Goal: Information Seeking & Learning: Find specific fact

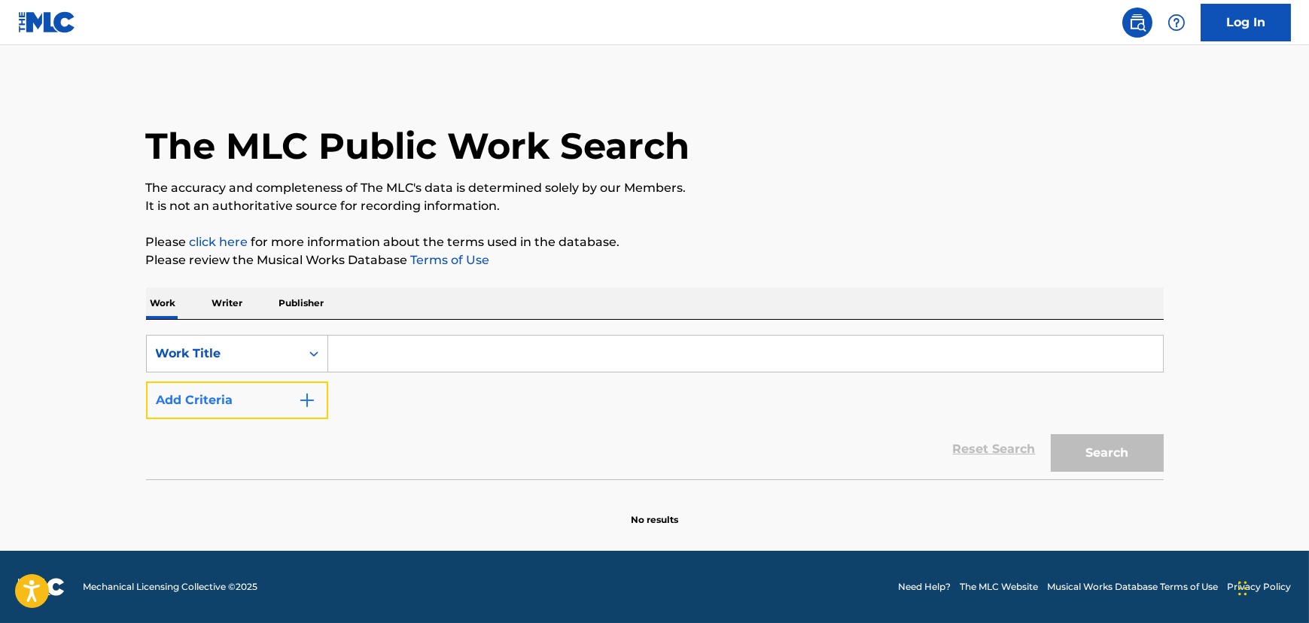
click at [217, 390] on button "Add Criteria" at bounding box center [237, 401] width 182 height 38
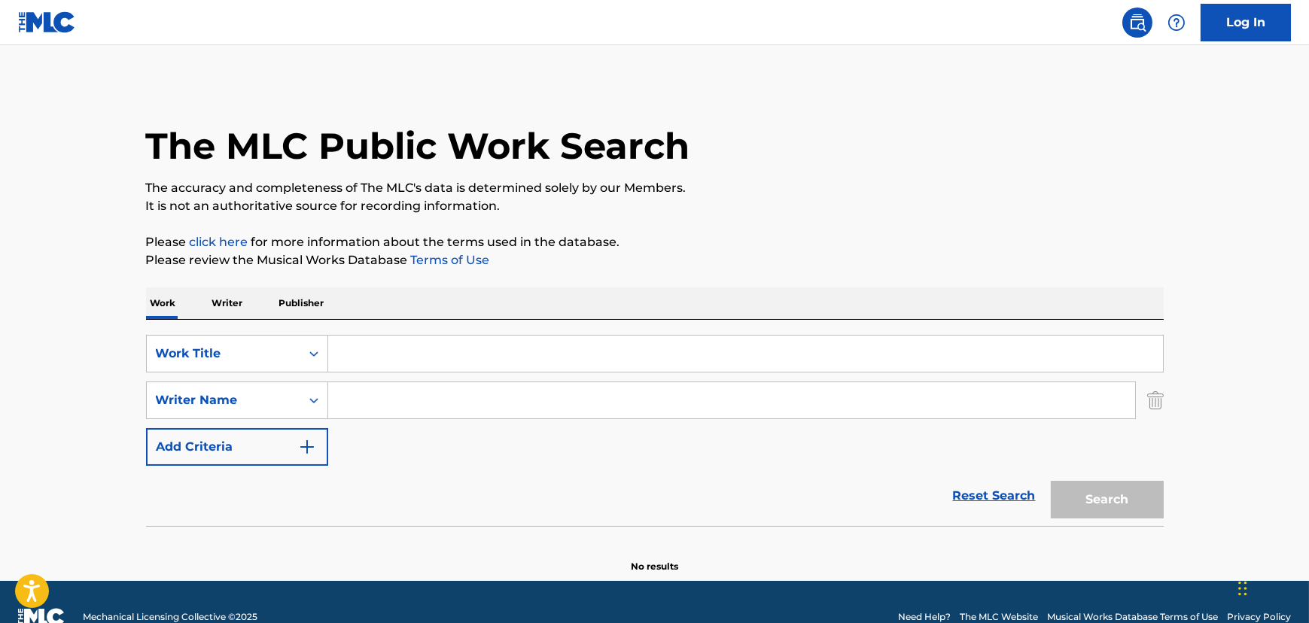
click at [397, 338] on input "Search Form" at bounding box center [745, 354] width 835 height 36
paste input "I'm Cool (Interlude)"
type input "I'm Cool (Interlude)"
click at [374, 400] on input "Search Form" at bounding box center [731, 400] width 807 height 36
type input "Blowhead"
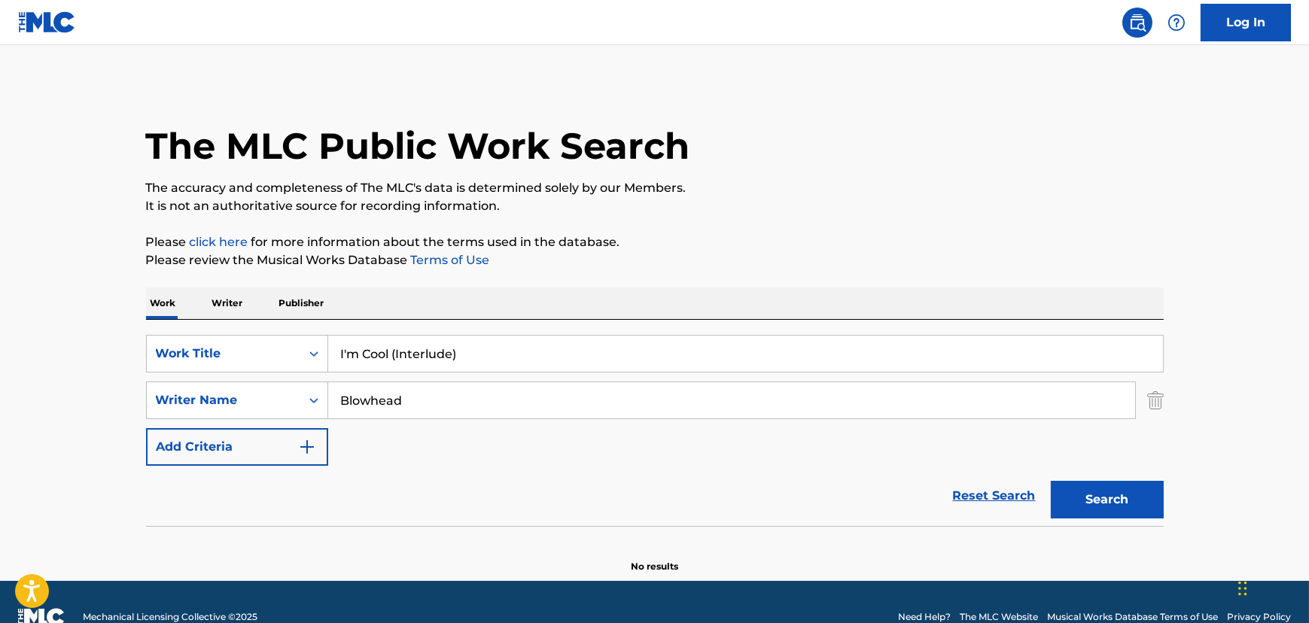
click at [1051, 481] on button "Search" at bounding box center [1107, 500] width 113 height 38
click at [403, 346] on input "I'm Cool (Interlude)" at bounding box center [745, 354] width 835 height 36
paste input "[PERSON_NAME] (Bombs Over [GEOGRAPHIC_DATA]"
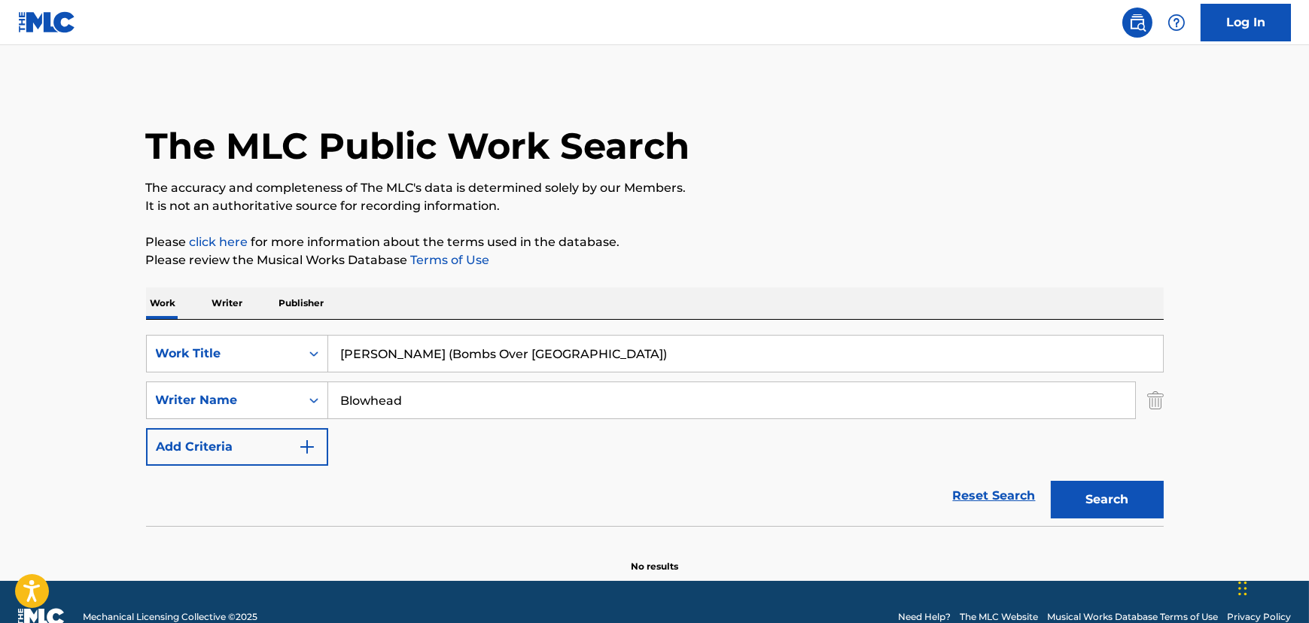
type input "[PERSON_NAME] (Bombs Over [GEOGRAPHIC_DATA])"
click at [394, 400] on input "Blowhead" at bounding box center [731, 400] width 807 height 36
type input "[PERSON_NAME]"
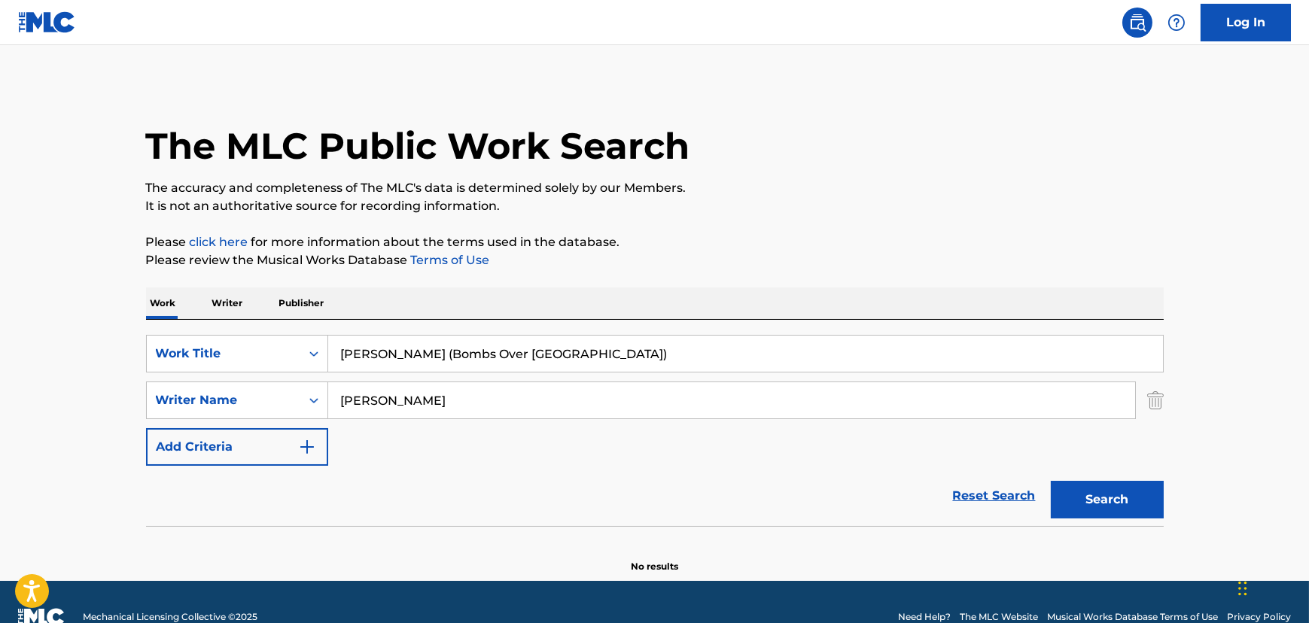
click at [1051, 481] on button "Search" at bounding box center [1107, 500] width 113 height 38
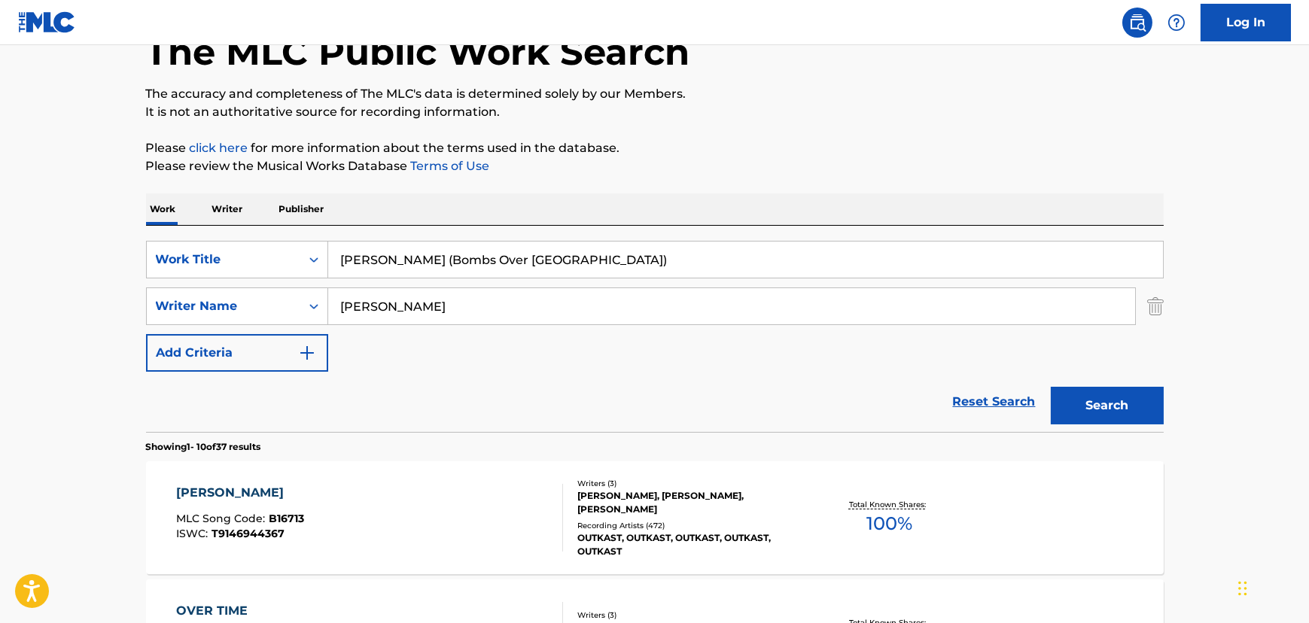
scroll to position [136, 0]
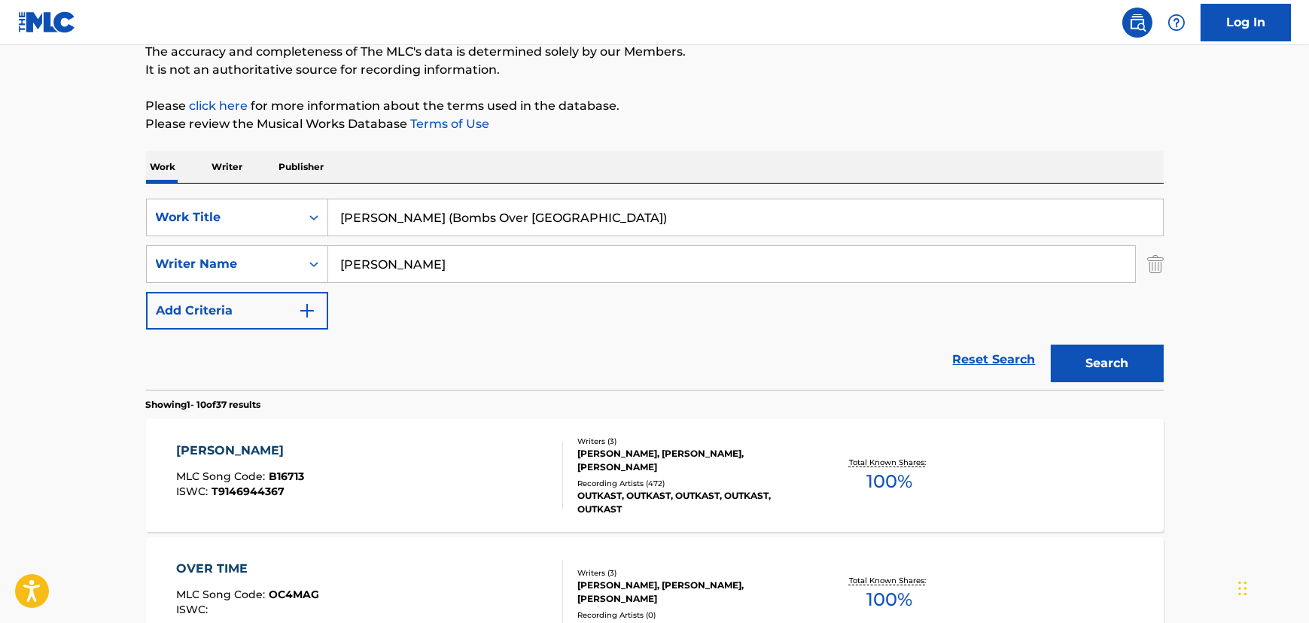
click at [524, 452] on div "[PERSON_NAME] MLC Song Code : B16713 ISWC : T9146944367" at bounding box center [369, 476] width 387 height 68
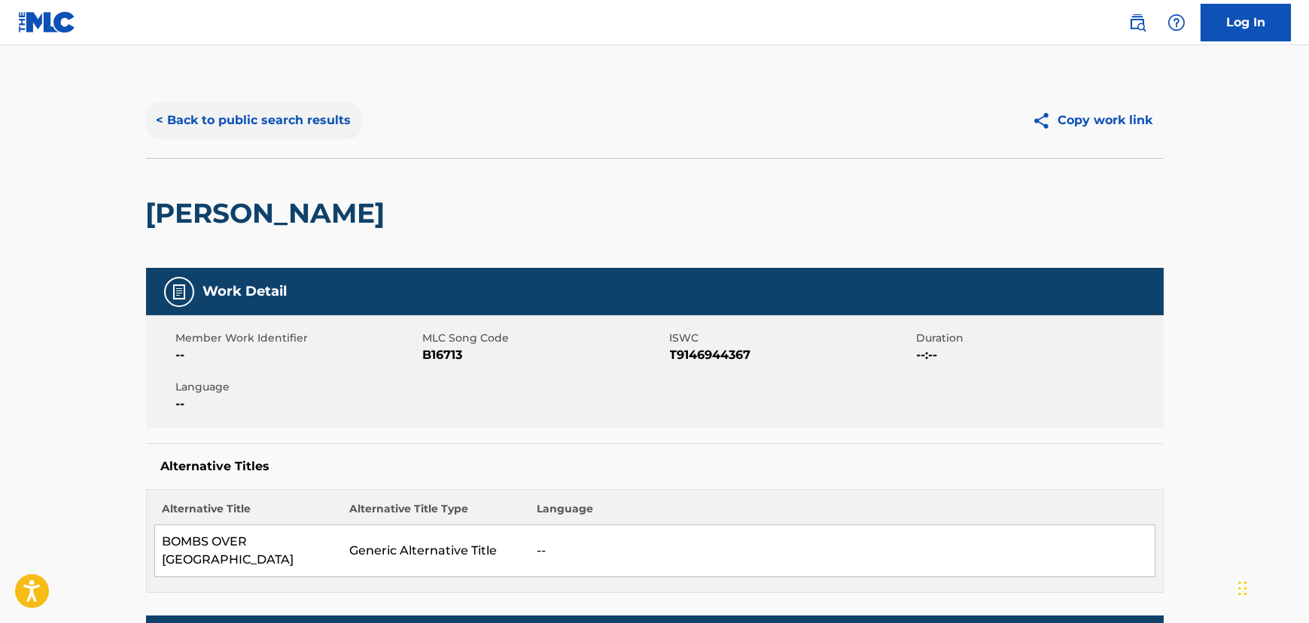
click at [194, 125] on button "< Back to public search results" at bounding box center [254, 121] width 216 height 38
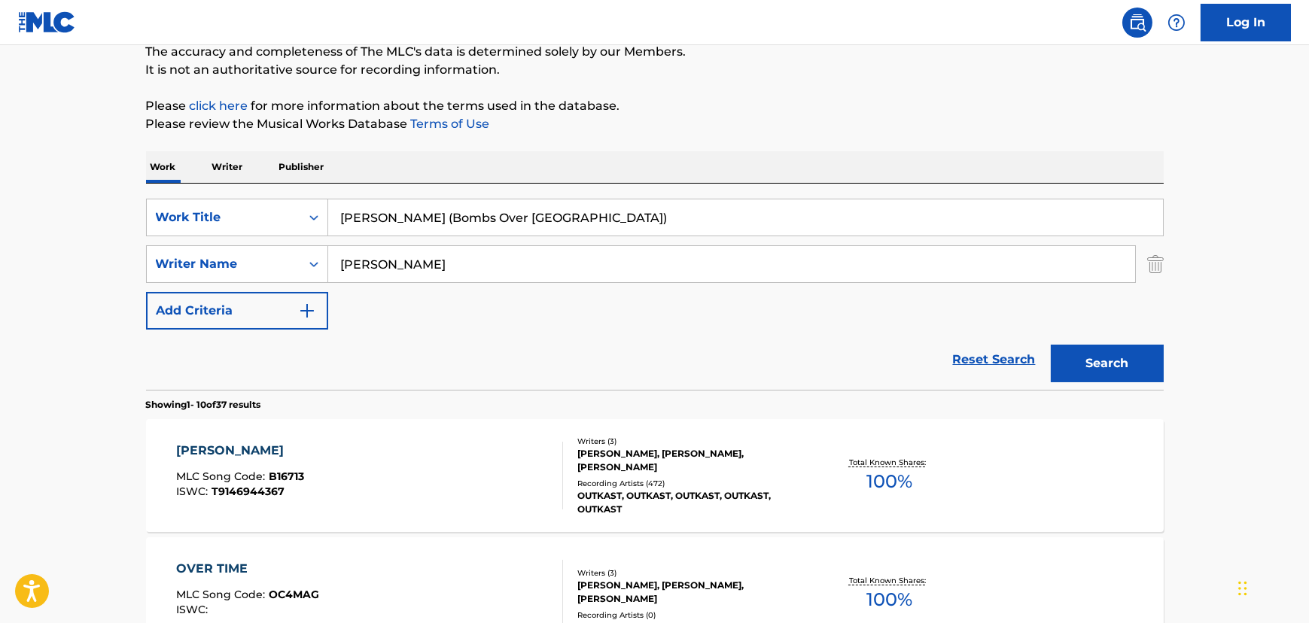
click at [370, 203] on input "[PERSON_NAME] (Bombs Over [GEOGRAPHIC_DATA])" at bounding box center [745, 218] width 835 height 36
paste input "Stankonia (Stanklove"
type input "Stankonia (Stanklove)"
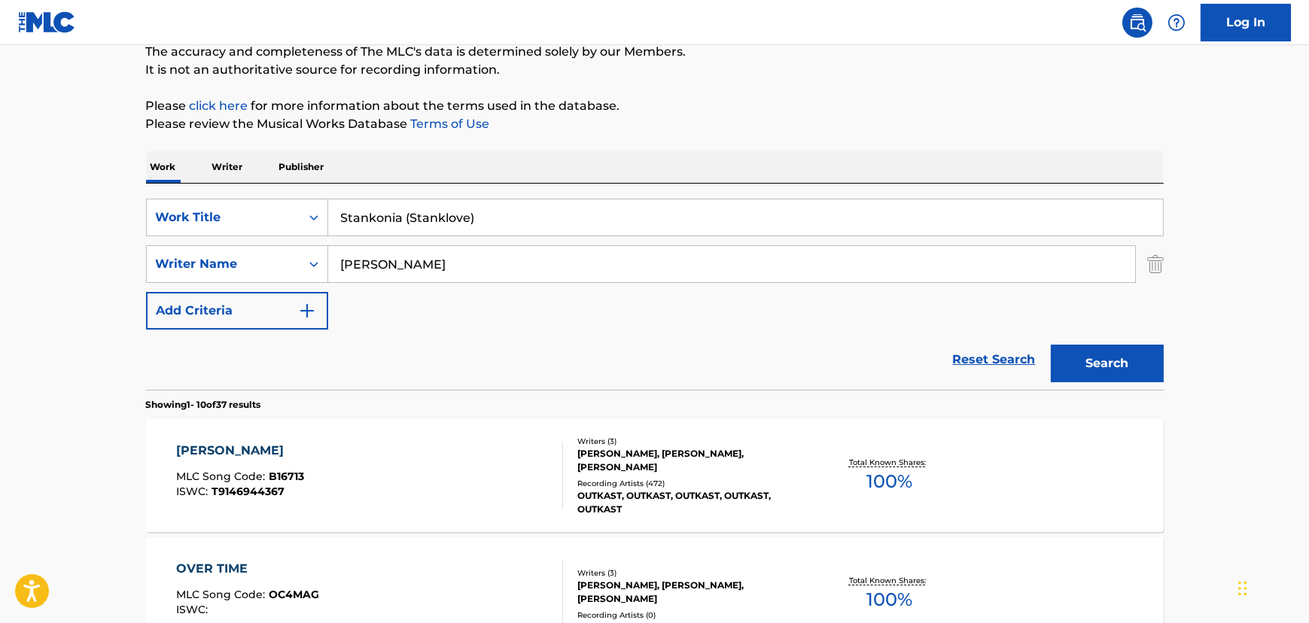
click at [356, 262] on input "[PERSON_NAME]" at bounding box center [731, 264] width 807 height 36
type input "[PERSON_NAME]"
click at [1051, 345] on button "Search" at bounding box center [1107, 364] width 113 height 38
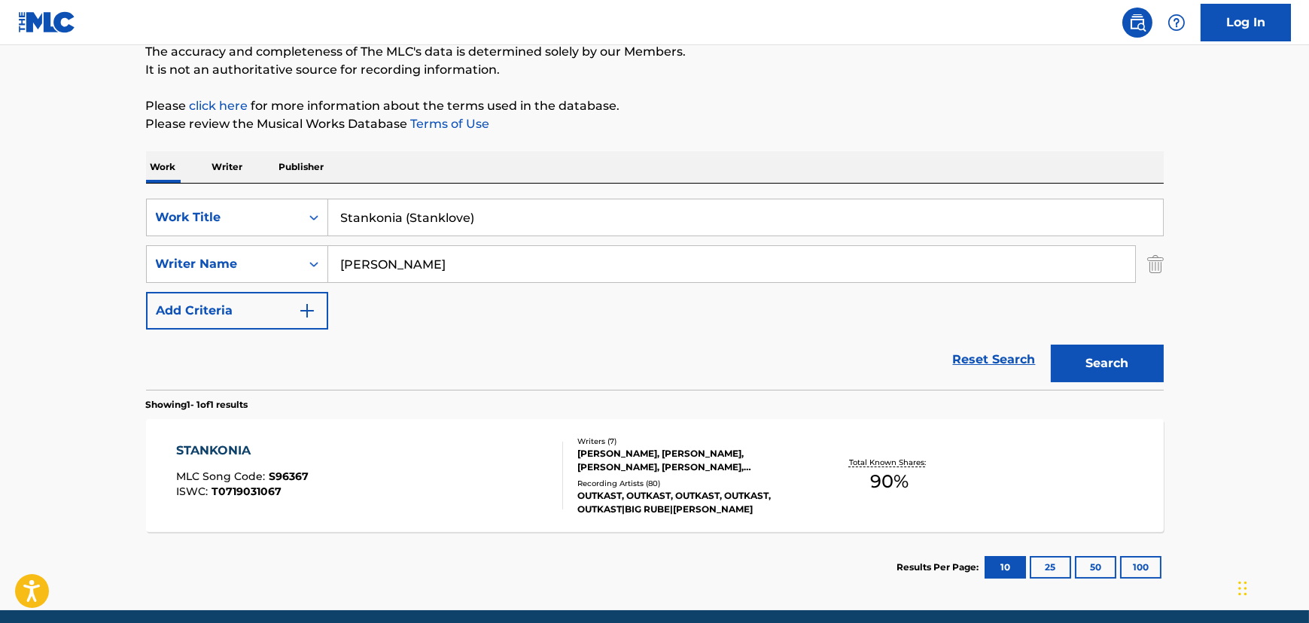
click at [499, 476] on div "STANKONIA MLC Song Code : S96367 ISWC : T0719031067" at bounding box center [369, 476] width 387 height 68
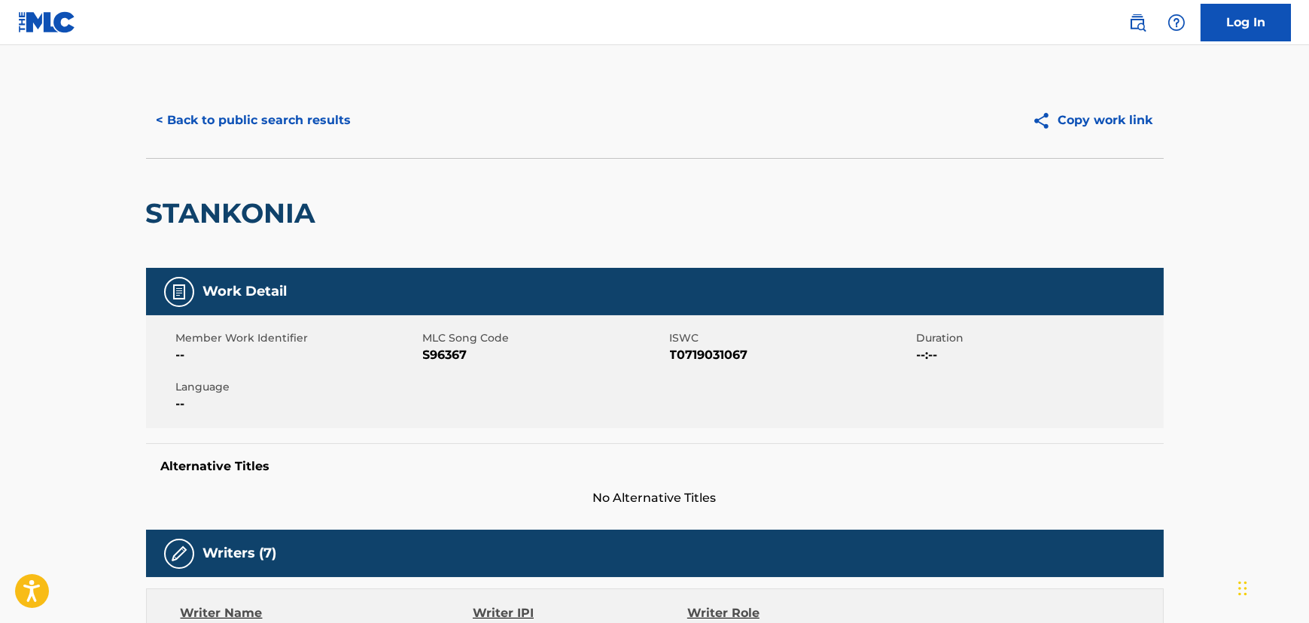
click at [254, 142] on div "< Back to public search results Copy work link" at bounding box center [655, 120] width 1018 height 75
click at [261, 122] on button "< Back to public search results" at bounding box center [254, 121] width 216 height 38
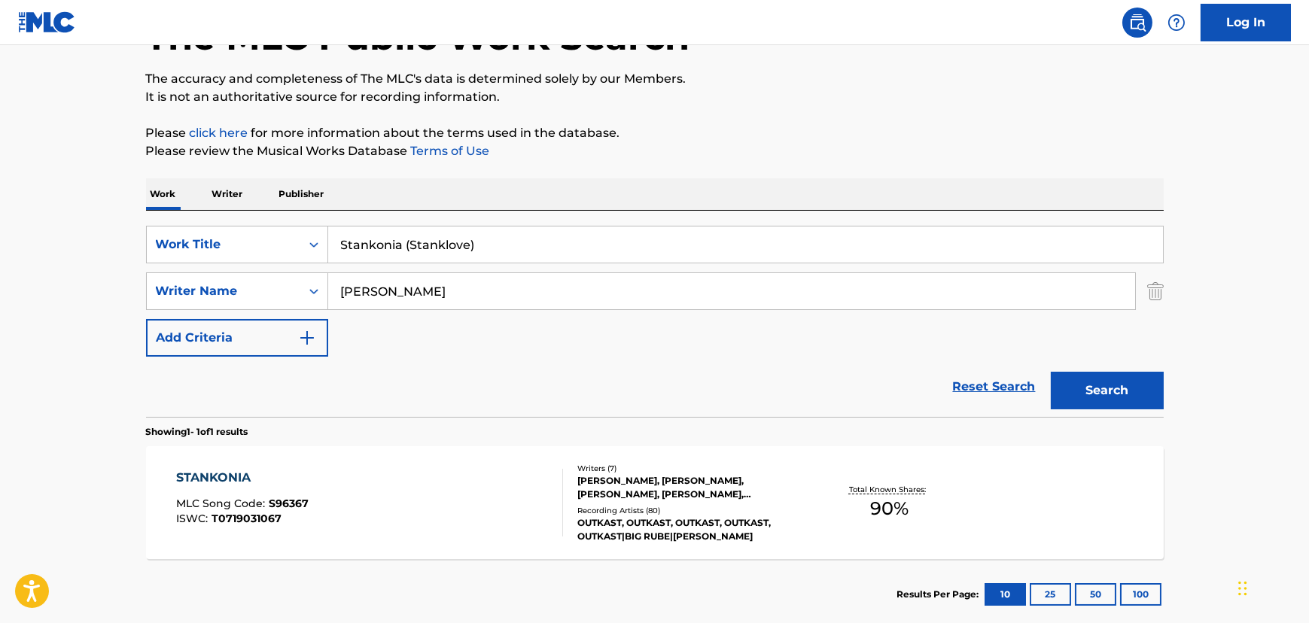
click at [379, 254] on input "Stankonia (Stanklove)" at bounding box center [745, 245] width 835 height 36
click at [379, 257] on input "Stankonia (Stanklove)" at bounding box center [745, 245] width 835 height 36
click at [367, 552] on div "STANKONIA MLC Song Code : S96367 ISWC : T0719031067 Writers ( 7 ) [PERSON_NAME]…" at bounding box center [655, 502] width 1018 height 113
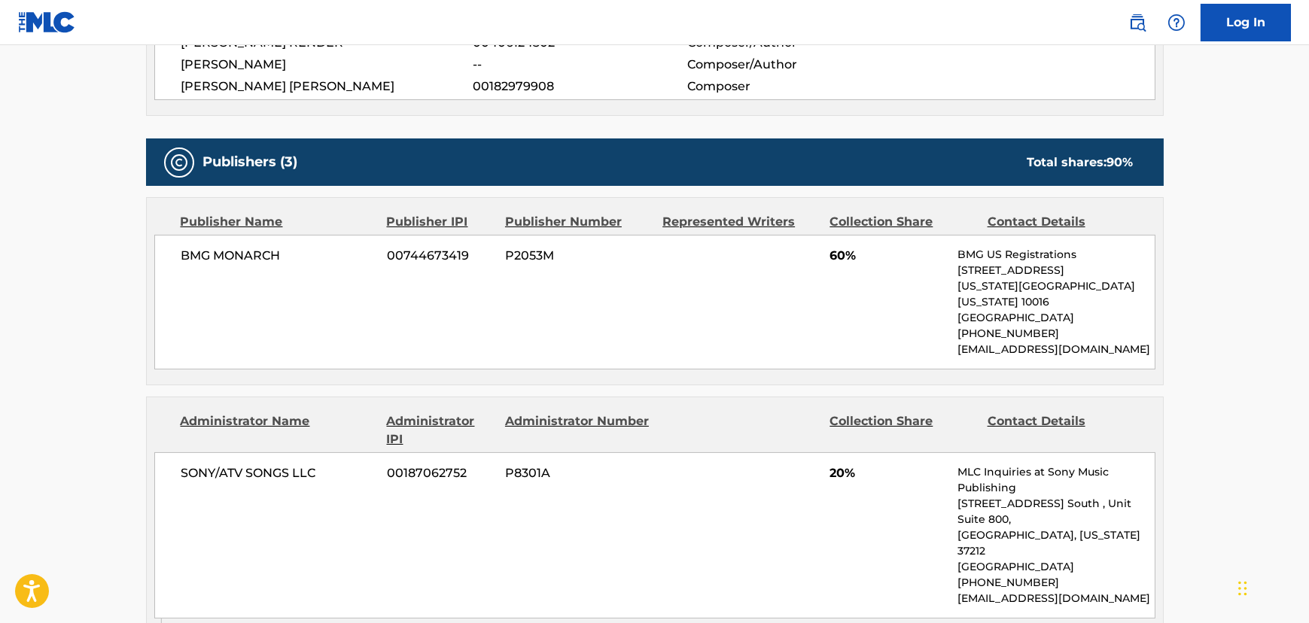
scroll to position [1095, 0]
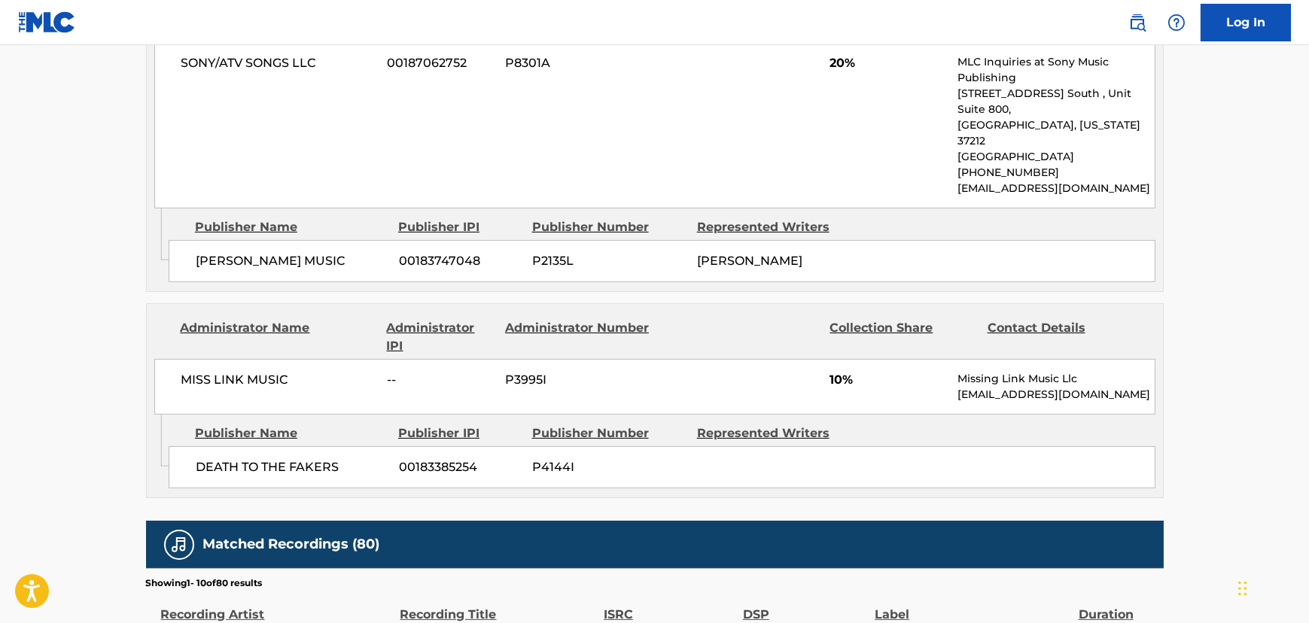
click at [974, 387] on p "[EMAIL_ADDRESS][DOMAIN_NAME]" at bounding box center [1056, 395] width 196 height 16
copy div "[EMAIL_ADDRESS][DOMAIN_NAME] Admin Original Publisher Connecting Line"
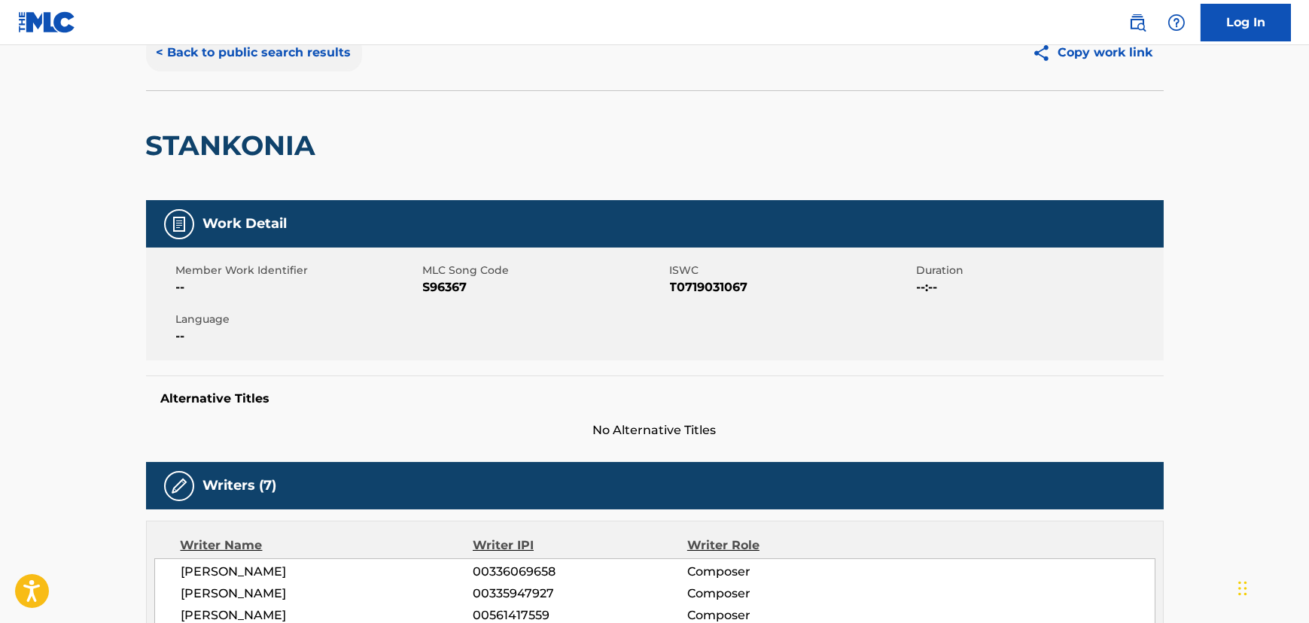
click at [220, 70] on button "< Back to public search results" at bounding box center [254, 53] width 216 height 38
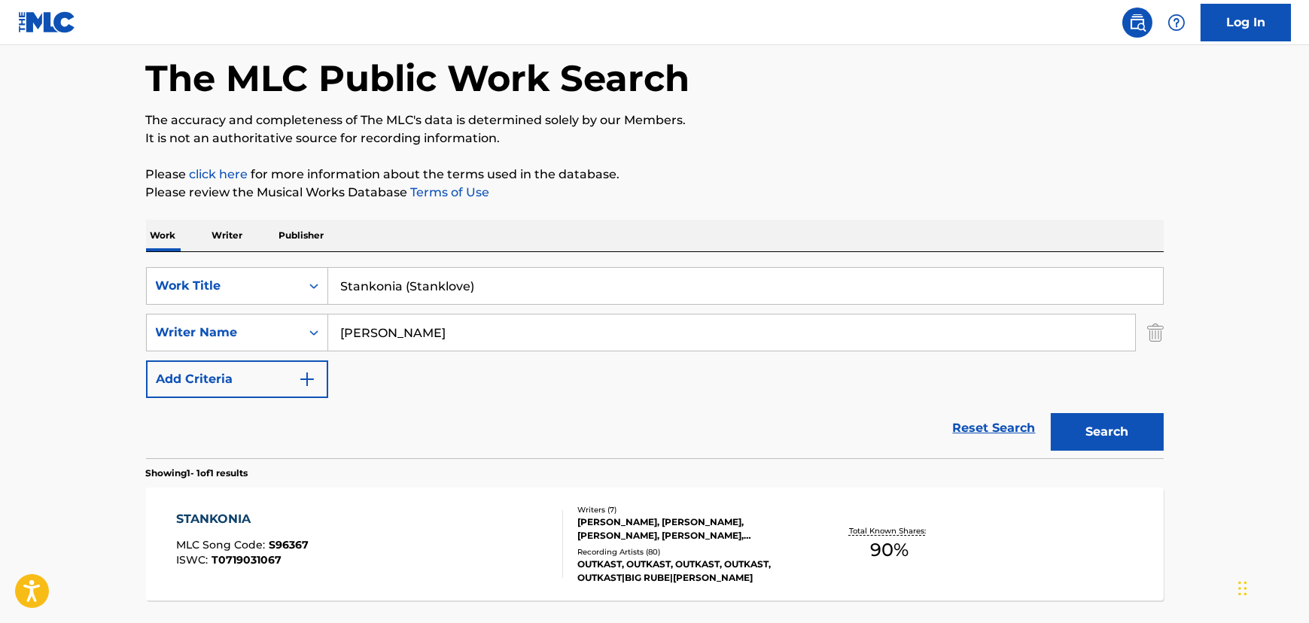
scroll to position [109, 0]
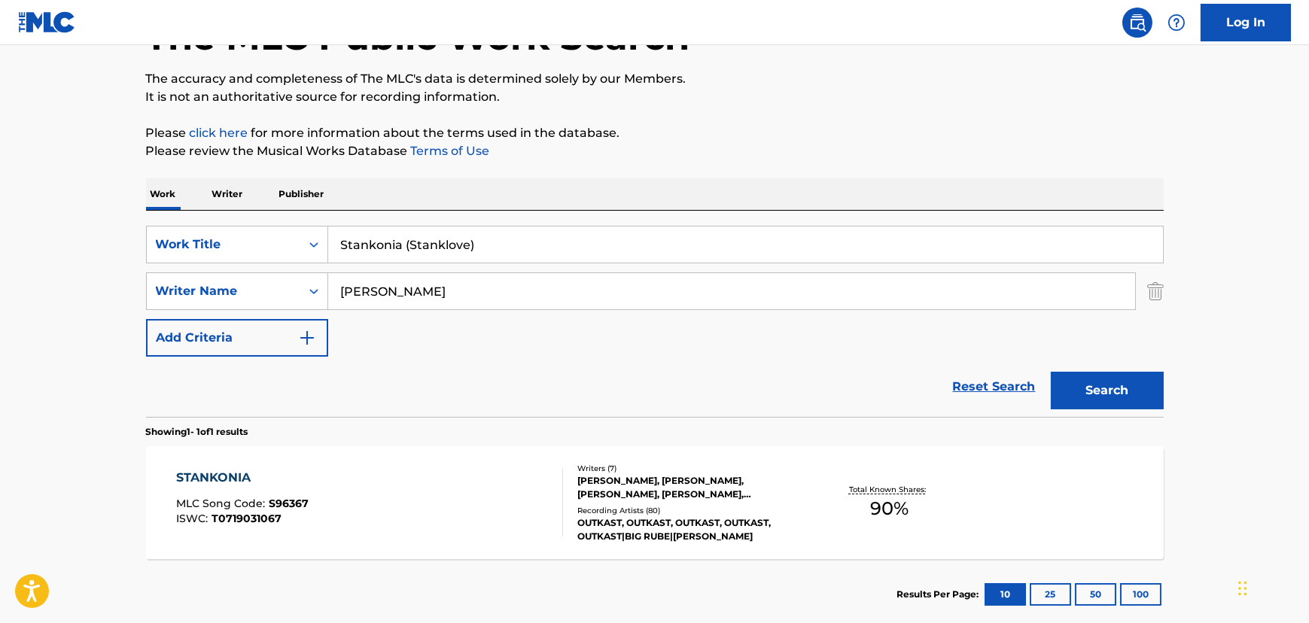
click at [373, 252] on input "Stankonia (Stanklove)" at bounding box center [745, 245] width 835 height 36
paste input "Red Velvet"
type input "Red Velvet"
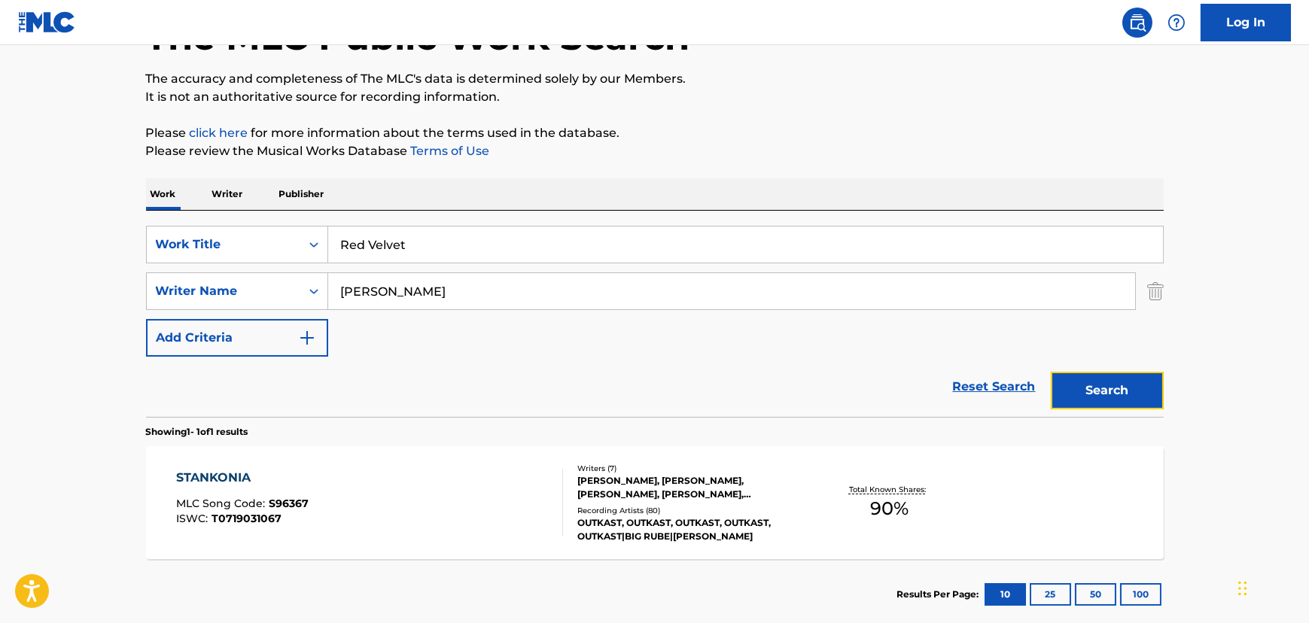
click at [1091, 401] on button "Search" at bounding box center [1107, 391] width 113 height 38
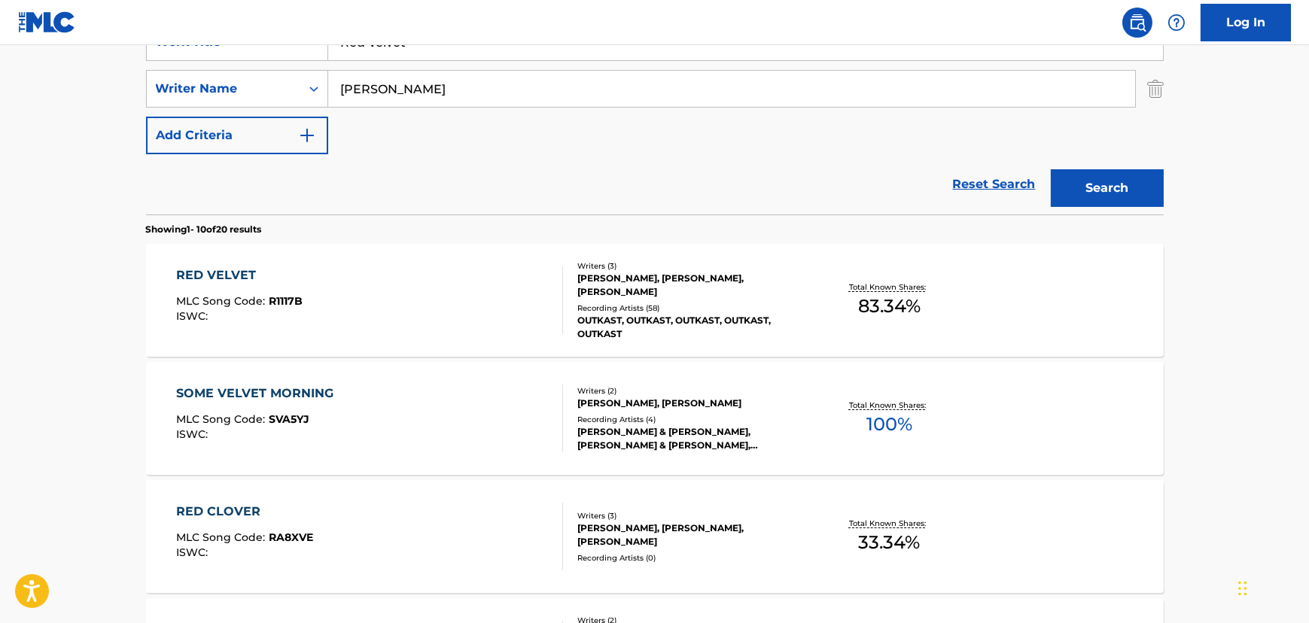
scroll to position [315, 0]
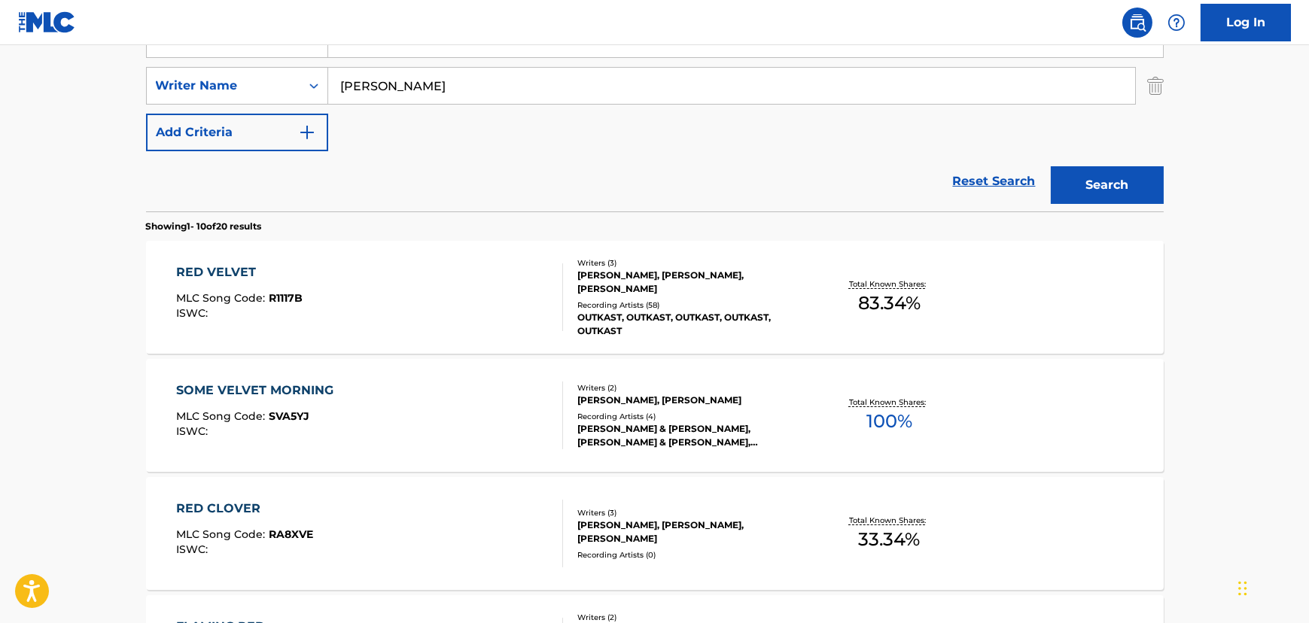
click at [455, 281] on div "RED VELVET MLC Song Code : R1117B ISWC :" at bounding box center [369, 297] width 387 height 68
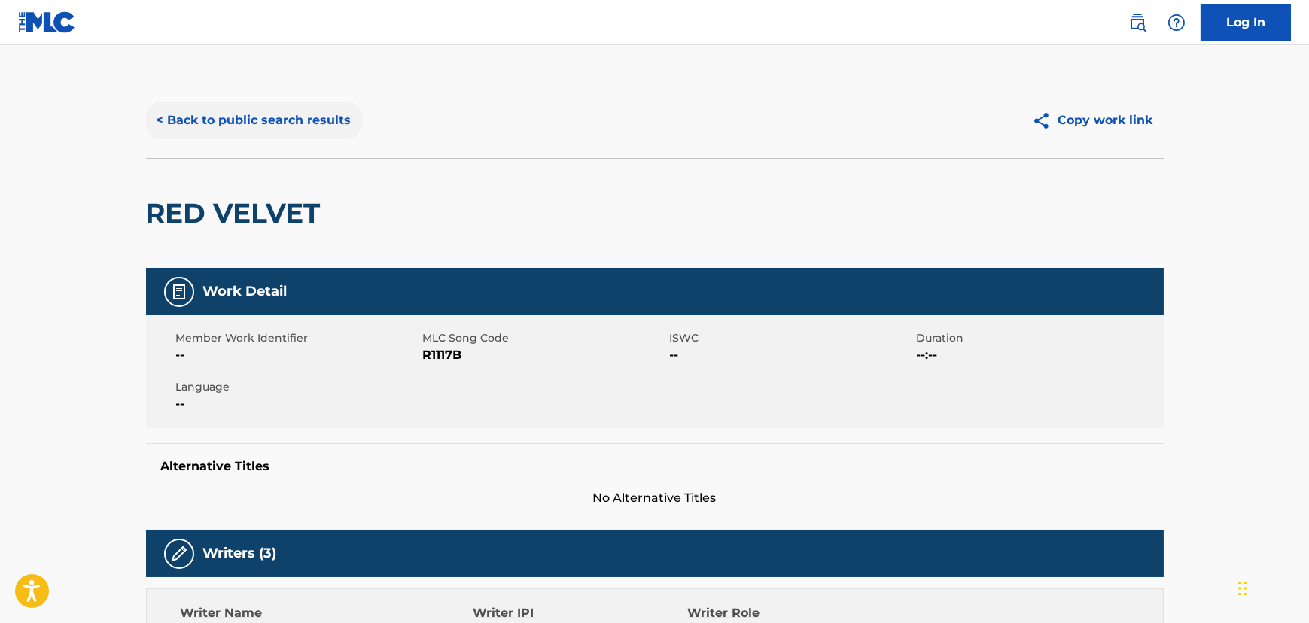
click at [267, 136] on button "< Back to public search results" at bounding box center [254, 121] width 216 height 38
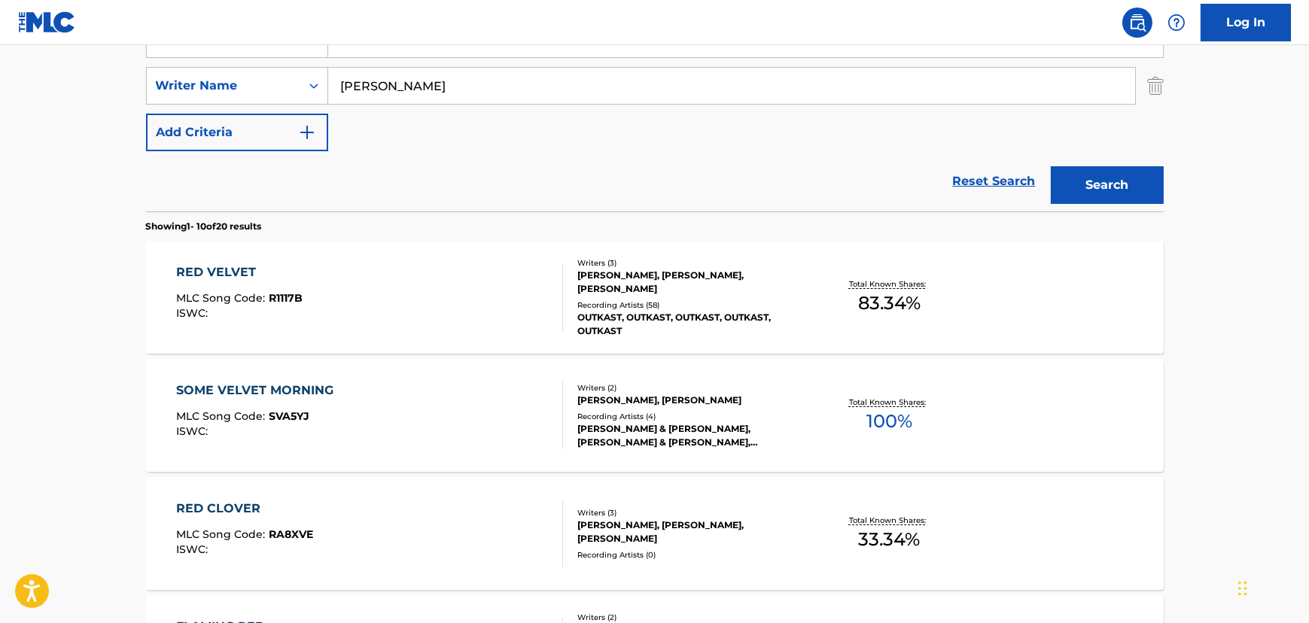
scroll to position [246, 0]
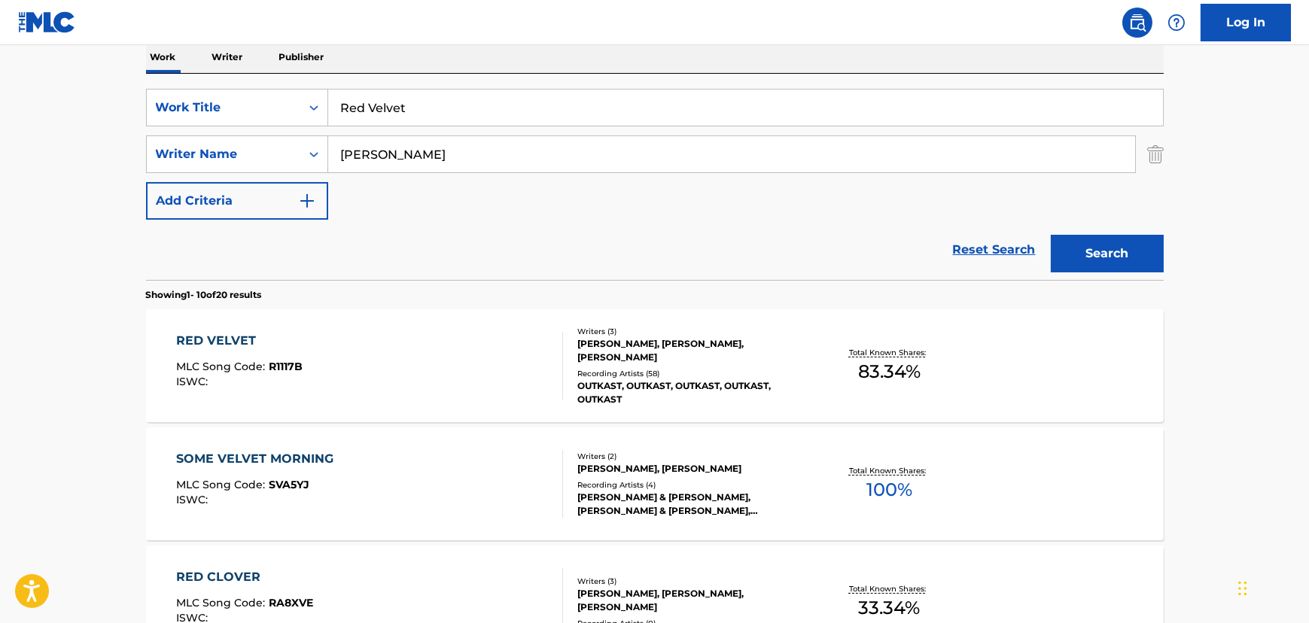
click at [370, 96] on input "Red Velvet" at bounding box center [745, 108] width 835 height 36
paste input "Snappin' & Trappin'"
type input "Snappin' & Trappin'"
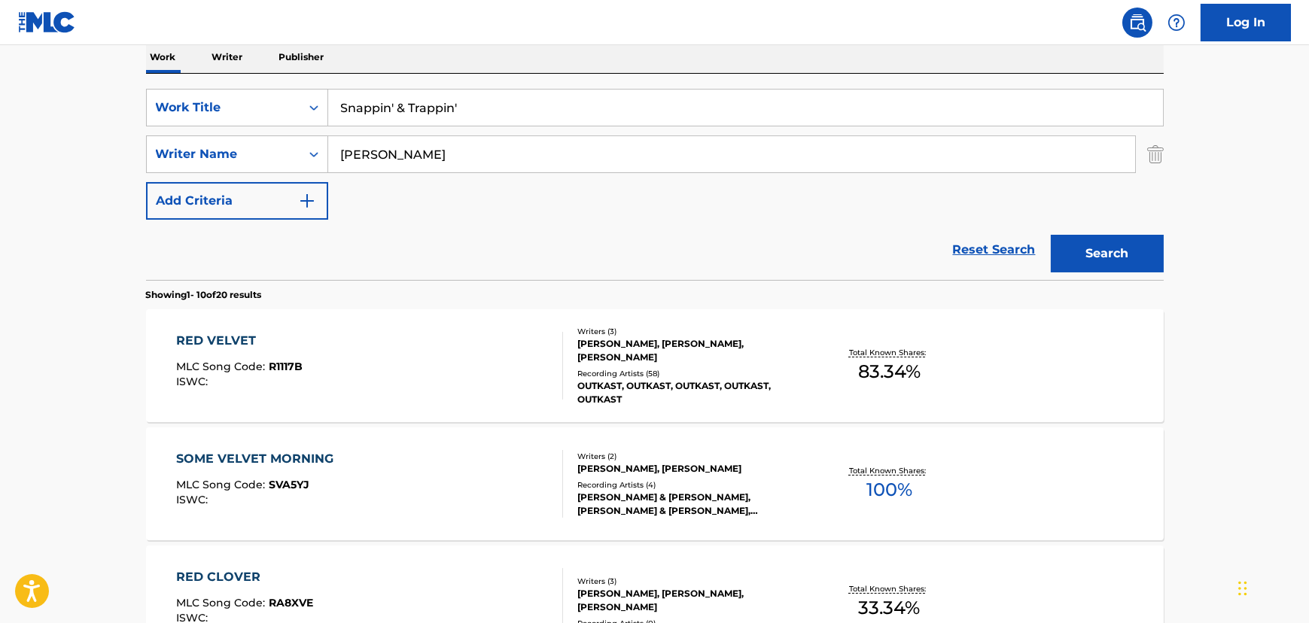
click at [358, 143] on input "[PERSON_NAME]" at bounding box center [731, 154] width 807 height 36
click at [1051, 235] on button "Search" at bounding box center [1107, 254] width 113 height 38
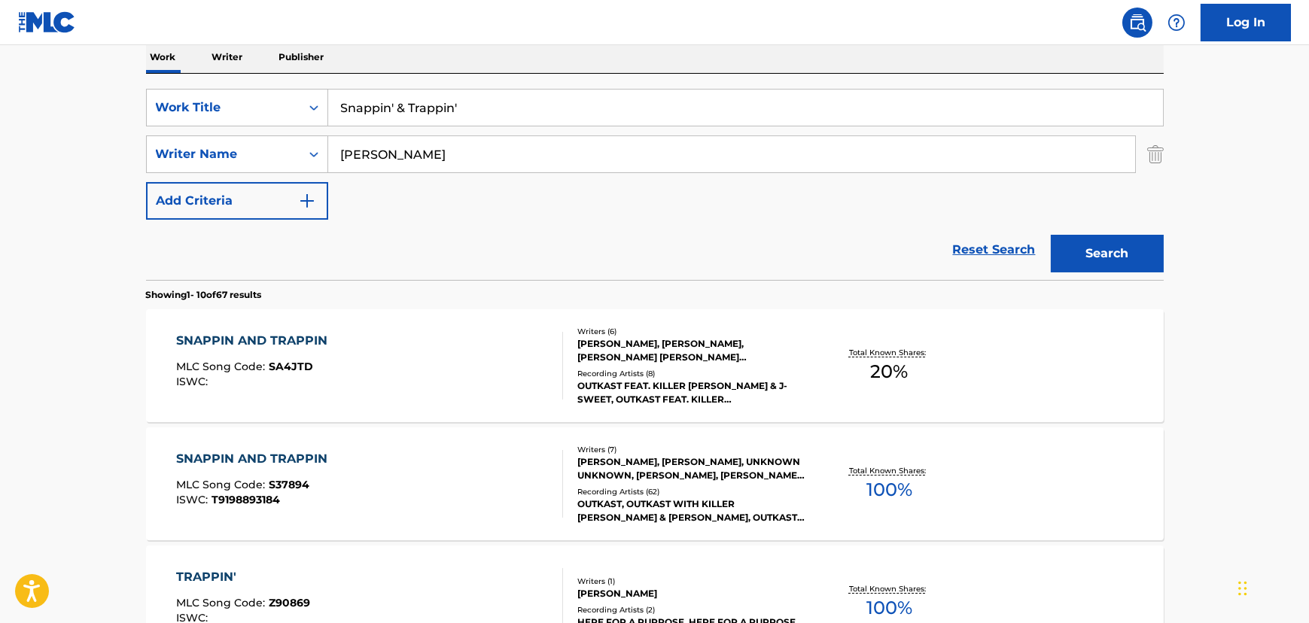
scroll to position [315, 0]
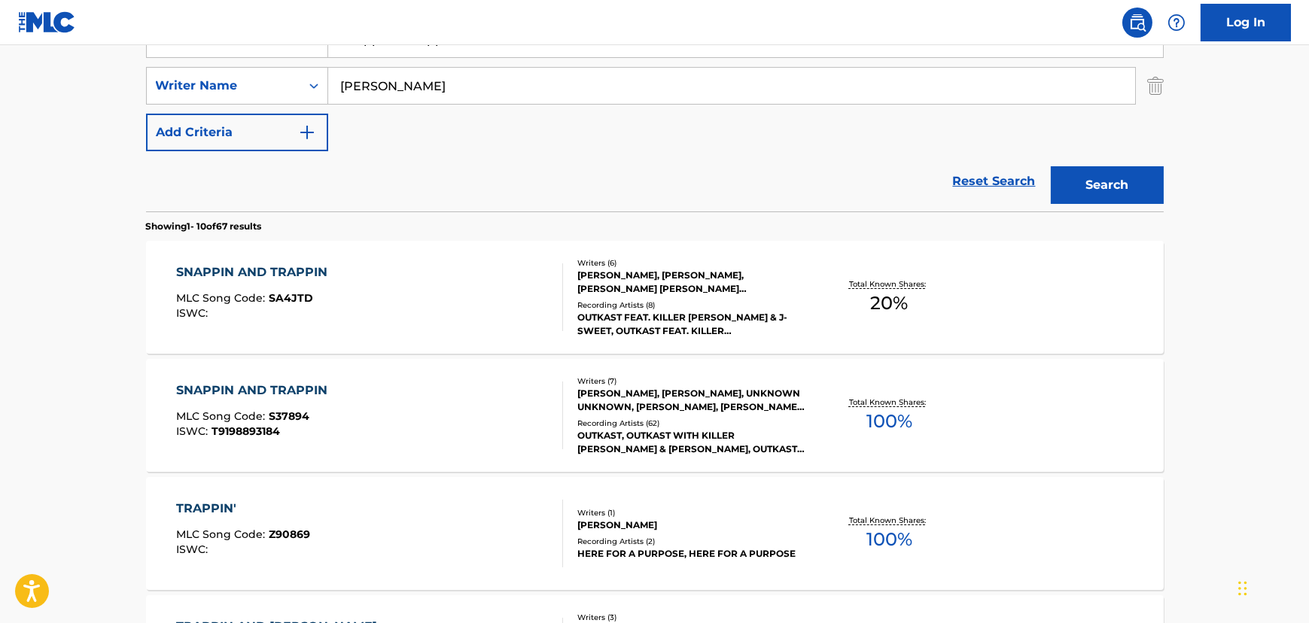
click at [407, 317] on div "SNAPPIN AND TRAPPIN MLC Song Code : SA4JTD ISWC :" at bounding box center [369, 297] width 387 height 68
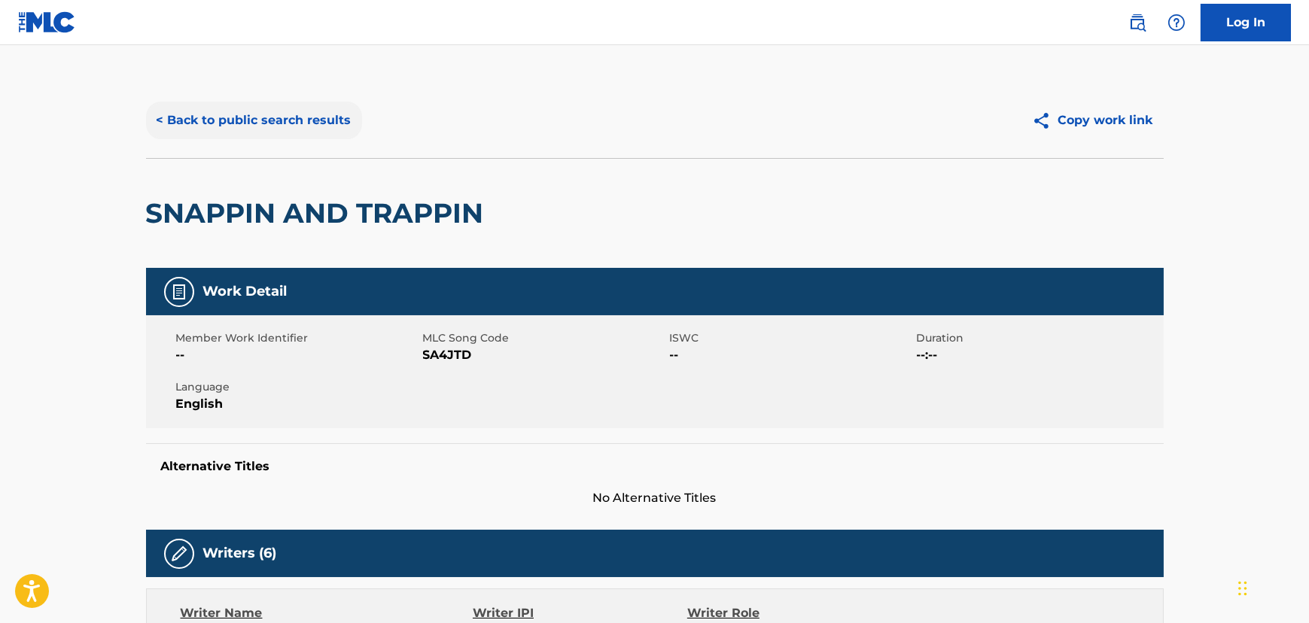
click at [238, 115] on button "< Back to public search results" at bounding box center [254, 121] width 216 height 38
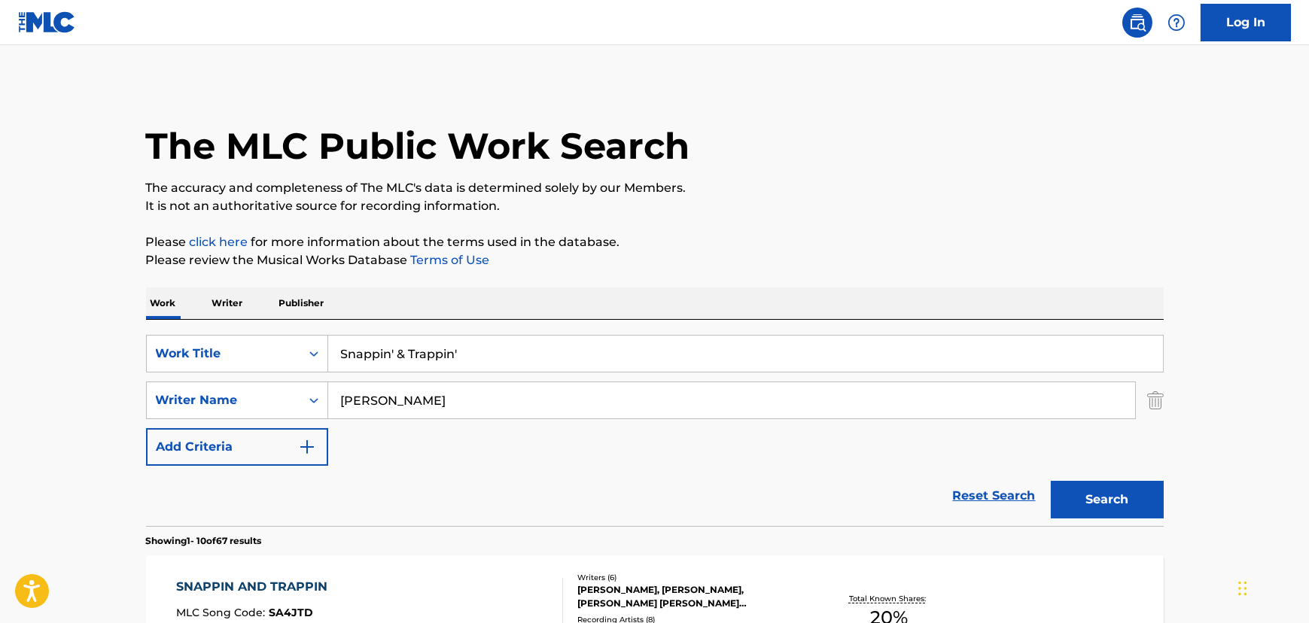
scroll to position [315, 0]
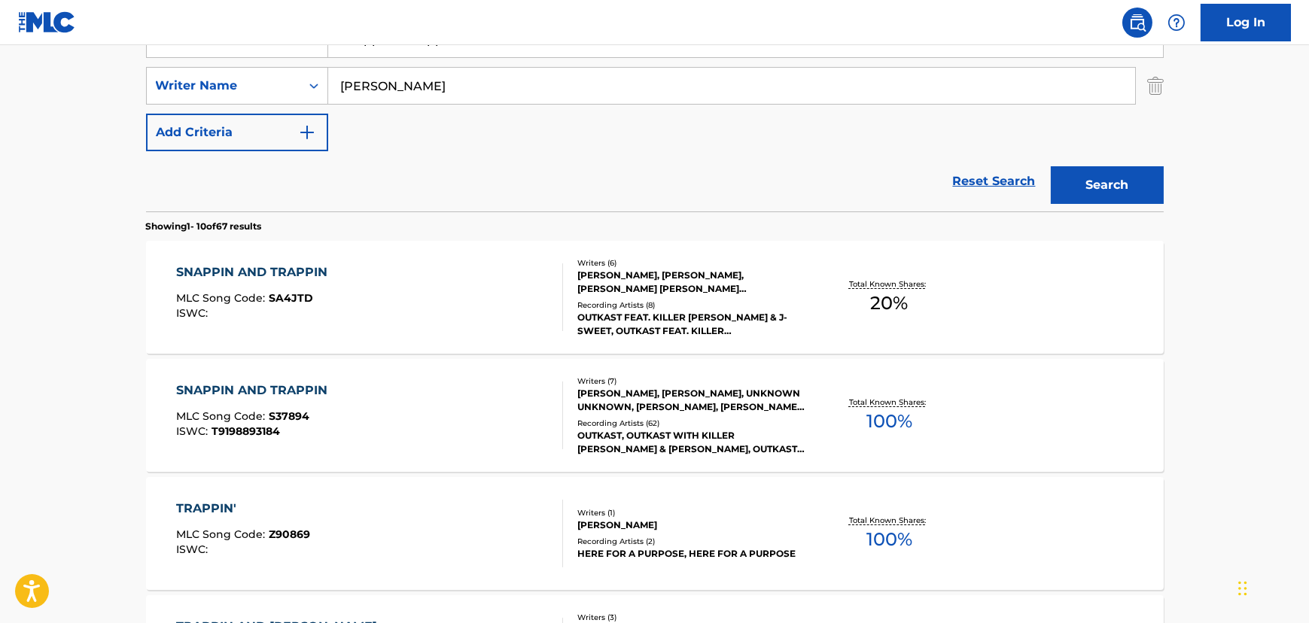
click at [313, 385] on div "SNAPPIN AND TRAPPIN" at bounding box center [255, 391] width 159 height 18
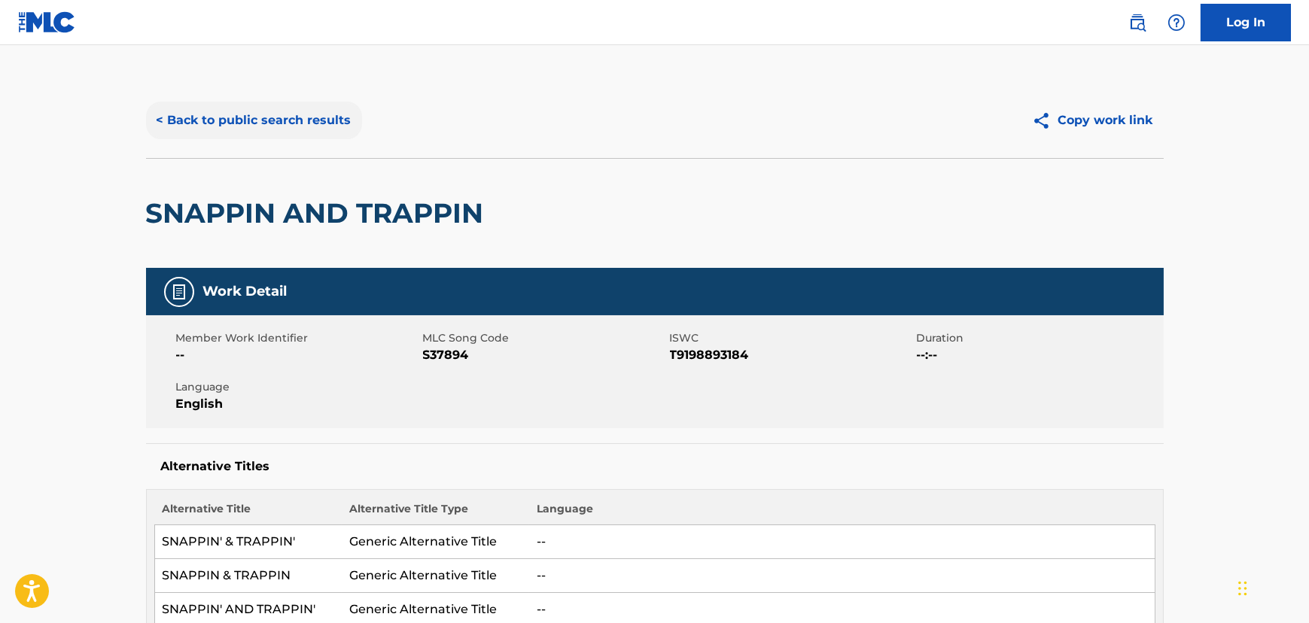
click at [310, 119] on button "< Back to public search results" at bounding box center [254, 121] width 216 height 38
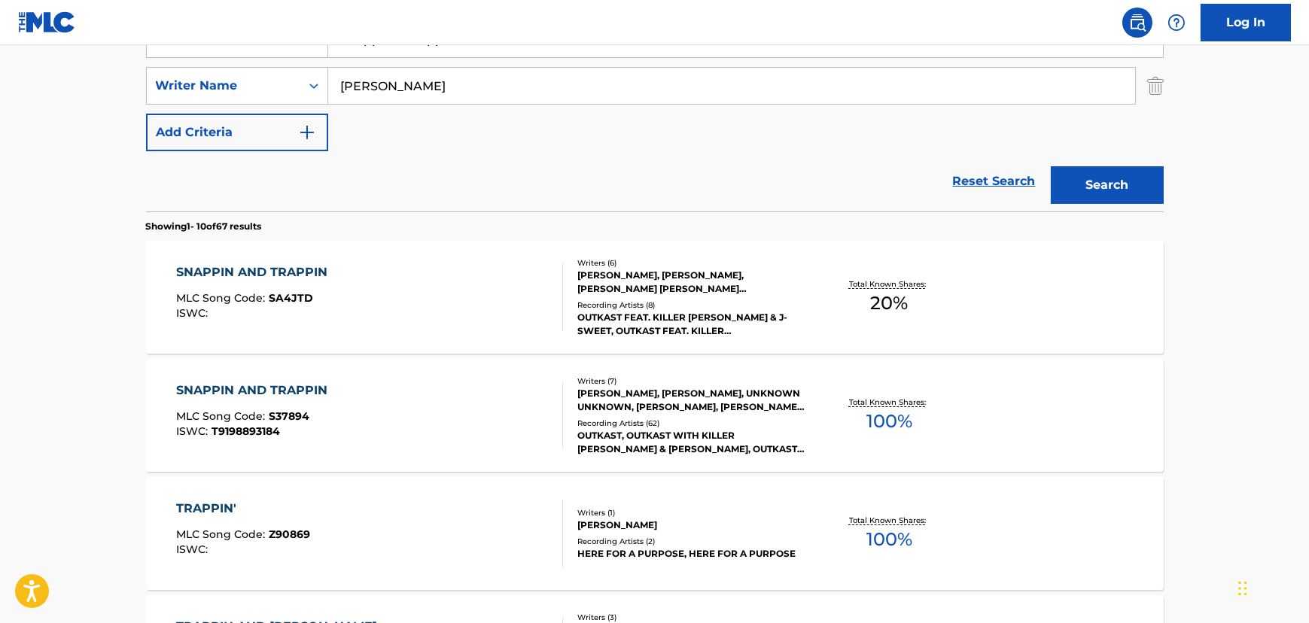
scroll to position [383, 0]
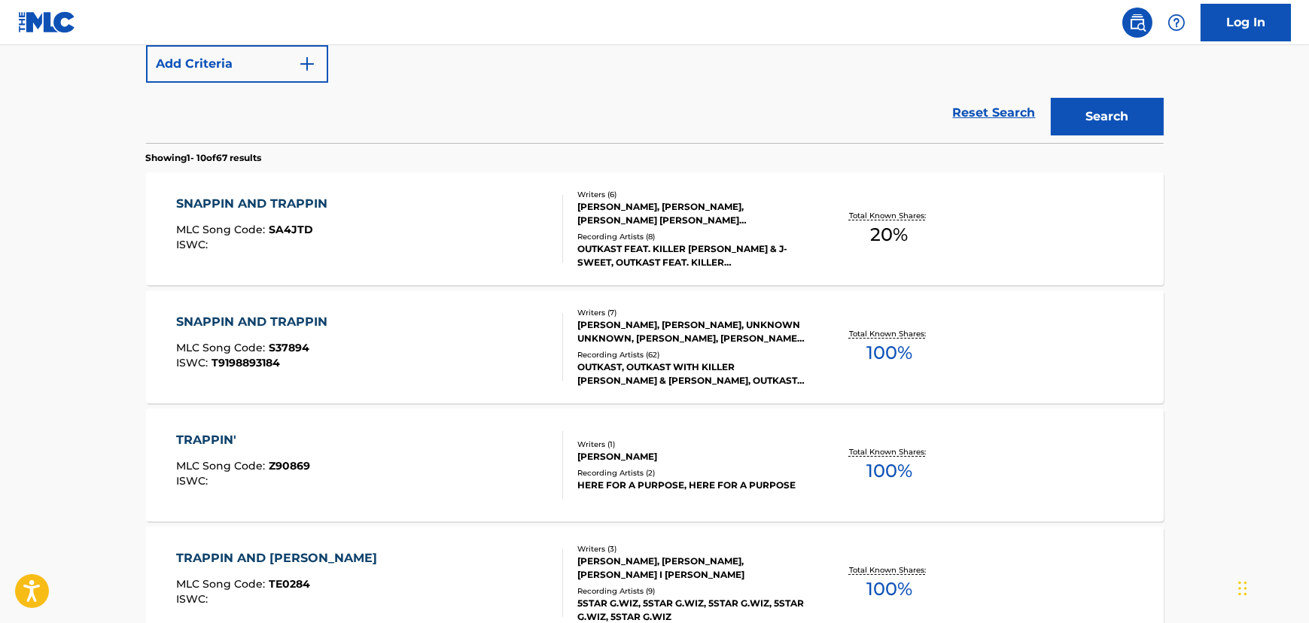
click at [449, 365] on div "SNAPPIN AND TRAPPIN MLC Song Code : S37894 ISWC : T9198893184" at bounding box center [369, 347] width 387 height 68
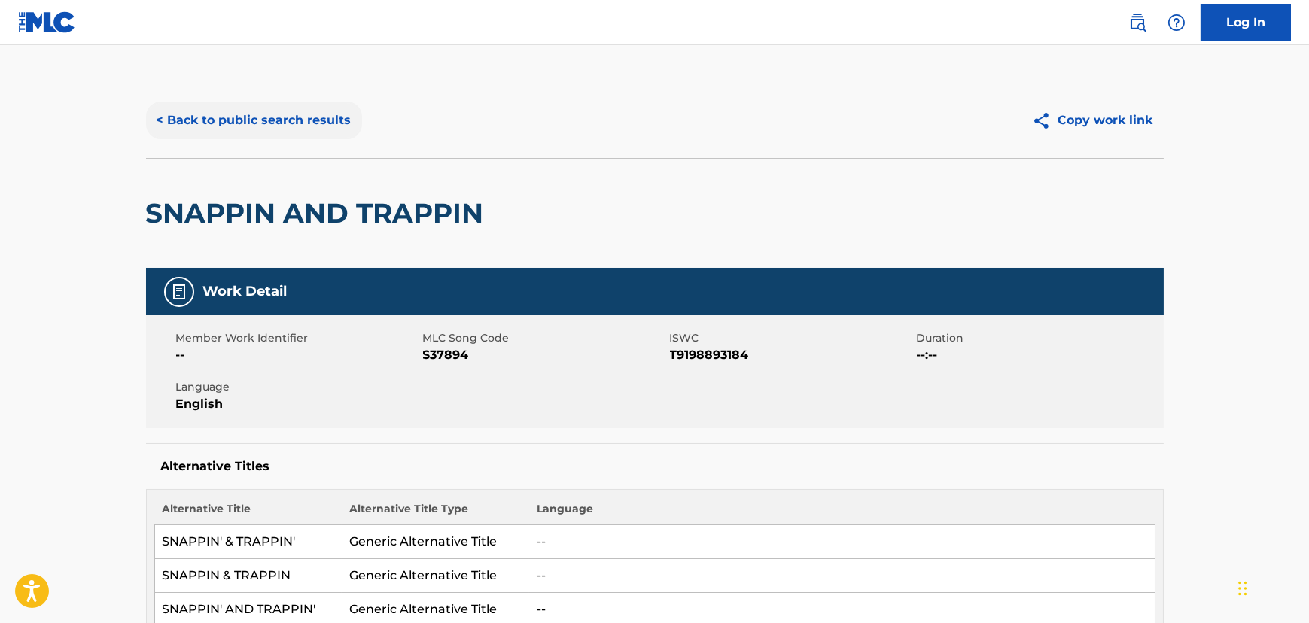
click at [227, 105] on button "< Back to public search results" at bounding box center [254, 121] width 216 height 38
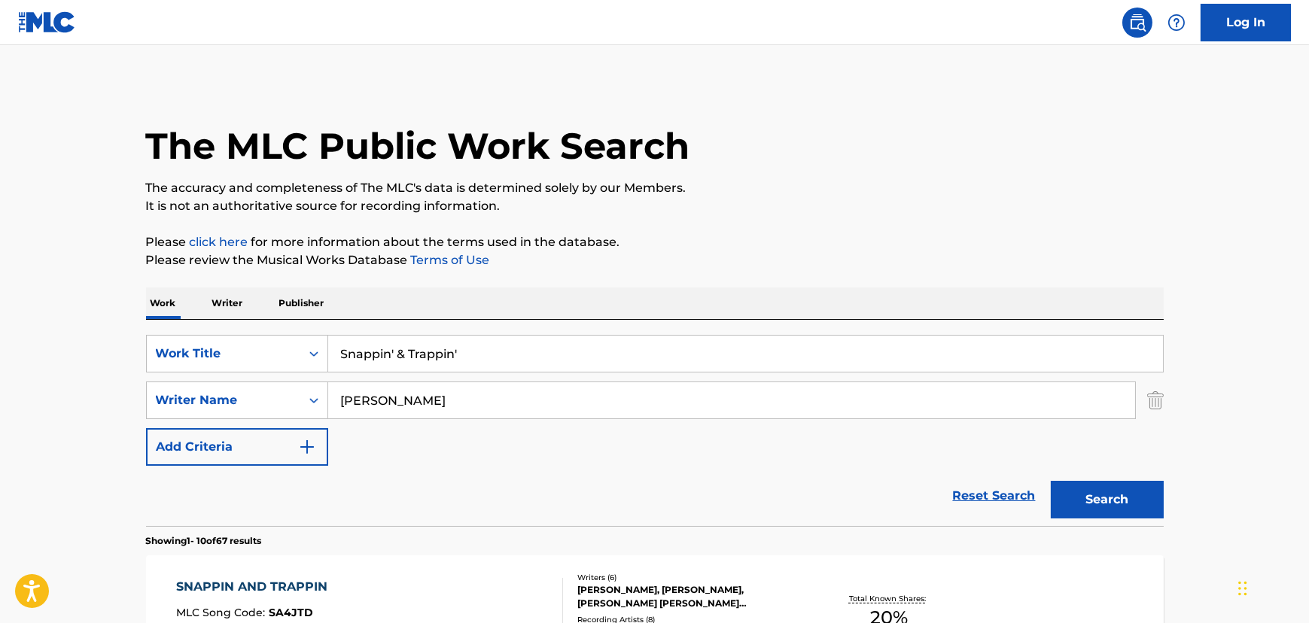
scroll to position [468, 0]
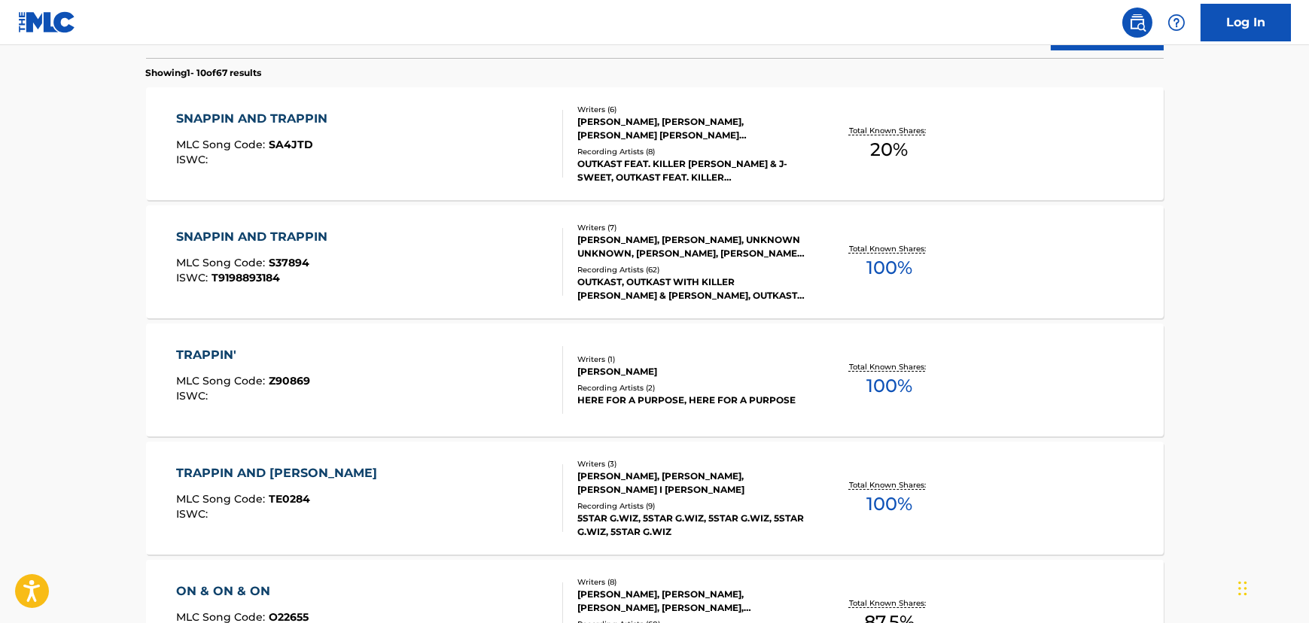
click at [308, 221] on div "SNAPPIN AND TRAPPIN MLC Song Code : S37894 ISWC : T9198893184 Writers ( 7 ) [PE…" at bounding box center [655, 262] width 1018 height 113
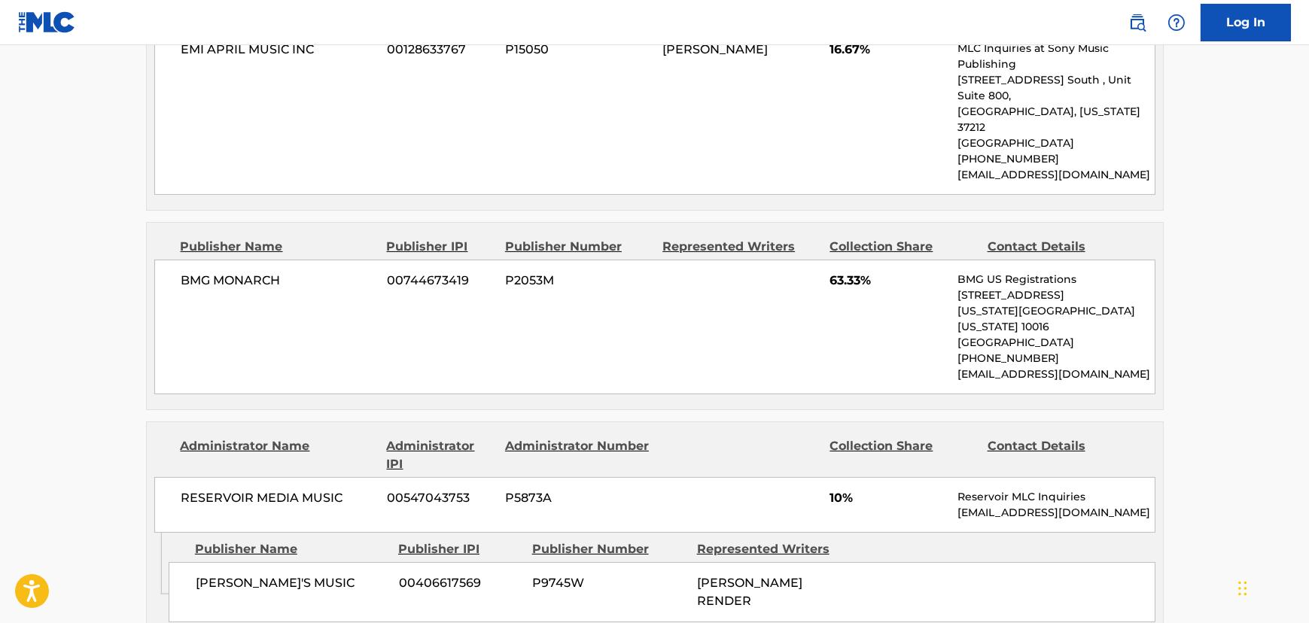
scroll to position [1232, 0]
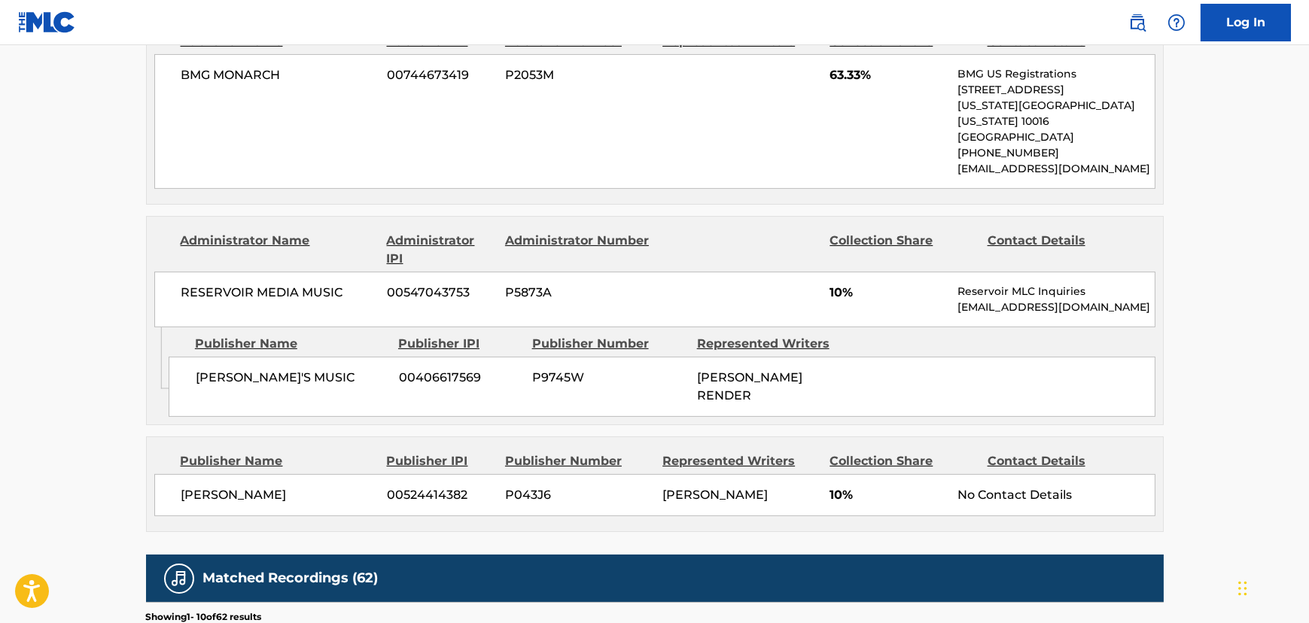
click at [632, 369] on span "P9745W" at bounding box center [609, 378] width 154 height 18
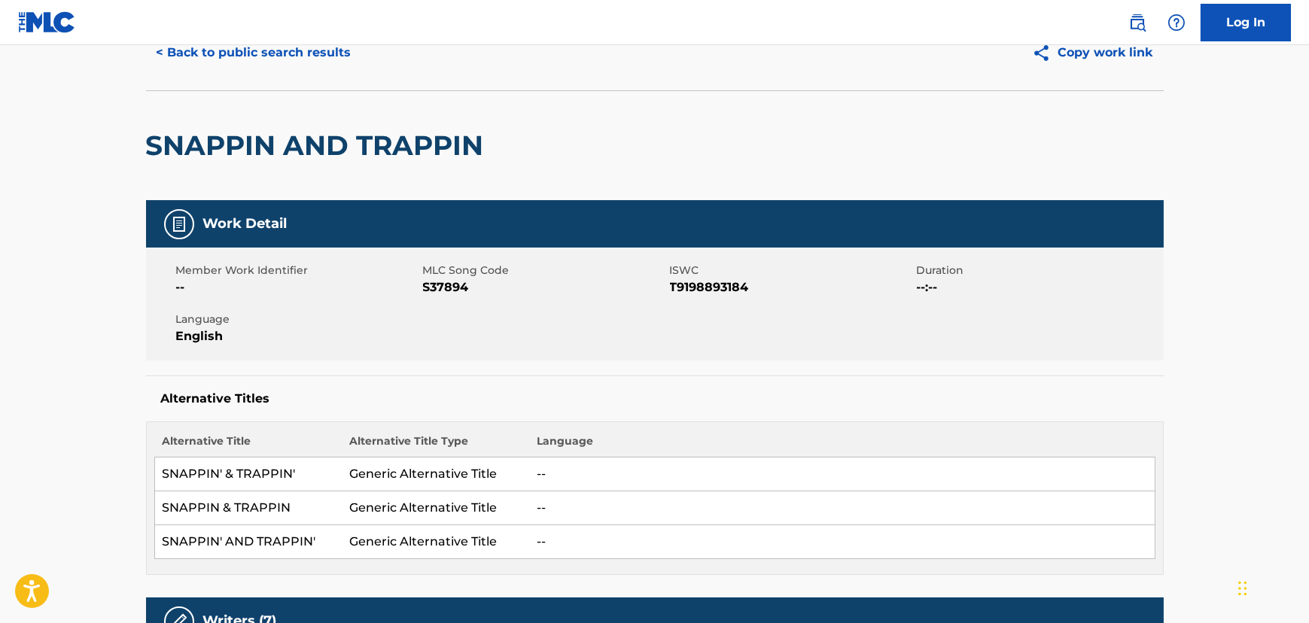
scroll to position [0, 0]
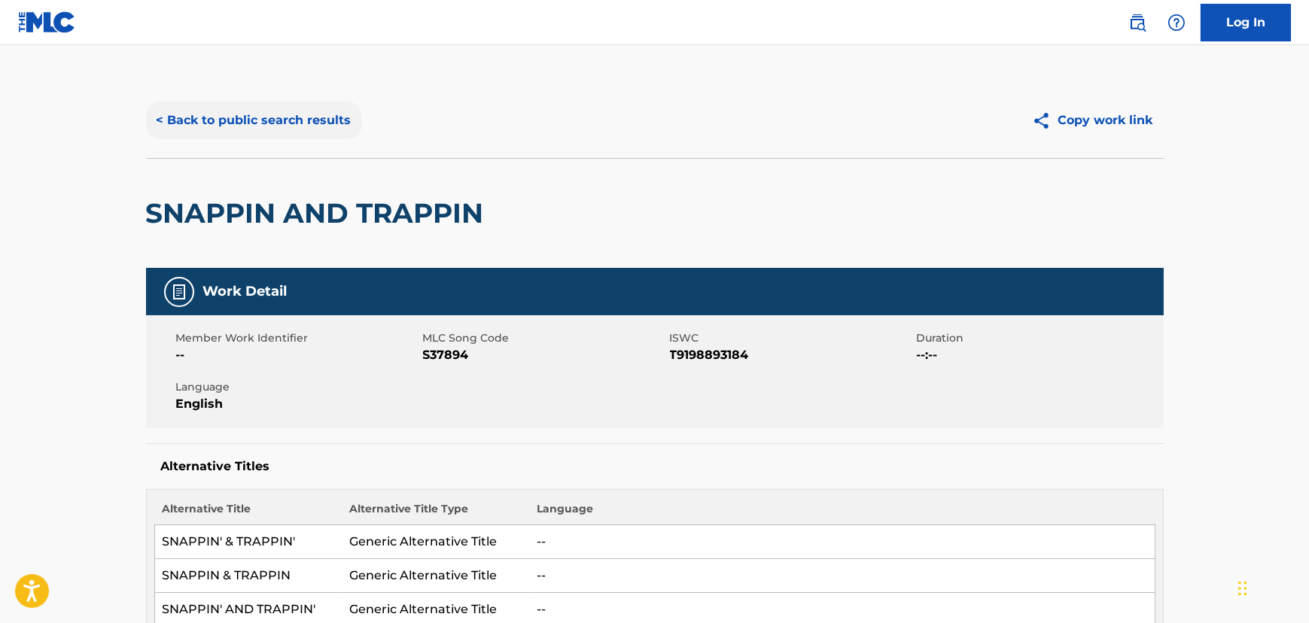
click at [264, 129] on button "< Back to public search results" at bounding box center [254, 121] width 216 height 38
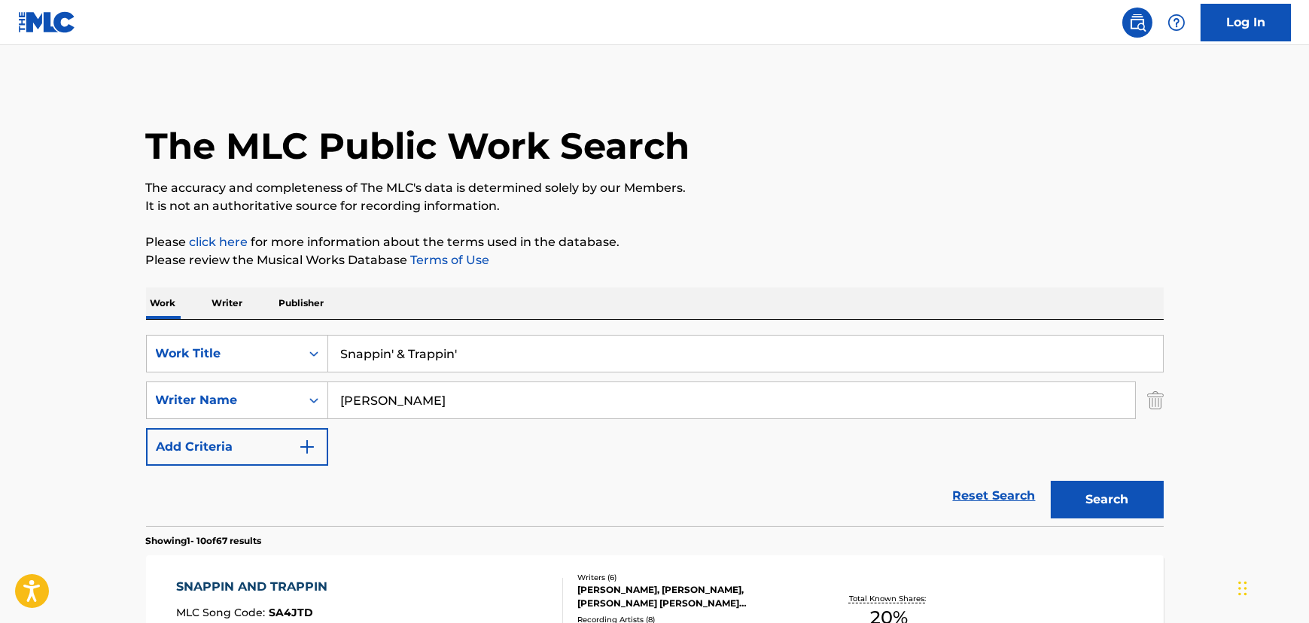
scroll to position [554, 0]
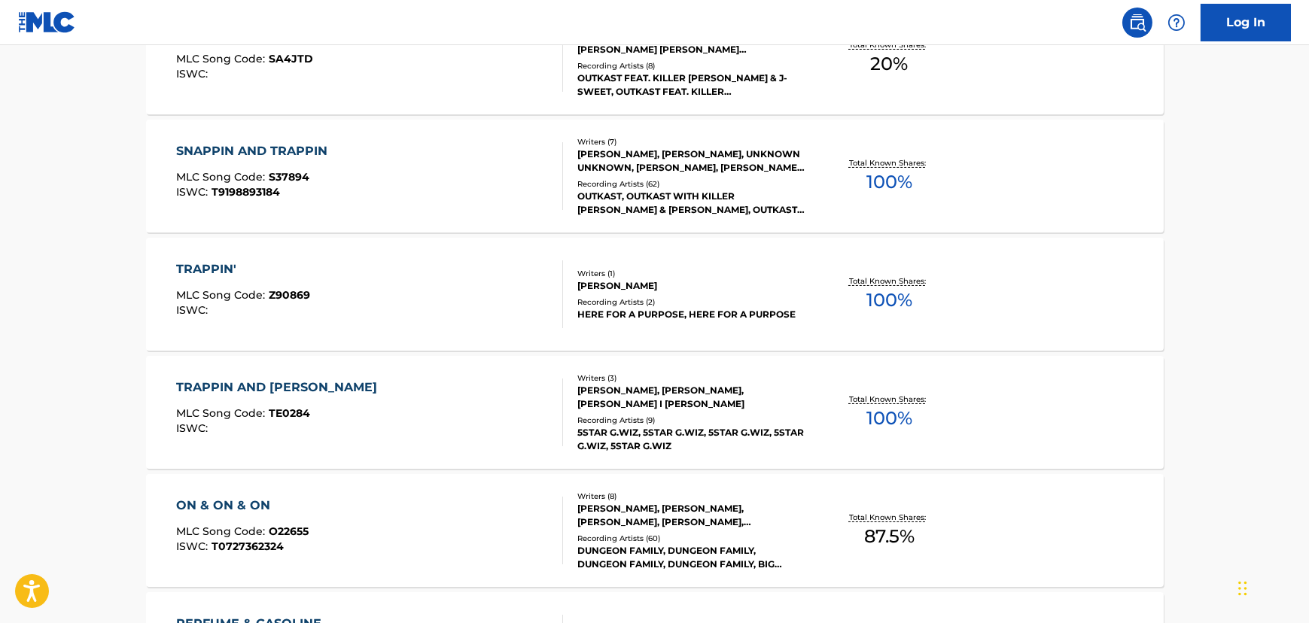
click at [346, 184] on div "SNAPPIN AND TRAPPIN MLC Song Code : S37894 ISWC : T9198893184" at bounding box center [369, 176] width 387 height 68
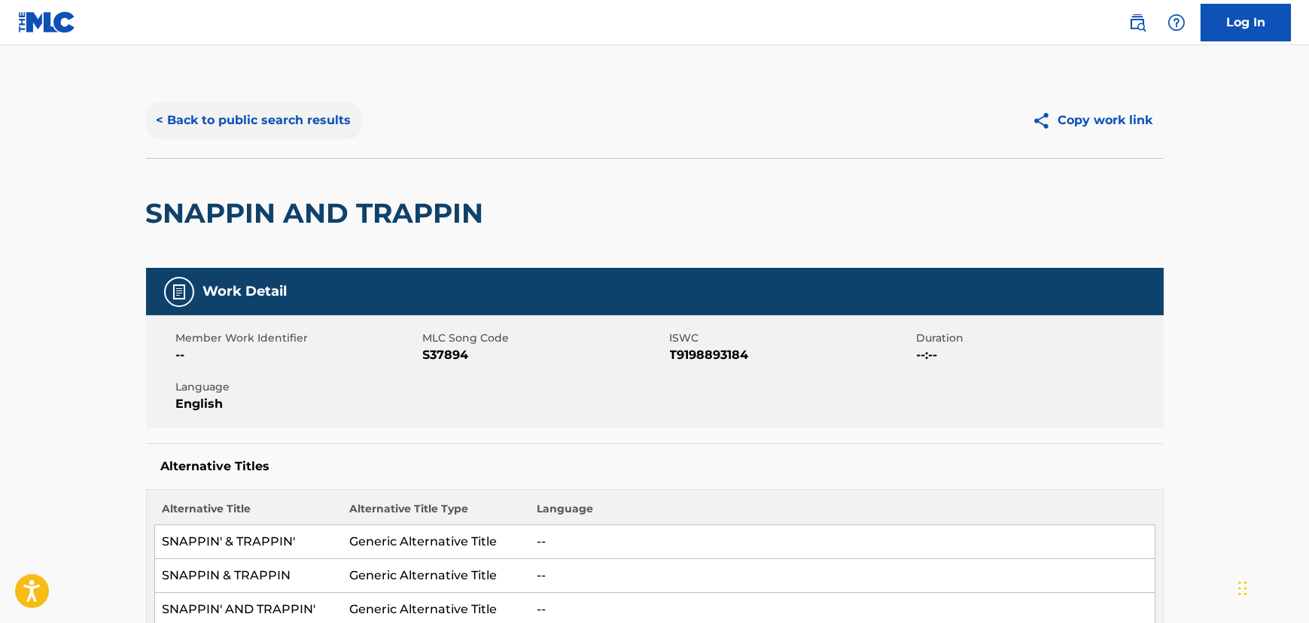
click at [331, 118] on button "< Back to public search results" at bounding box center [254, 121] width 216 height 38
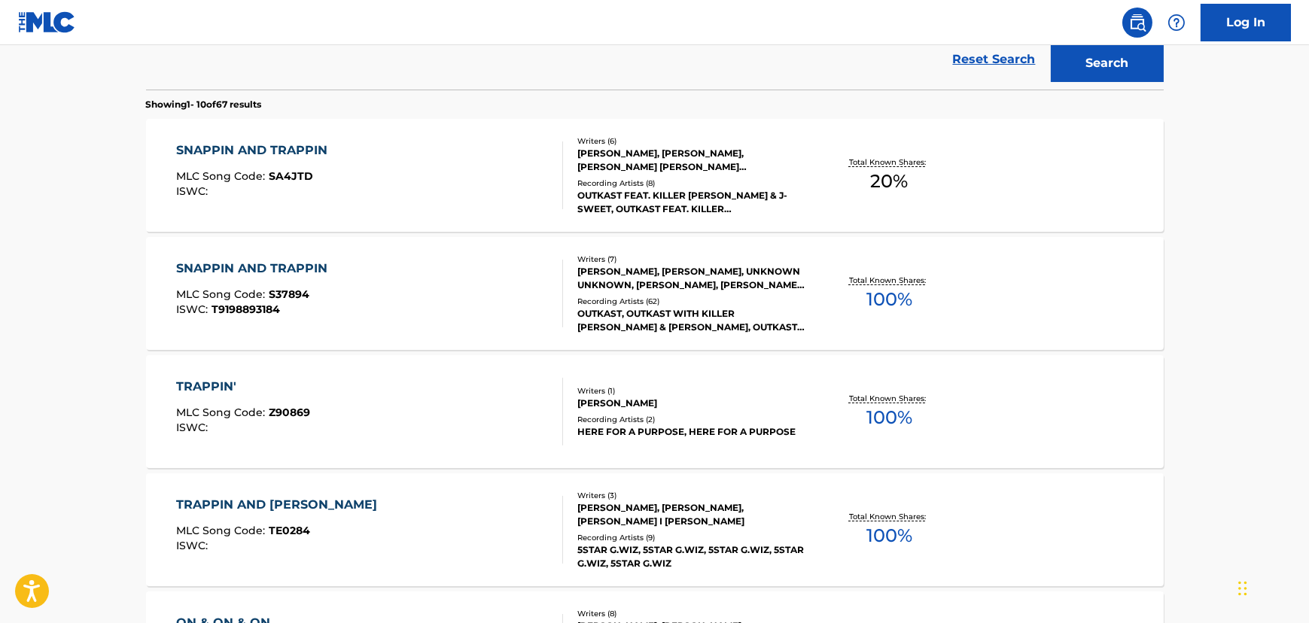
scroll to position [434, 0]
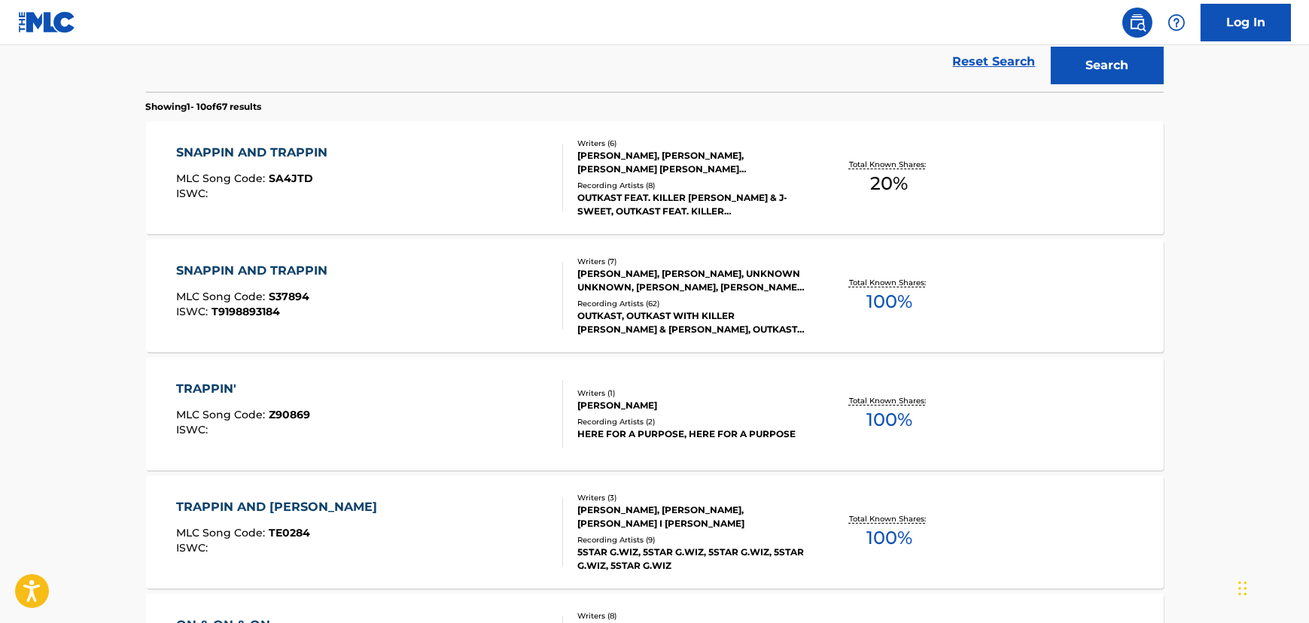
click at [352, 189] on div "SNAPPIN AND TRAPPIN MLC Song Code : SA4JTD ISWC :" at bounding box center [369, 178] width 387 height 68
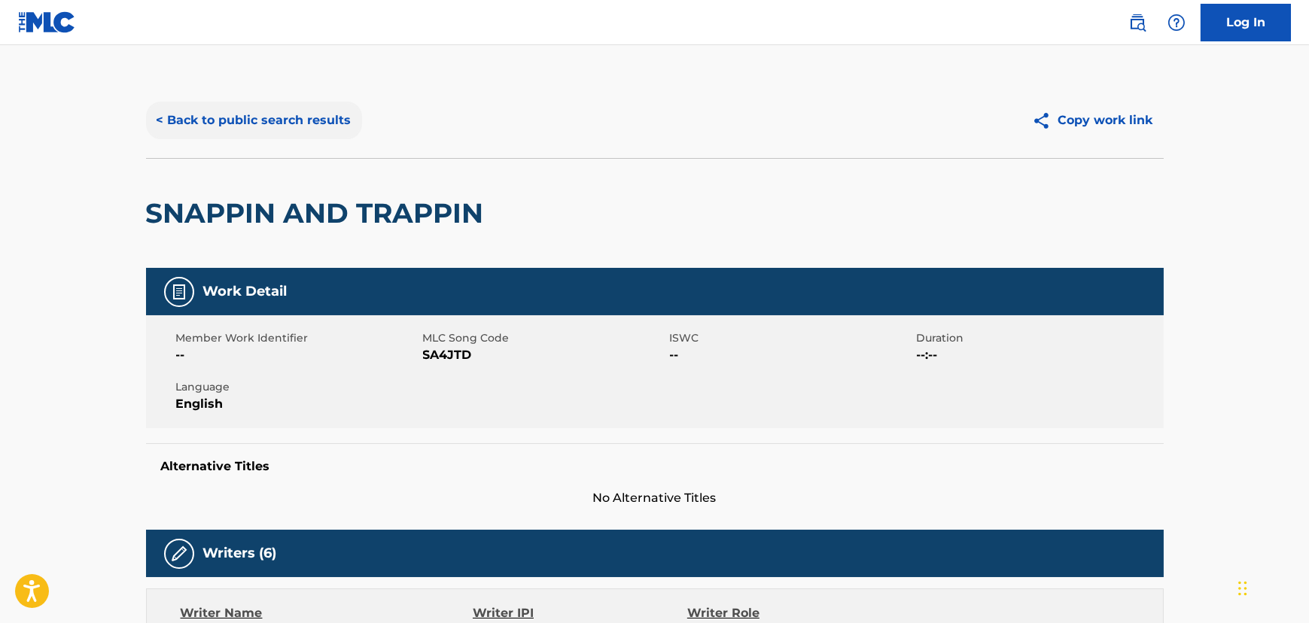
click at [227, 112] on button "< Back to public search results" at bounding box center [254, 121] width 216 height 38
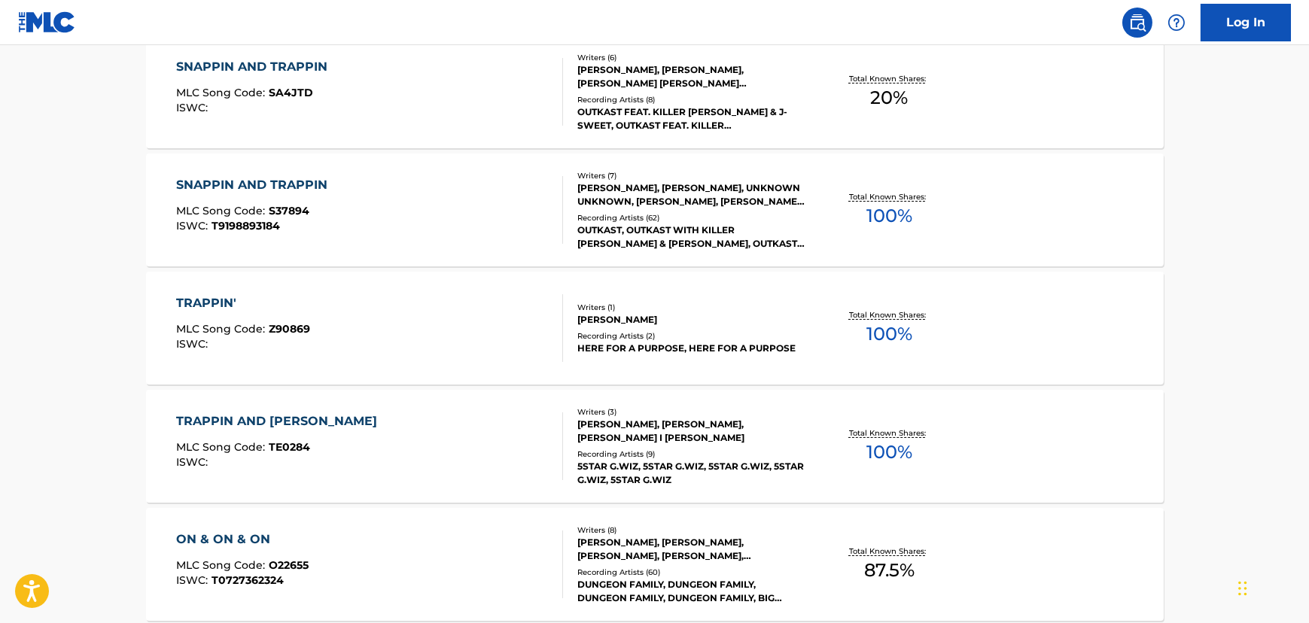
scroll to position [110, 0]
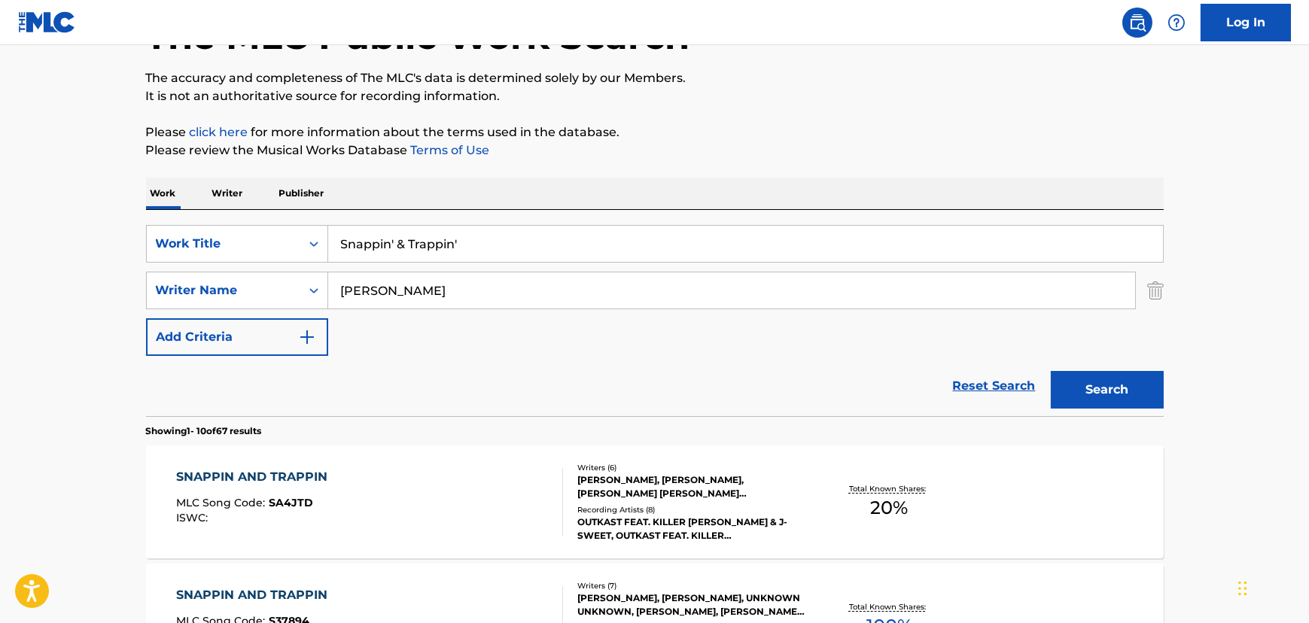
click at [393, 243] on input "Snappin' & Trappin'" at bounding box center [745, 244] width 835 height 36
paste input "Gasoline Dreams"
type input "Gasoline Dreams"
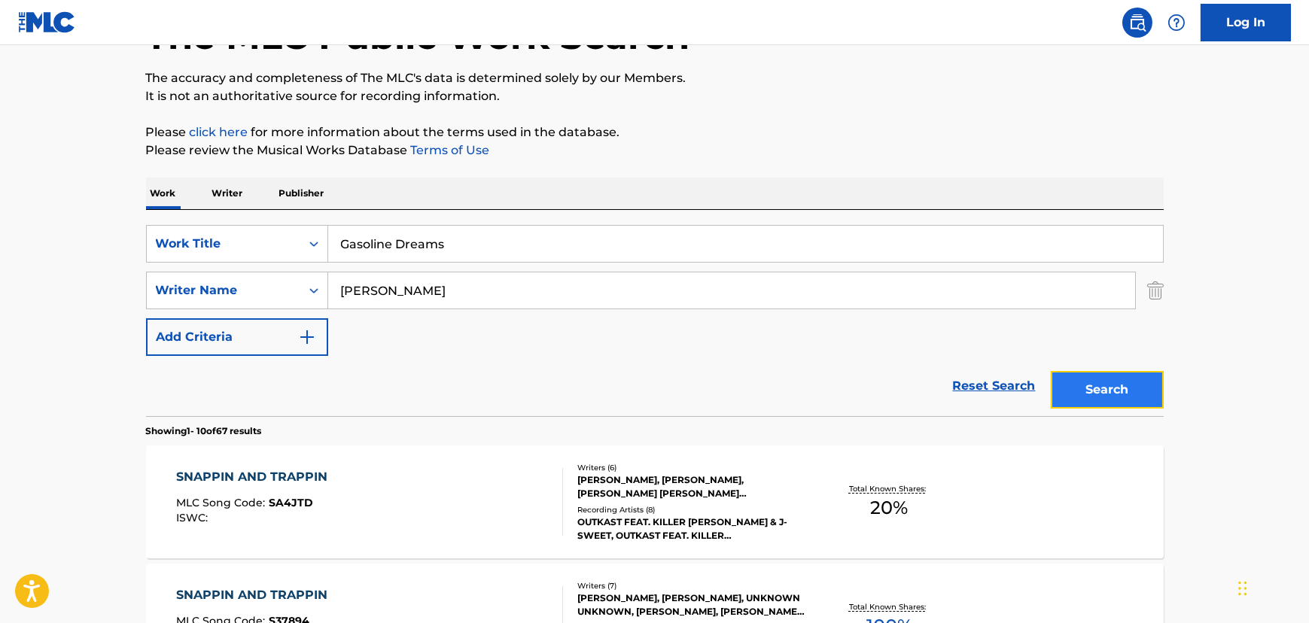
click at [1082, 381] on button "Search" at bounding box center [1107, 390] width 113 height 38
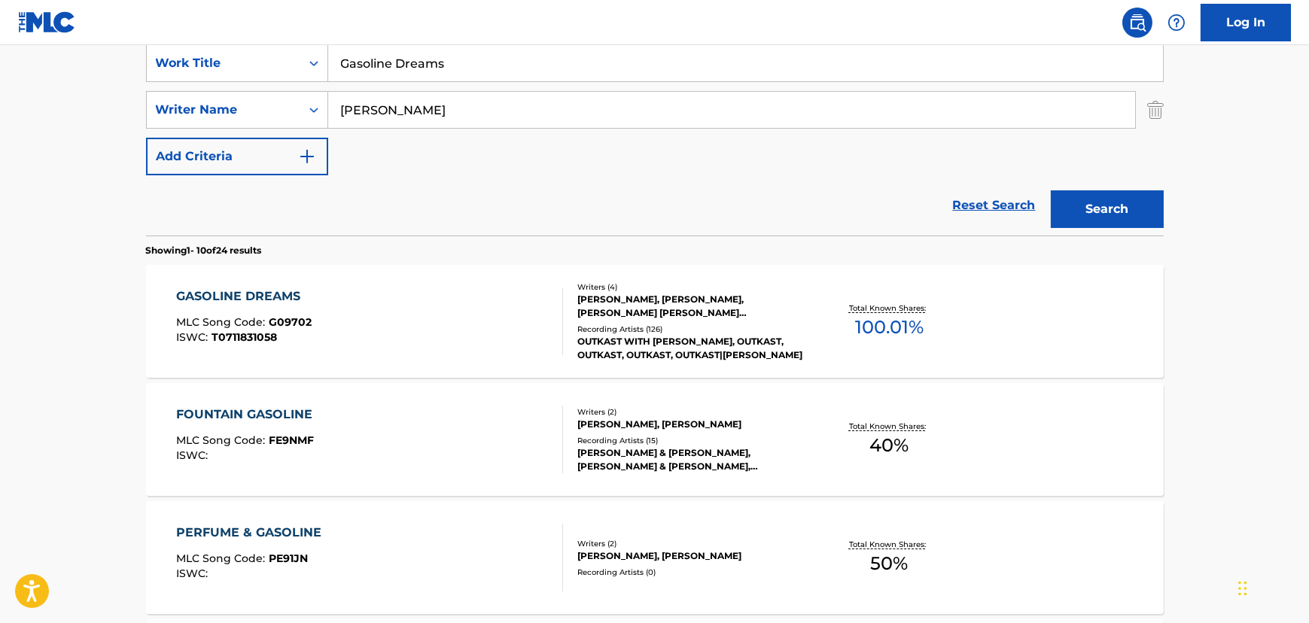
scroll to position [315, 0]
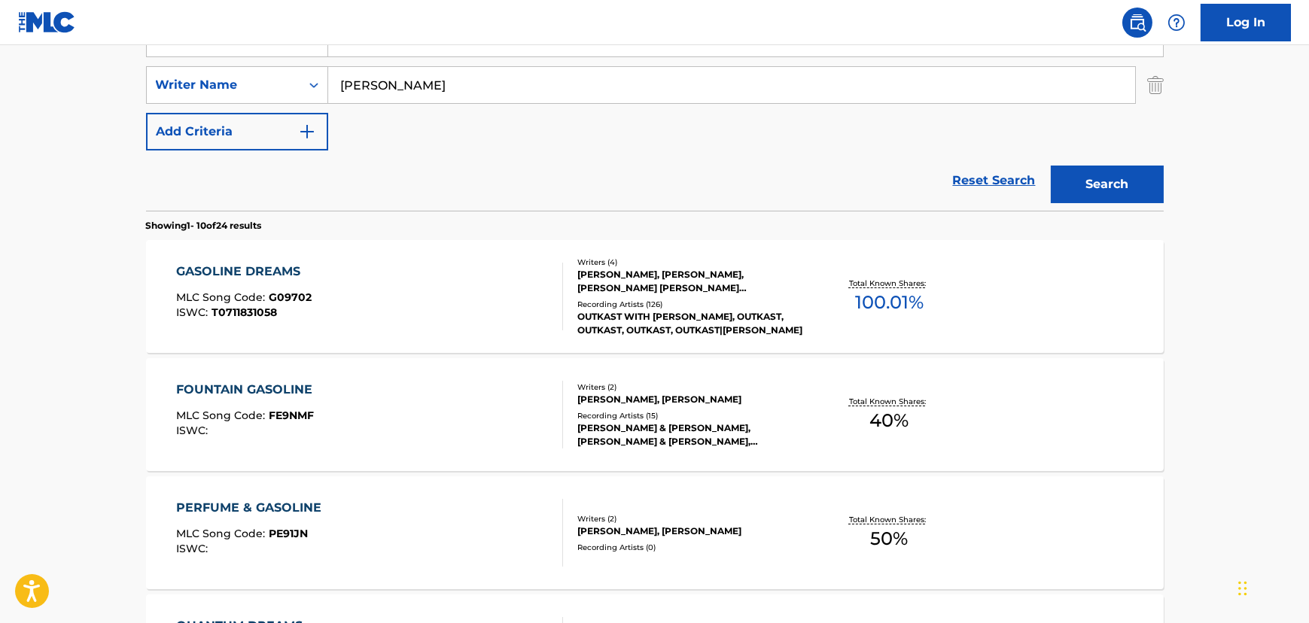
click at [352, 297] on div "GASOLINE DREAMS MLC Song Code : G09702 ISWC : T0711831058" at bounding box center [369, 297] width 387 height 68
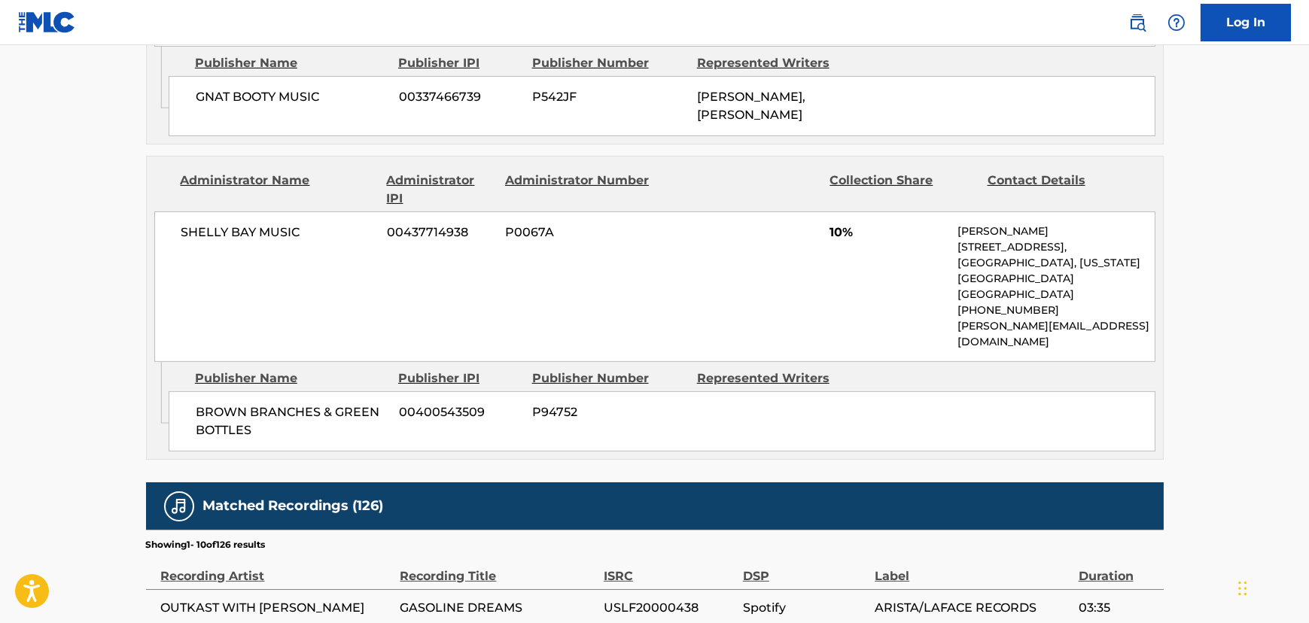
scroll to position [1369, 0]
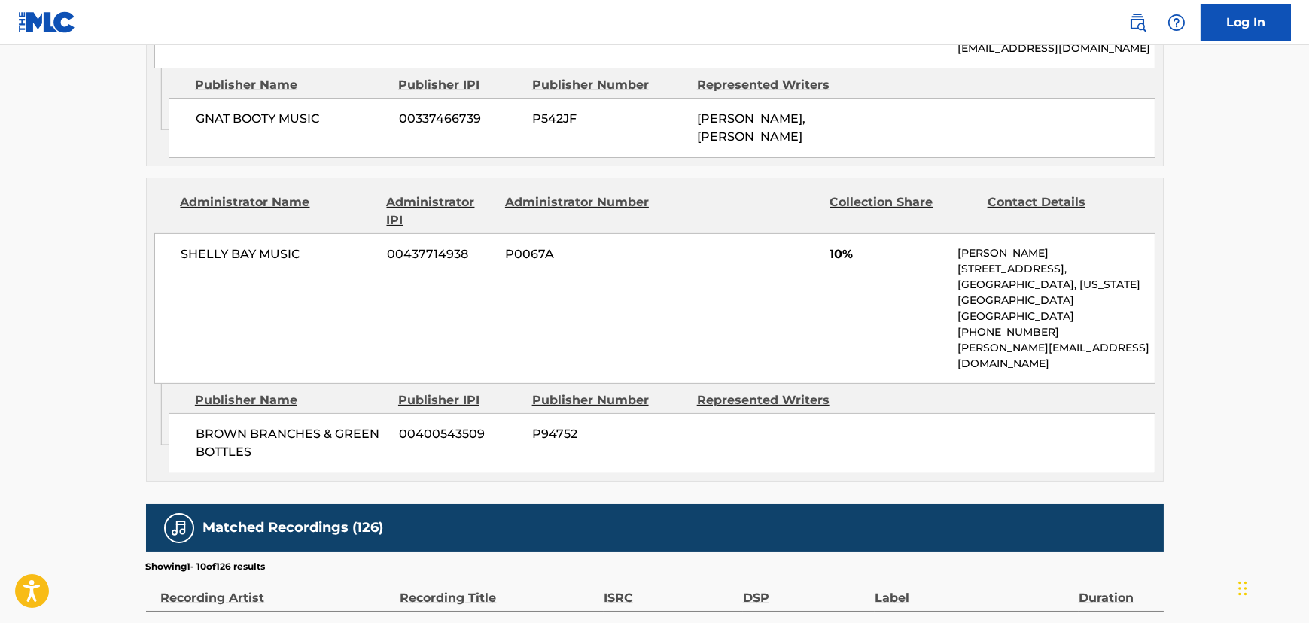
click at [1033, 340] on p "[PERSON_NAME][EMAIL_ADDRESS][DOMAIN_NAME]" at bounding box center [1056, 356] width 196 height 32
copy div "[PERSON_NAME][EMAIL_ADDRESS][DOMAIN_NAME] Admin Original Publisher Connecting L…"
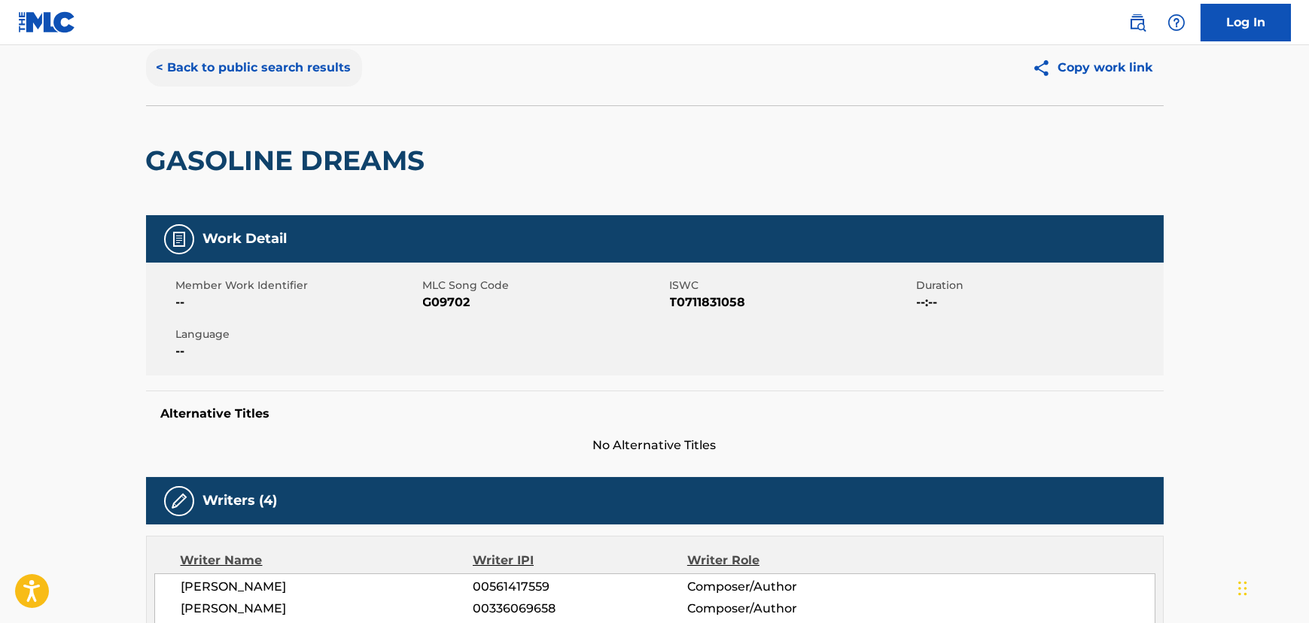
scroll to position [0, 0]
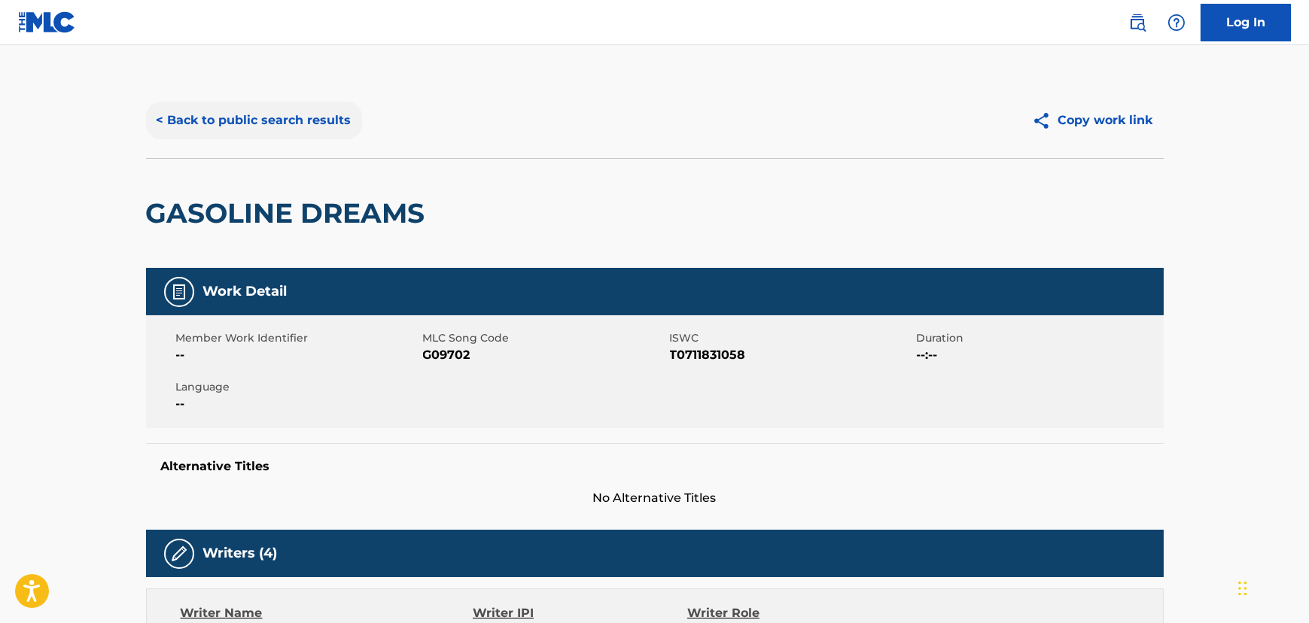
click at [271, 117] on button "< Back to public search results" at bounding box center [254, 121] width 216 height 38
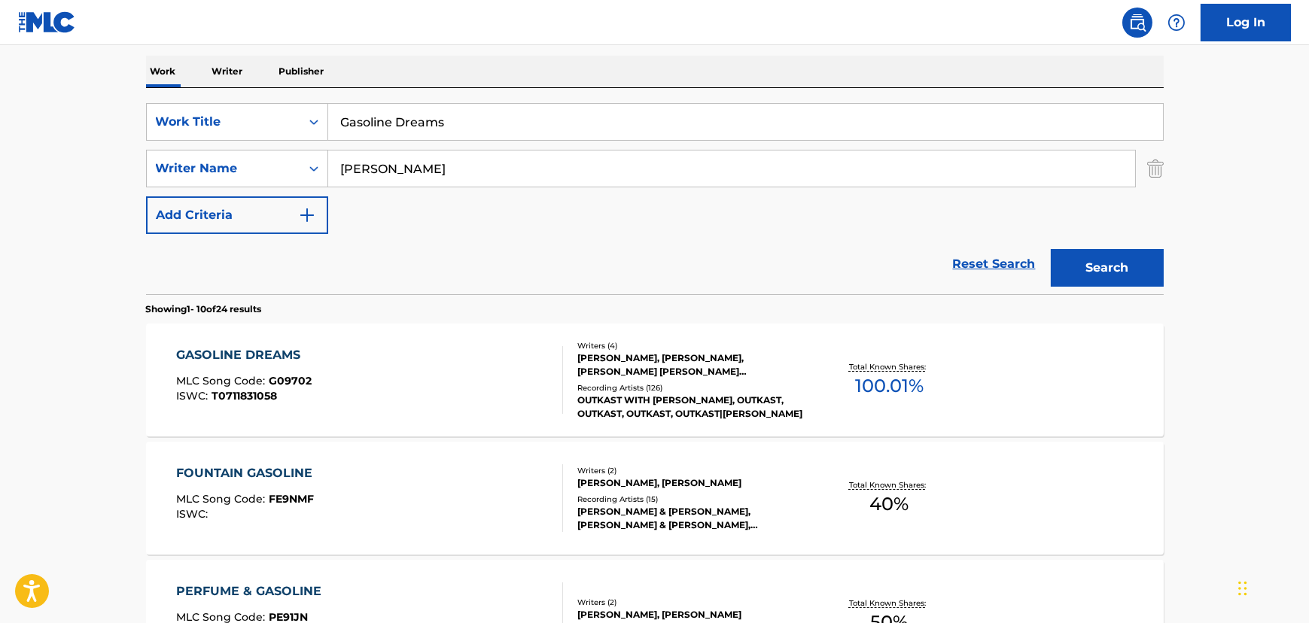
scroll to position [178, 0]
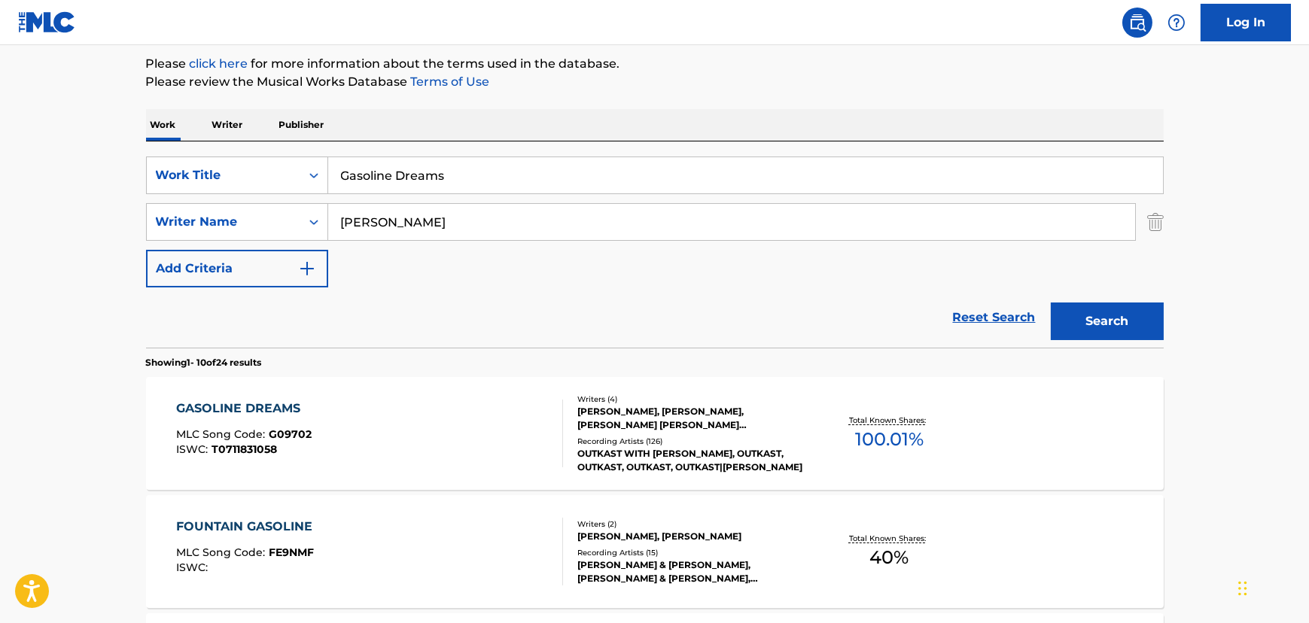
click at [366, 161] on input "Gasoline Dreams" at bounding box center [745, 175] width 835 height 36
paste input "[PERSON_NAME]"
type input "[PERSON_NAME]"
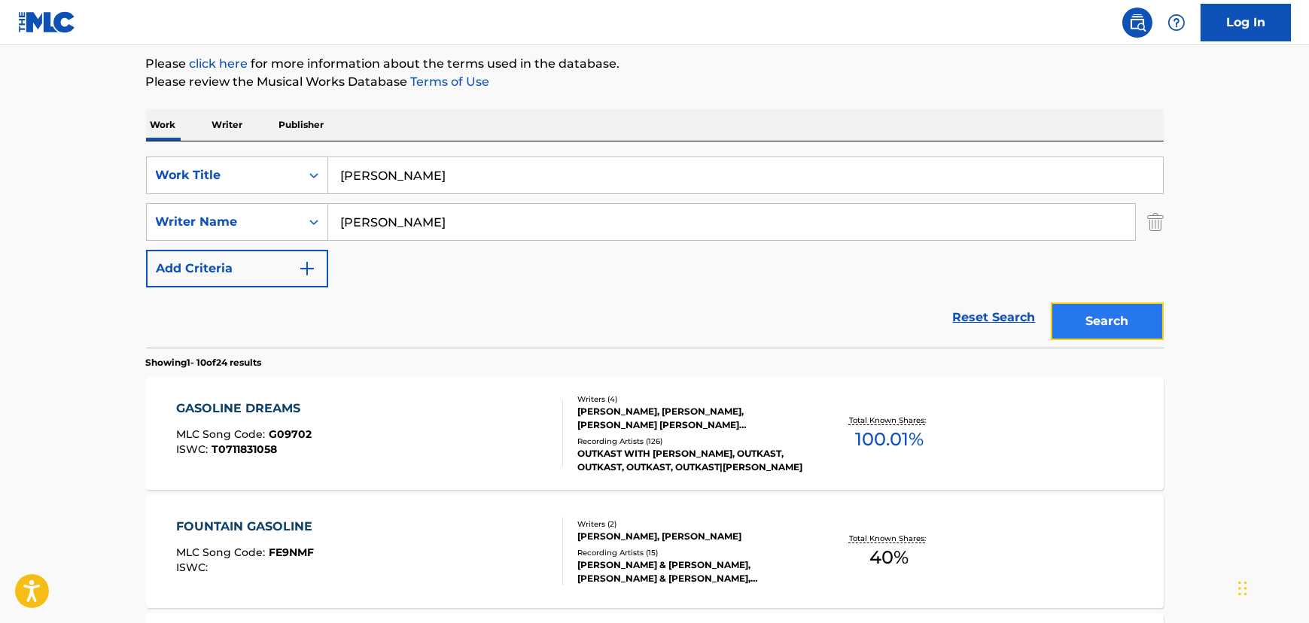
click at [1132, 309] on button "Search" at bounding box center [1107, 322] width 113 height 38
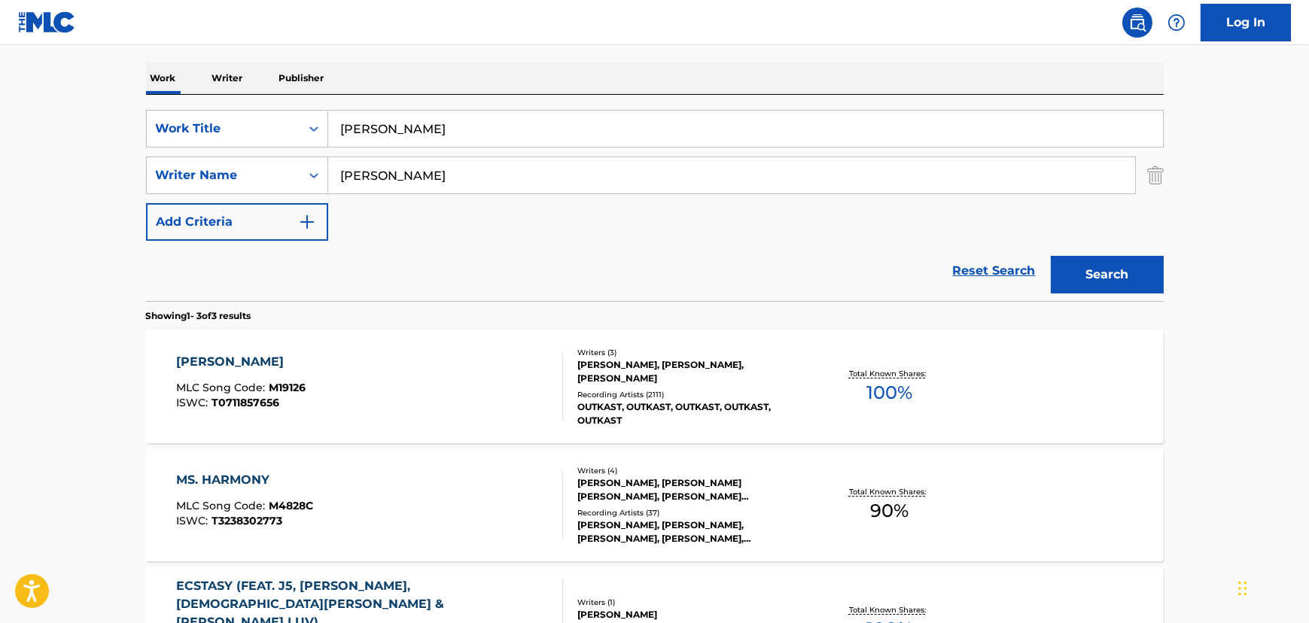
scroll to position [247, 0]
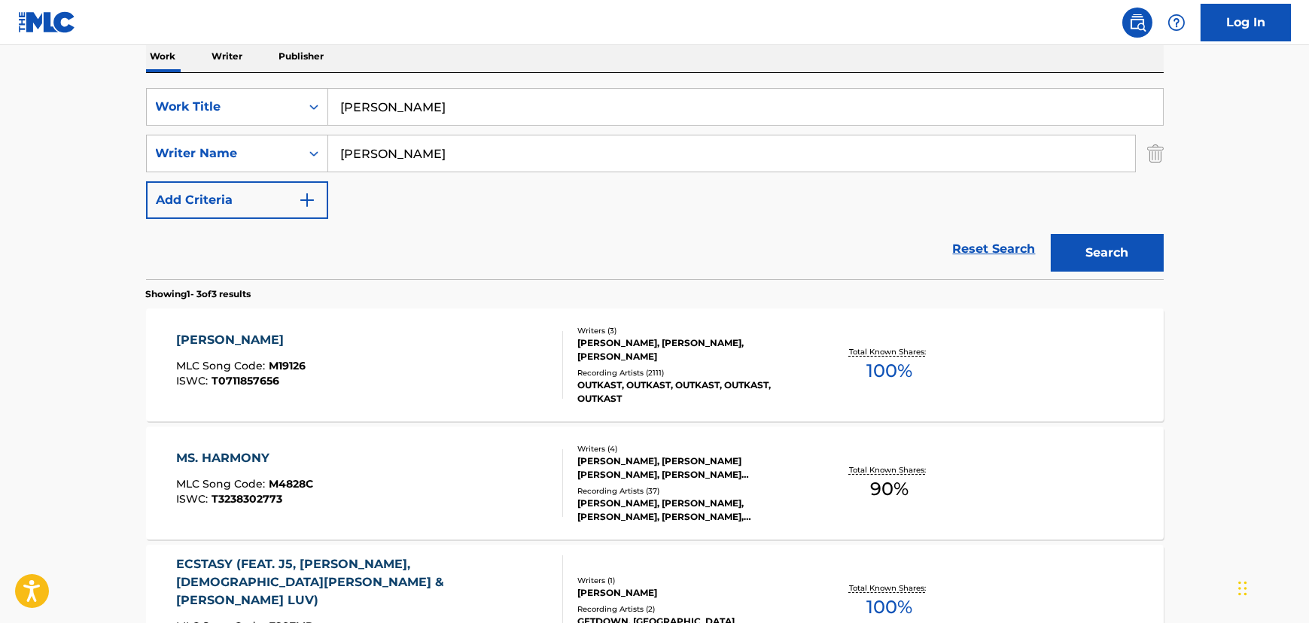
click at [455, 361] on div "[PERSON_NAME] MLC Song Code : M19126 ISWC : T0711857656" at bounding box center [369, 365] width 387 height 68
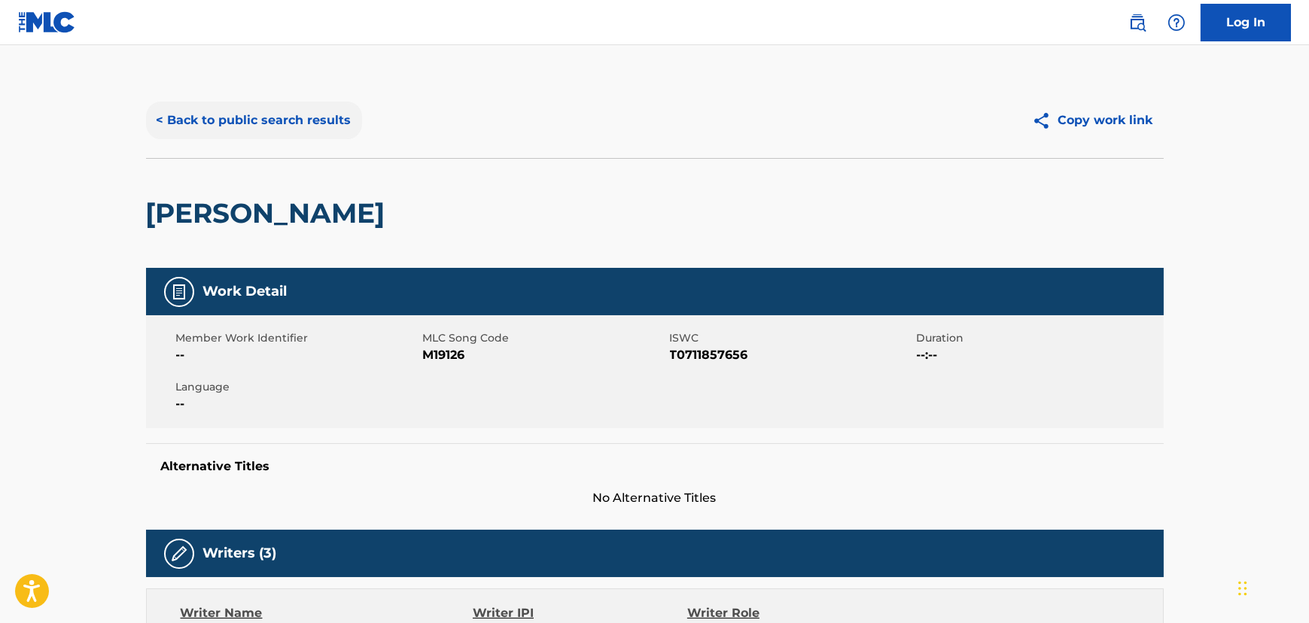
click at [311, 124] on button "< Back to public search results" at bounding box center [254, 121] width 216 height 38
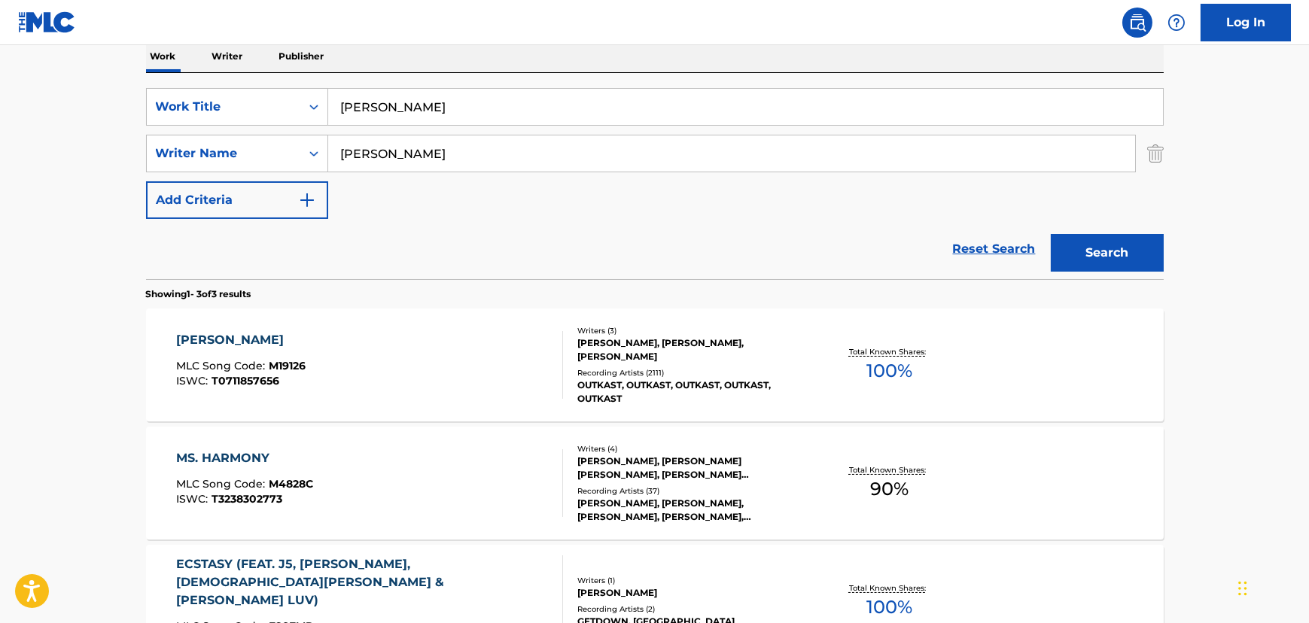
click at [420, 104] on input "[PERSON_NAME]" at bounding box center [745, 107] width 835 height 36
paste input "So Fresh, So Clean [5]"
click at [394, 117] on input "Ms. So Fresh, So Clean [5]" at bounding box center [745, 107] width 835 height 36
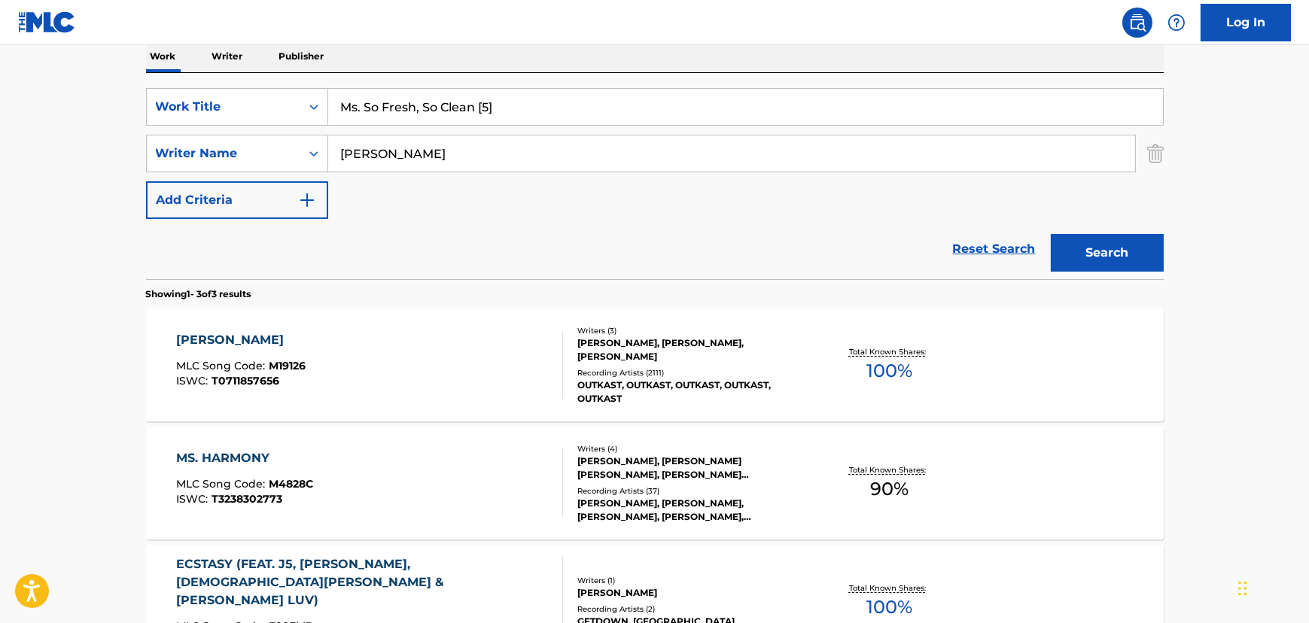
click at [394, 117] on input "Ms. So Fresh, So Clean [5]" at bounding box center [745, 107] width 835 height 36
paste input "Search Form"
drag, startPoint x: 451, startPoint y: 110, endPoint x: 632, endPoint y: 105, distance: 180.7
click at [632, 105] on input "So Fresh, So Clean [5]" at bounding box center [745, 107] width 835 height 36
type input "So Fresh, So Clean"
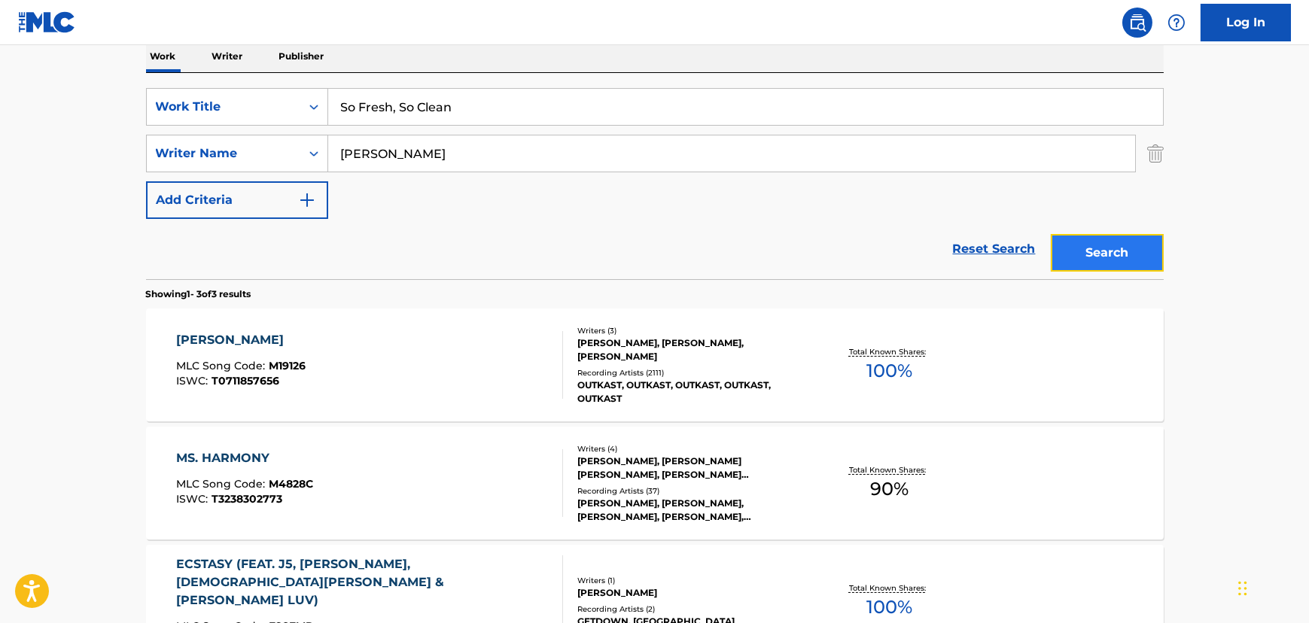
click at [1063, 243] on button "Search" at bounding box center [1107, 253] width 113 height 38
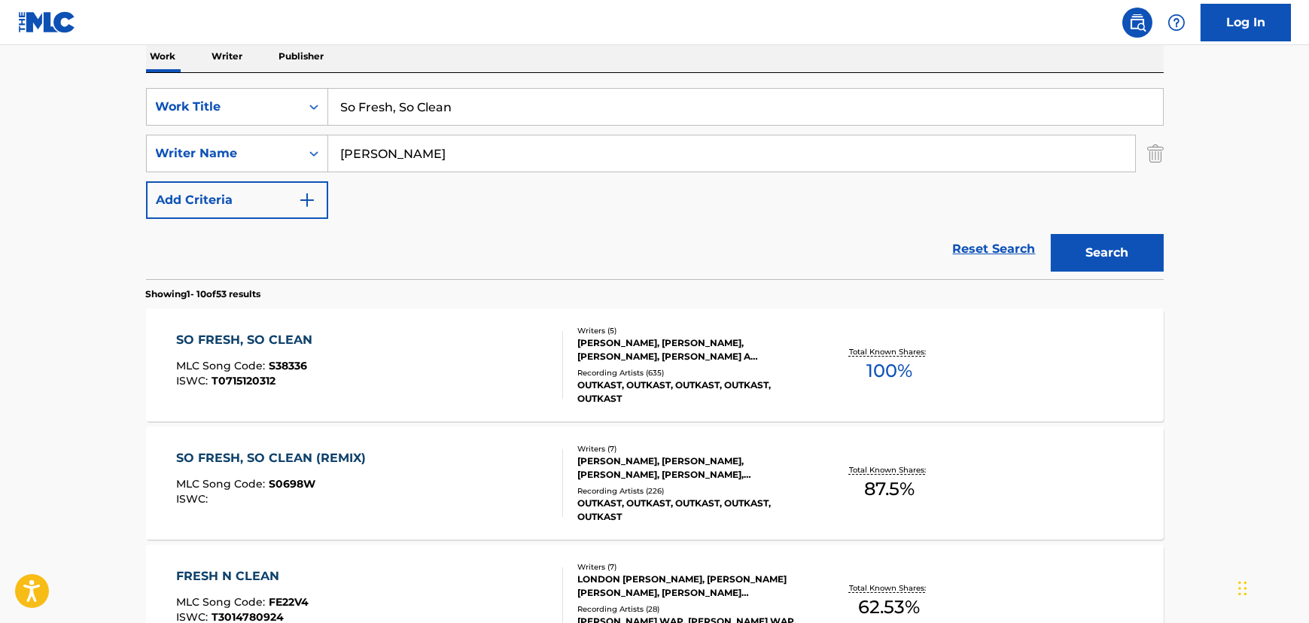
click at [343, 380] on div "SO FRESH, SO CLEAN MLC Song Code : S38336 ISWC : T0715120312" at bounding box center [369, 365] width 387 height 68
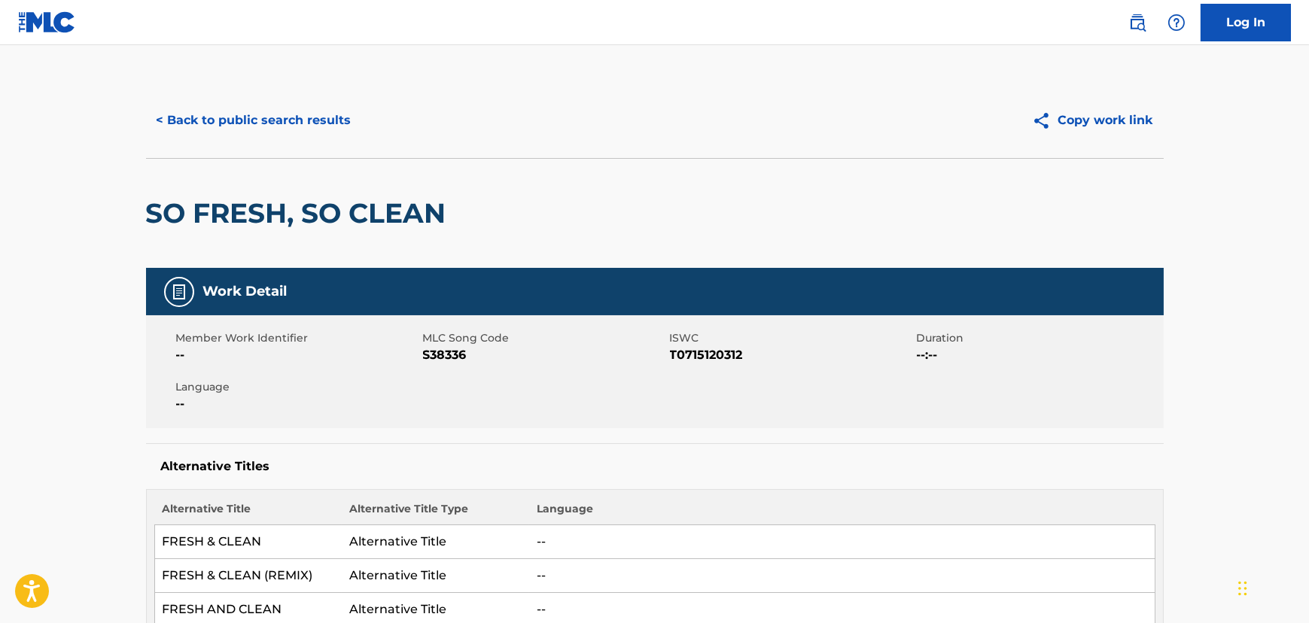
click at [203, 127] on button "< Back to public search results" at bounding box center [254, 121] width 216 height 38
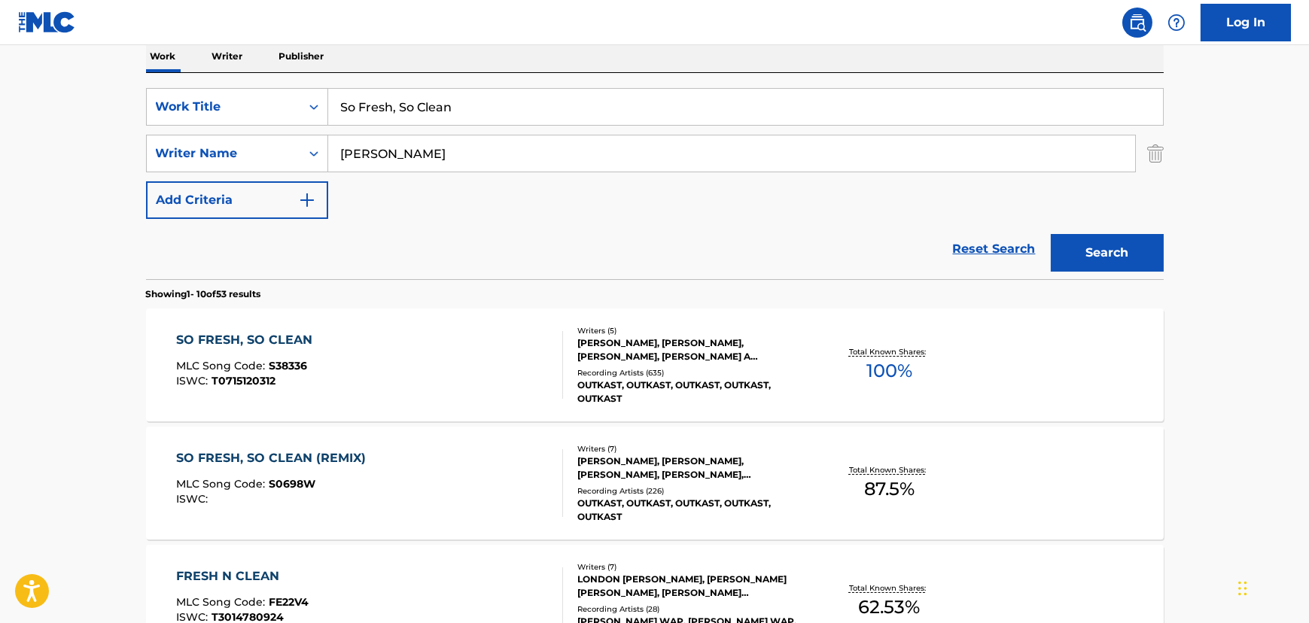
drag, startPoint x: 431, startPoint y: 79, endPoint x: 417, endPoint y: 98, distance: 23.6
click at [430, 81] on div "SearchWithCriteria4bda0527-d71e-4509-9bc3-349595fe20cf Work Title So Fresh, So …" at bounding box center [655, 176] width 1018 height 206
click at [416, 98] on input "So Fresh, So Clean" at bounding box center [745, 107] width 835 height 36
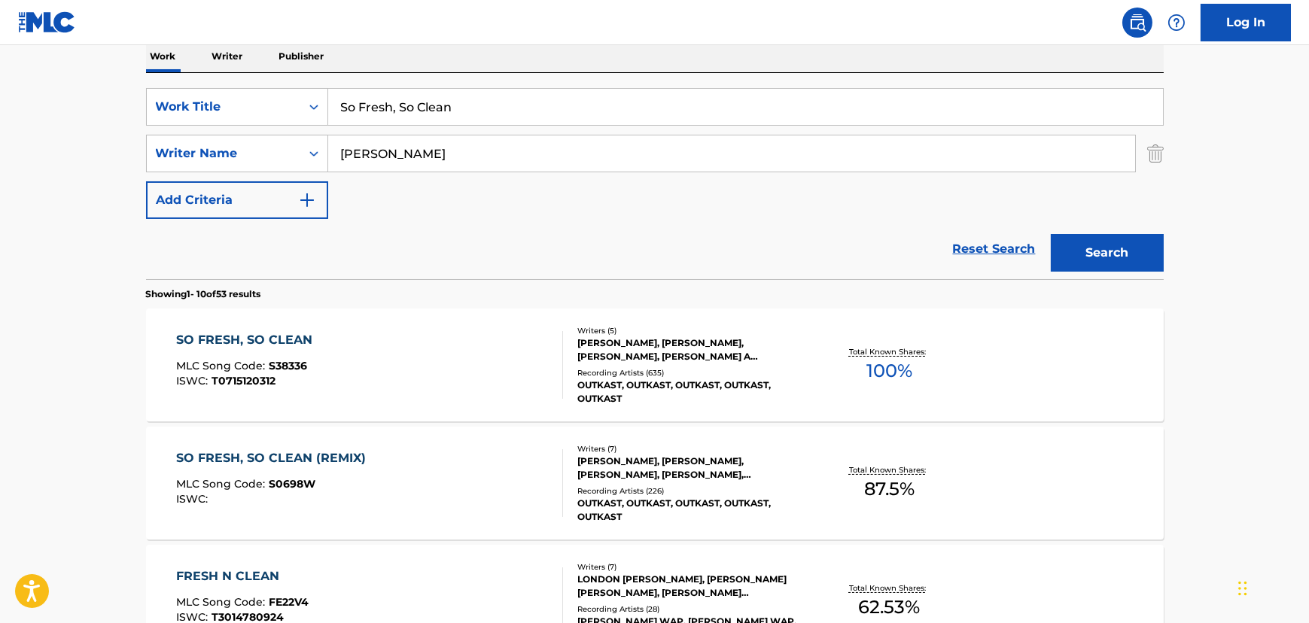
paste input "paghetti Junction [2]"
drag, startPoint x: 491, startPoint y: 105, endPoint x: 501, endPoint y: 104, distance: 9.8
click at [501, 104] on input "Spaghetti Junction [2]" at bounding box center [745, 107] width 835 height 36
type input "[GEOGRAPHIC_DATA]"
click at [1051, 234] on button "Search" at bounding box center [1107, 253] width 113 height 38
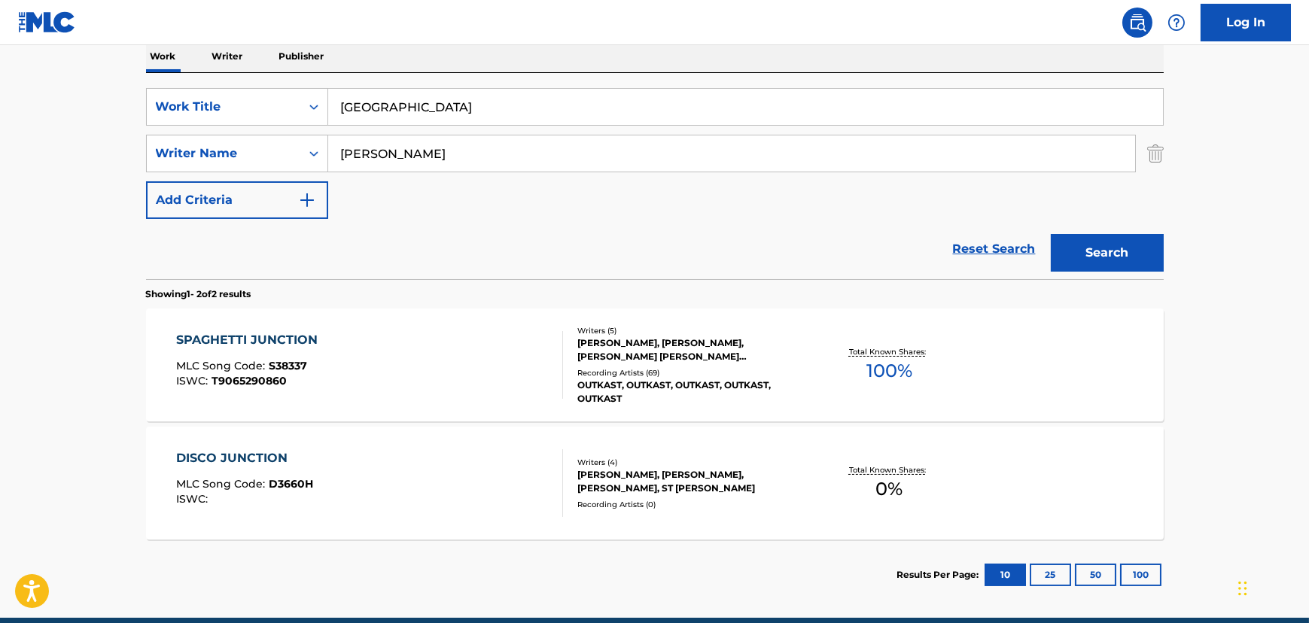
click at [402, 361] on div "SPAGHETTI JUNCTION MLC Song Code : S38337 ISWC : T9065290860" at bounding box center [369, 365] width 387 height 68
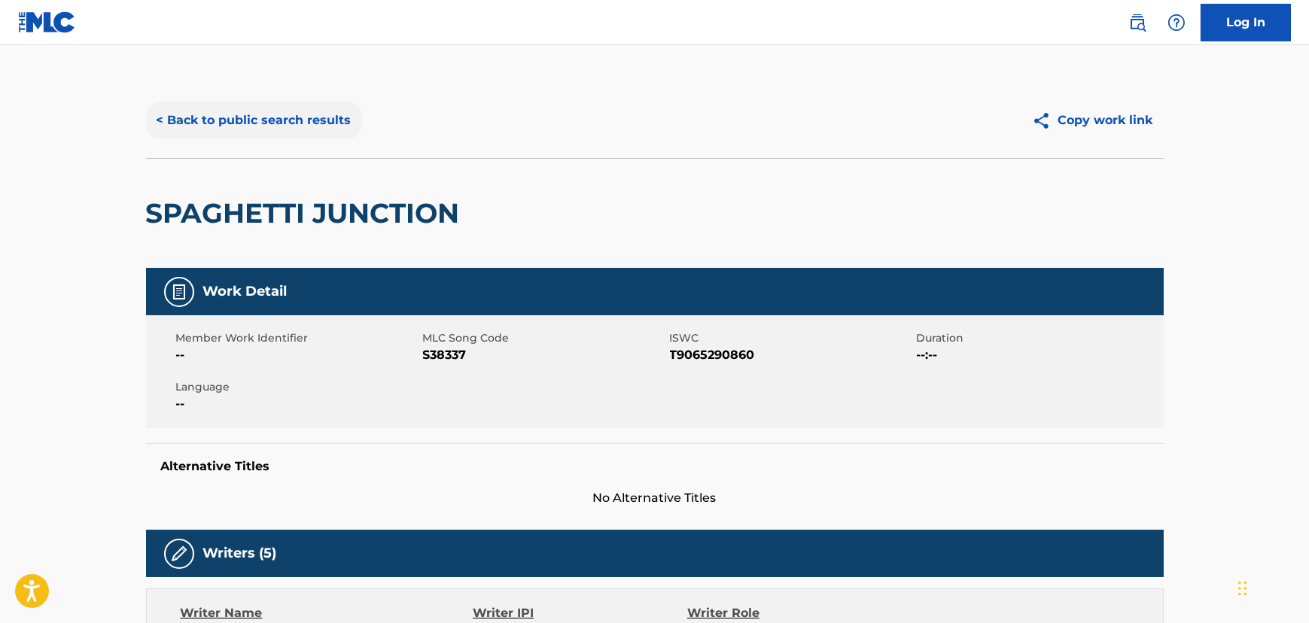
click at [250, 117] on button "< Back to public search results" at bounding box center [254, 121] width 216 height 38
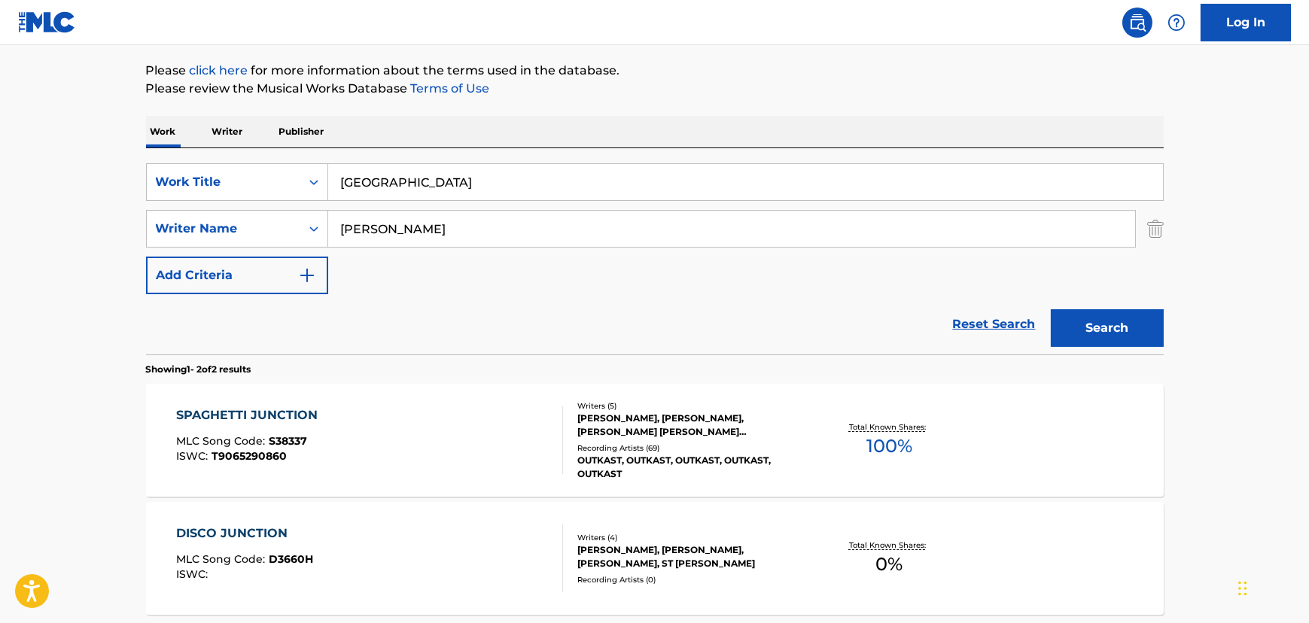
scroll to position [23, 0]
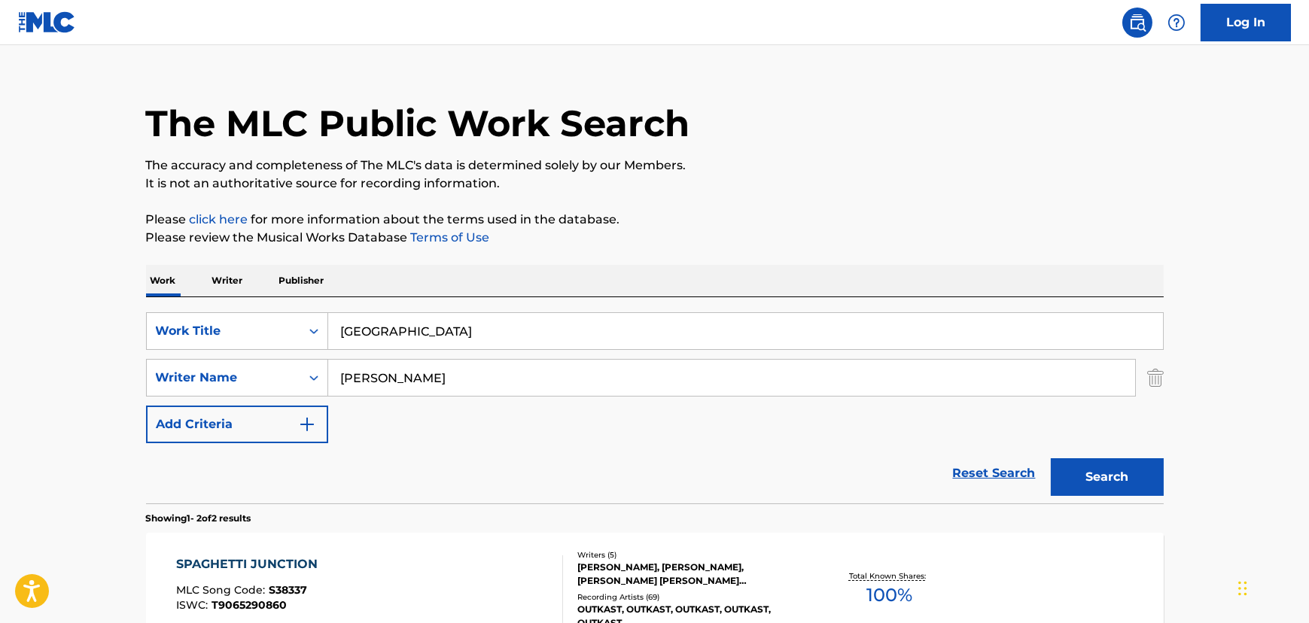
click at [394, 330] on input "[GEOGRAPHIC_DATA]" at bounding box center [745, 331] width 835 height 36
paste input "I'll Call B4 I Cum"
type input "I'll Call B4 I Cum"
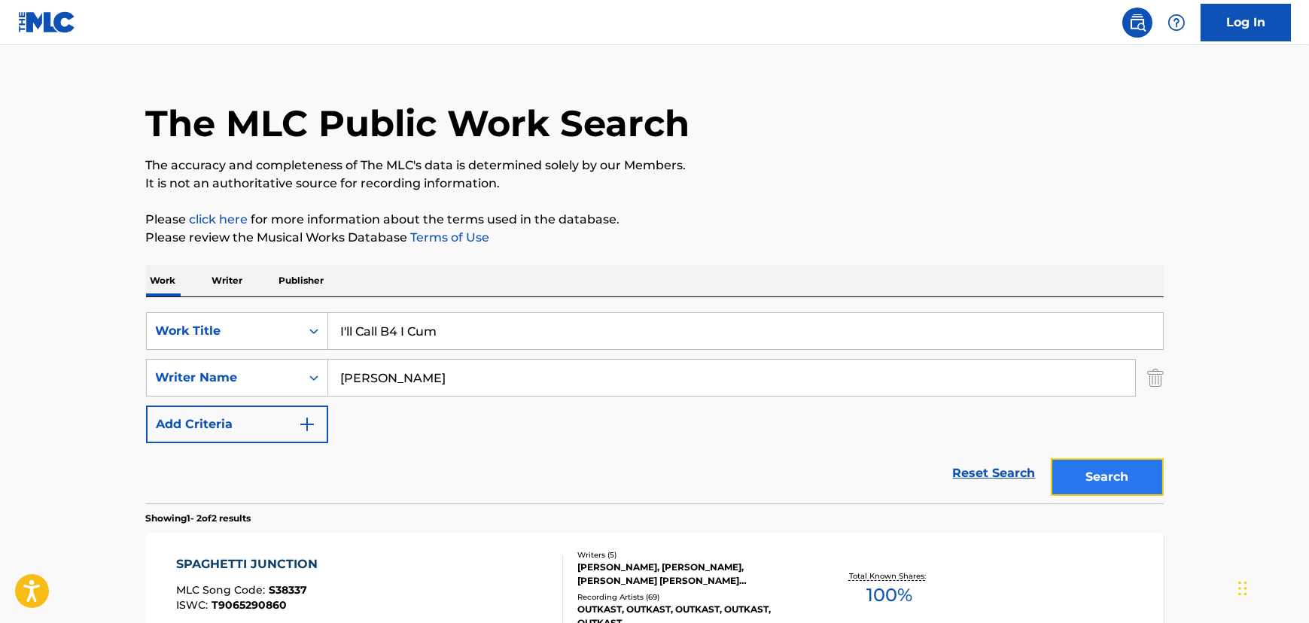
click at [1133, 486] on button "Search" at bounding box center [1107, 477] width 113 height 38
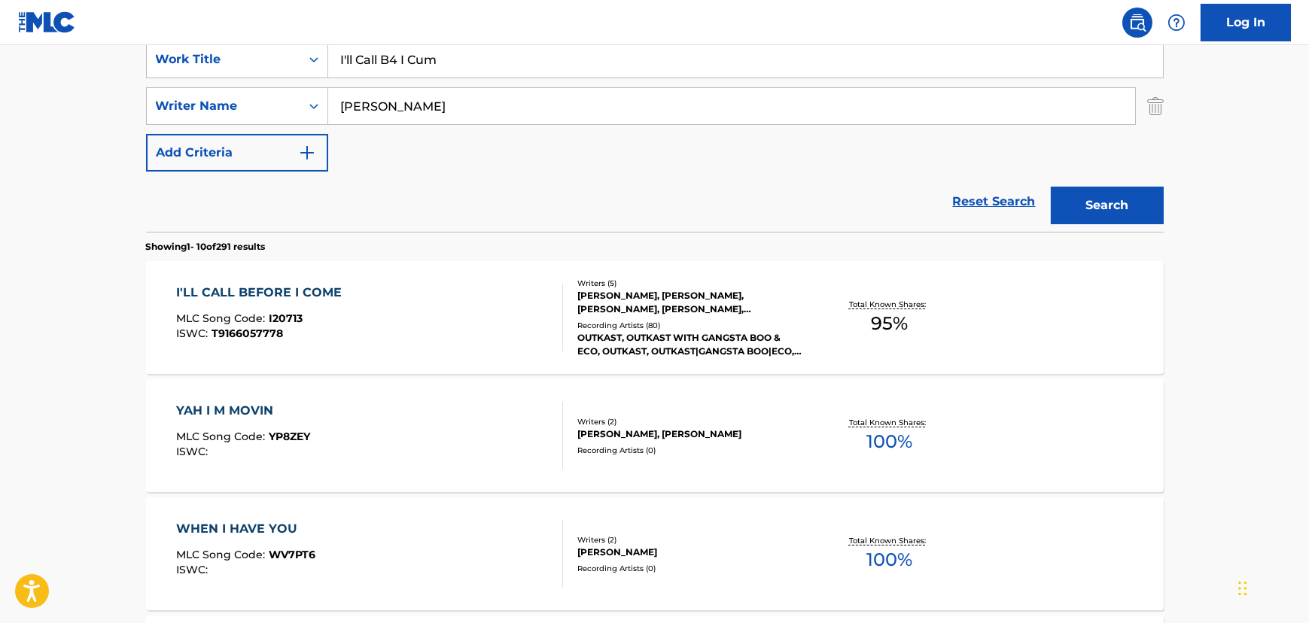
scroll to position [296, 0]
click at [408, 294] on div "I'LL CALL BEFORE I COME MLC Song Code : I20713 ISWC : T9166057778" at bounding box center [369, 316] width 387 height 68
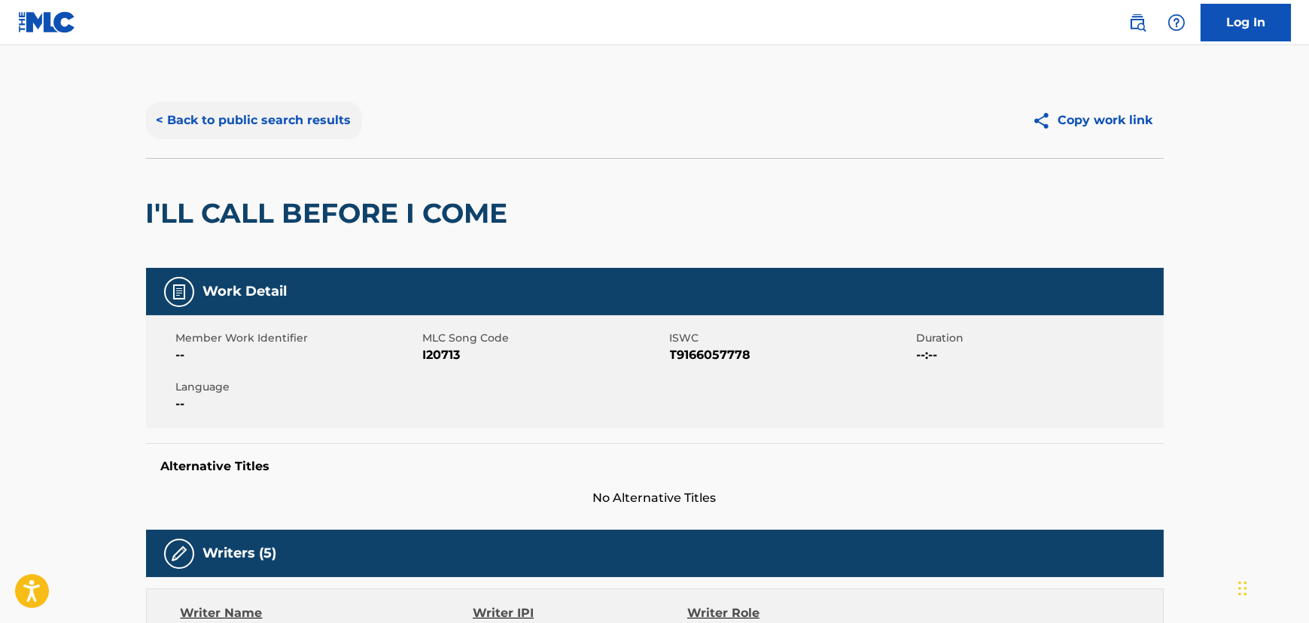
click at [285, 129] on button "< Back to public search results" at bounding box center [254, 121] width 216 height 38
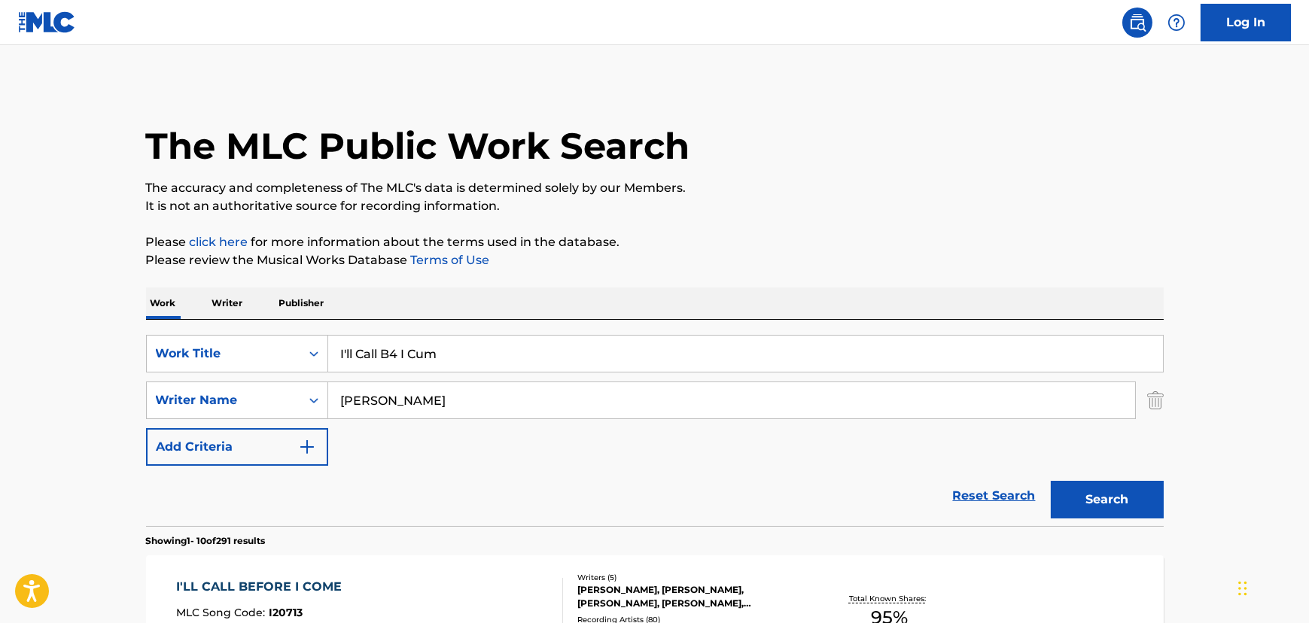
scroll to position [296, 0]
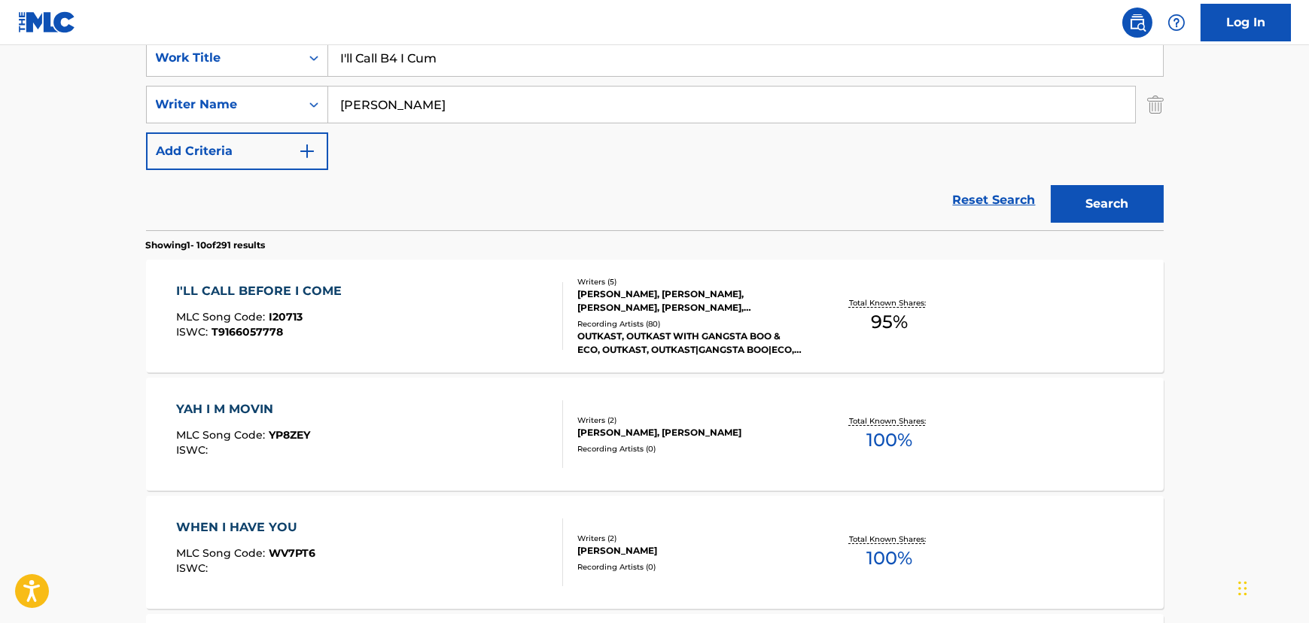
click at [448, 53] on input "I'll Call B4 I Cum" at bounding box center [745, 58] width 835 height 36
paste input "Humble Mumble"
type input "Humble Mumble"
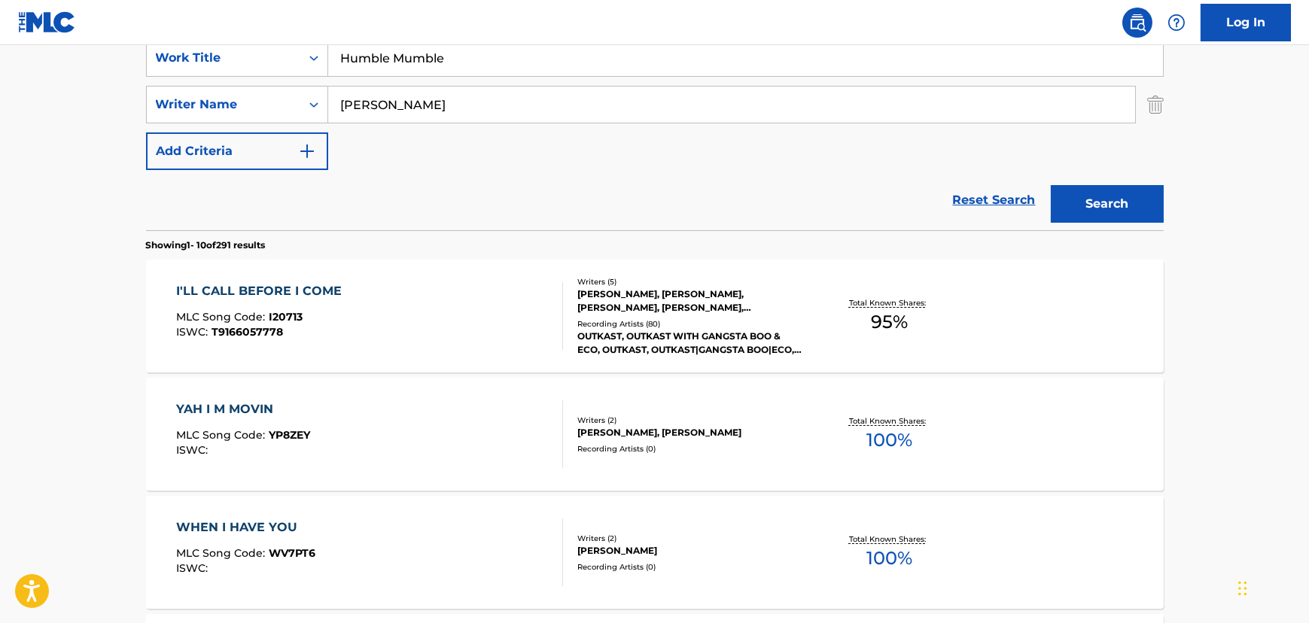
click at [371, 111] on input "[PERSON_NAME]" at bounding box center [731, 105] width 807 height 36
click at [1107, 189] on button "Search" at bounding box center [1107, 204] width 113 height 38
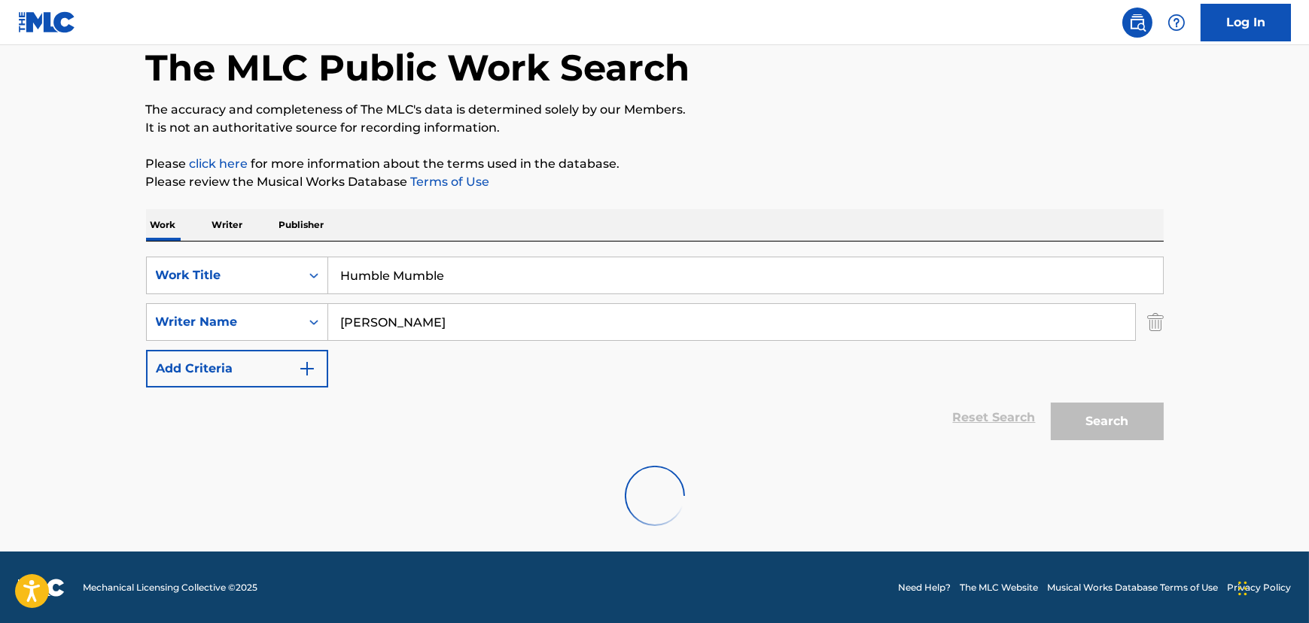
scroll to position [195, 0]
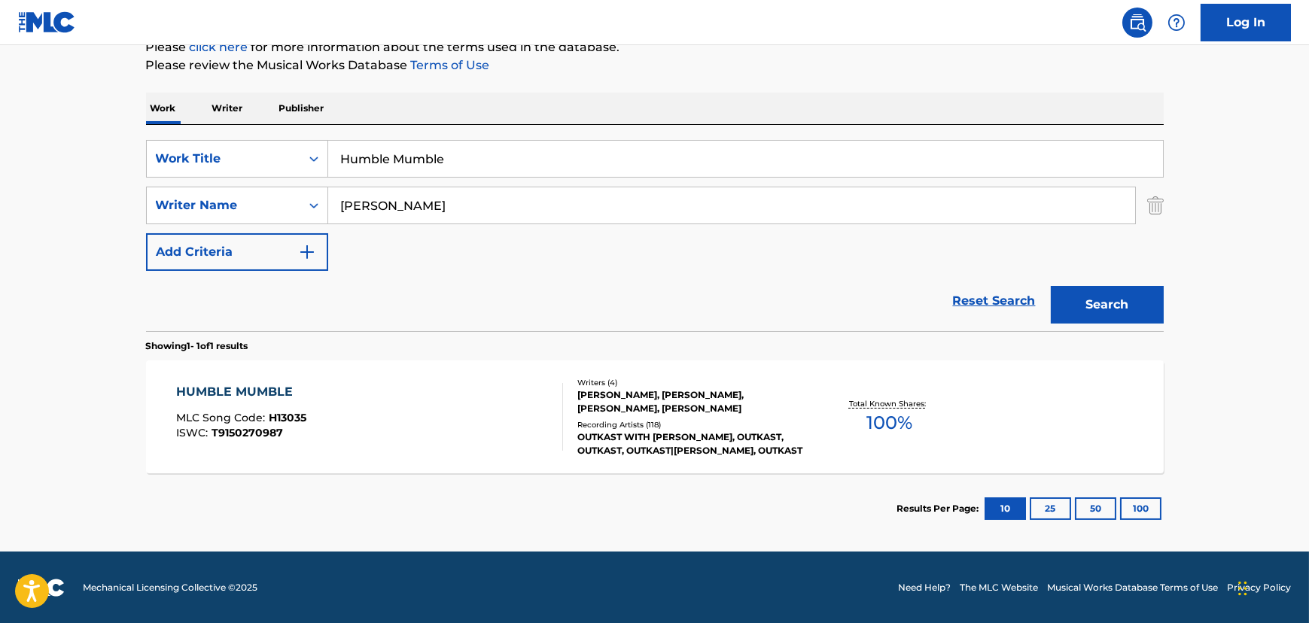
click at [338, 388] on div "HUMBLE MUMBLE MLC Song Code : H13035 ISWC : T9150270987" at bounding box center [369, 417] width 387 height 68
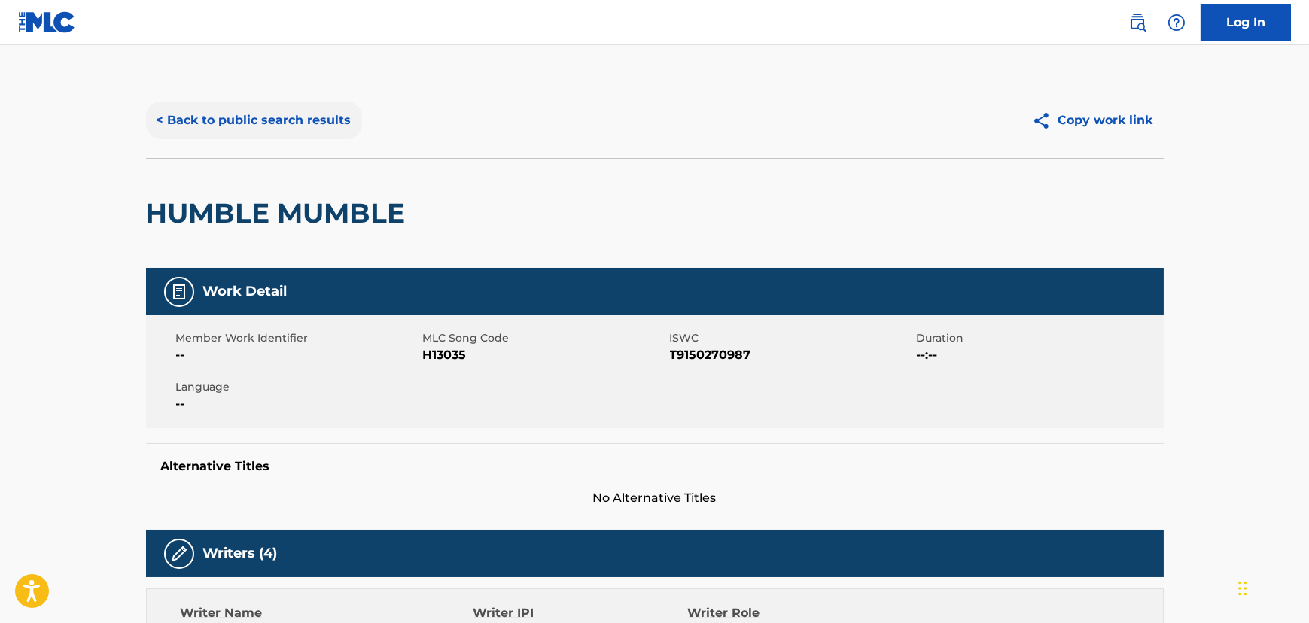
click at [201, 132] on button "< Back to public search results" at bounding box center [254, 121] width 216 height 38
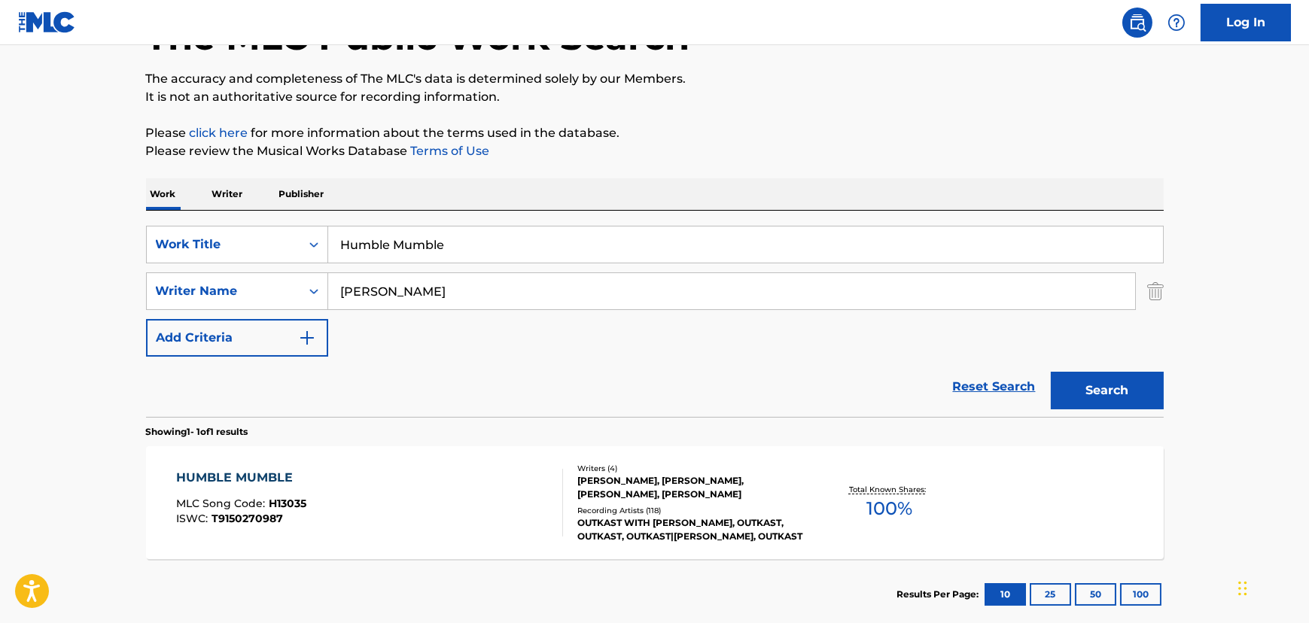
click at [388, 248] on input "Humble Mumble" at bounding box center [745, 245] width 835 height 36
type input "?"
drag, startPoint x: 1059, startPoint y: 376, endPoint x: 1068, endPoint y: 379, distance: 9.1
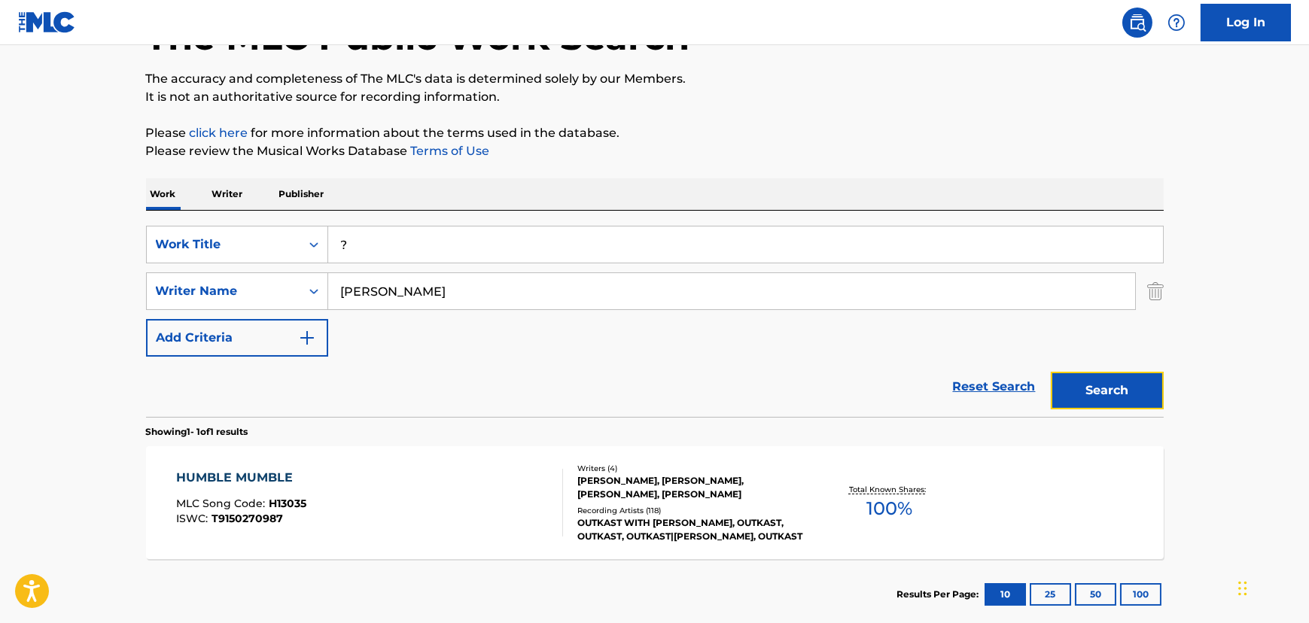
click at [1062, 377] on button "Search" at bounding box center [1107, 391] width 113 height 38
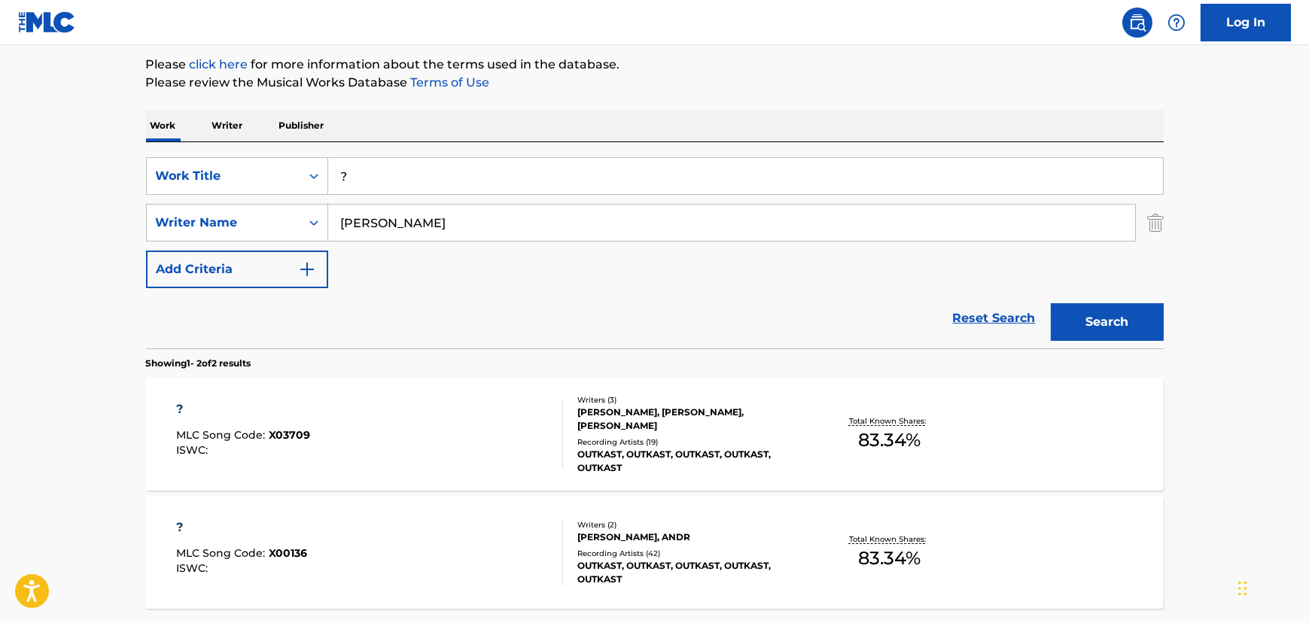
scroll to position [246, 0]
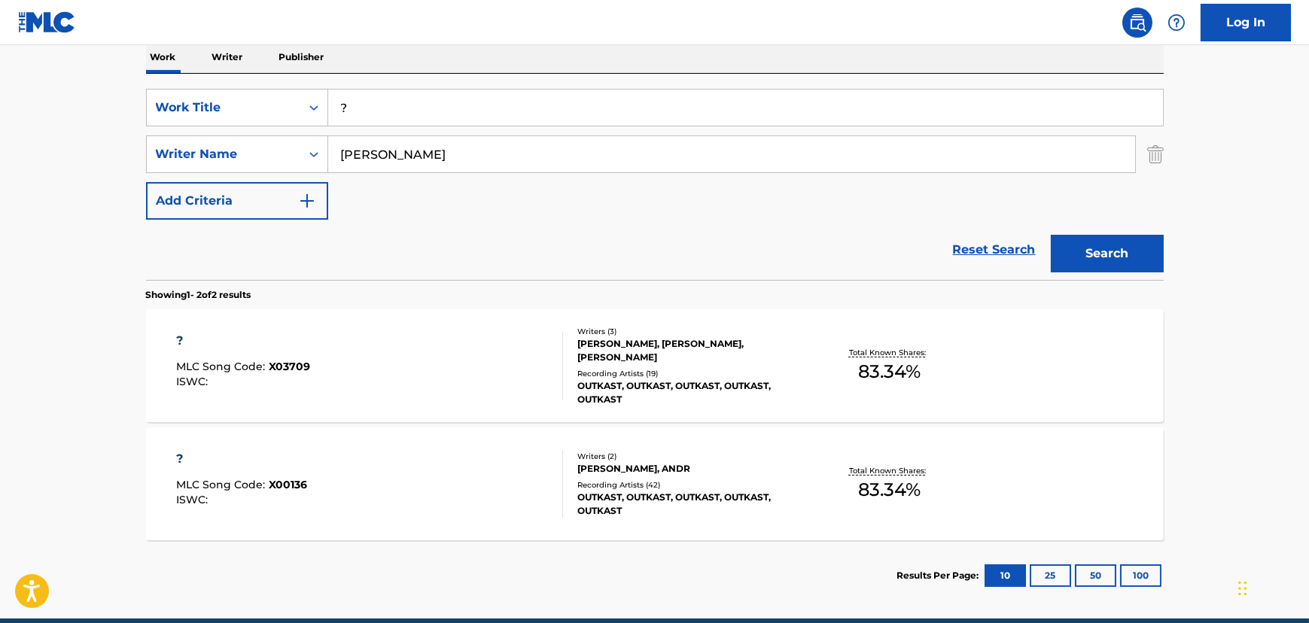
click at [385, 376] on div "? MLC Song Code : X03709 ISWC :" at bounding box center [369, 366] width 387 height 68
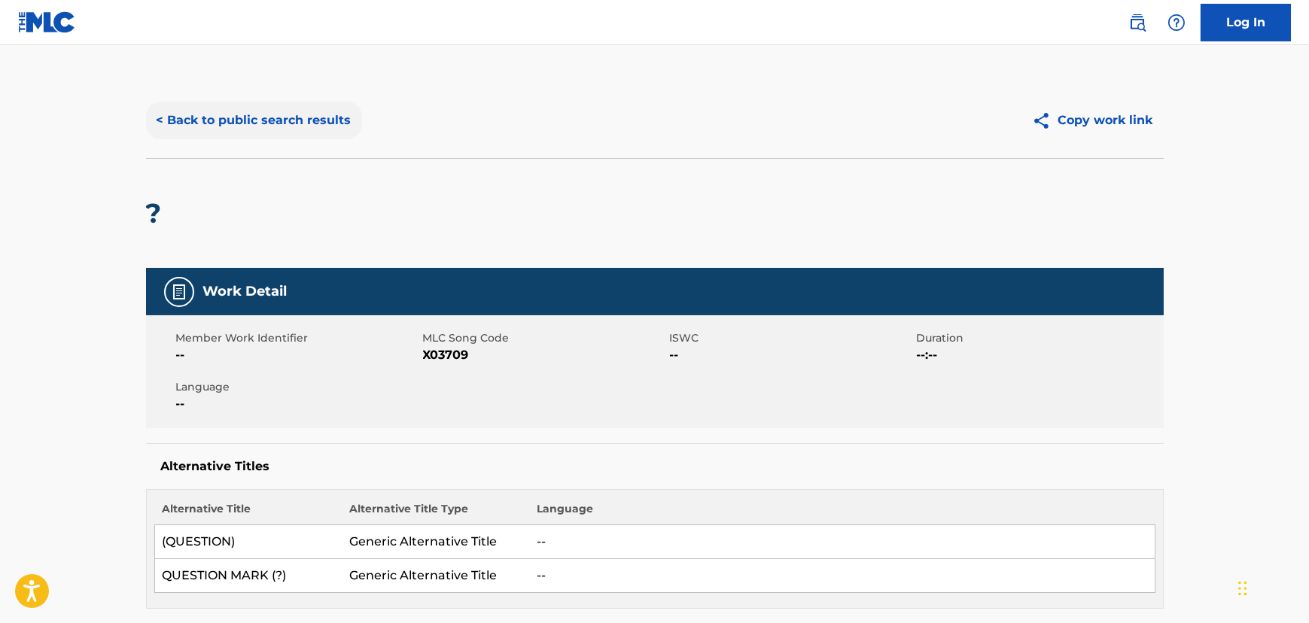
click at [286, 105] on button "< Back to public search results" at bounding box center [254, 121] width 216 height 38
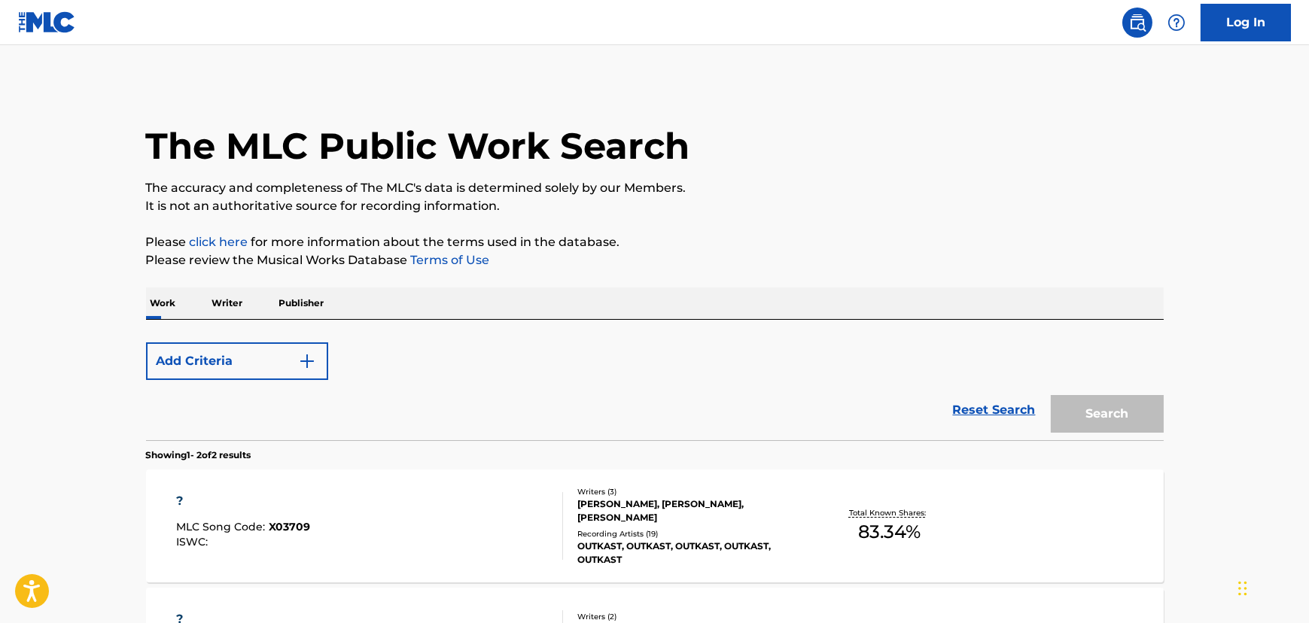
scroll to position [227, 0]
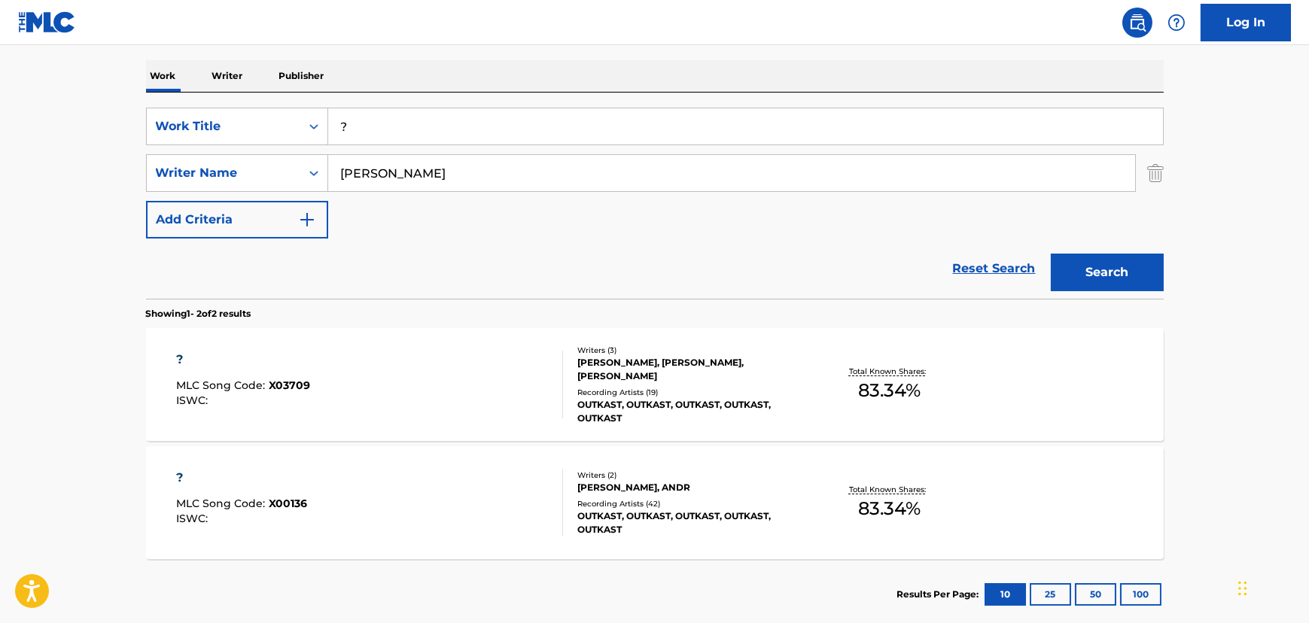
click at [483, 526] on div "? MLC Song Code : X00136 ISWC :" at bounding box center [369, 503] width 387 height 68
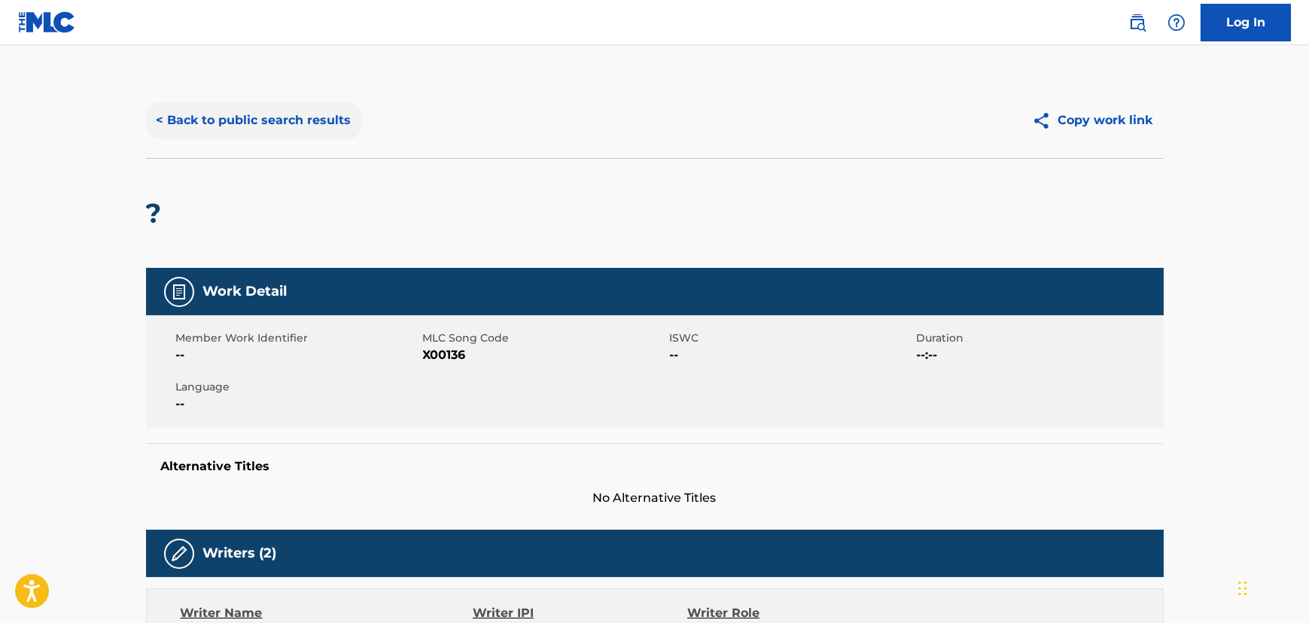
click at [276, 109] on button "< Back to public search results" at bounding box center [254, 121] width 216 height 38
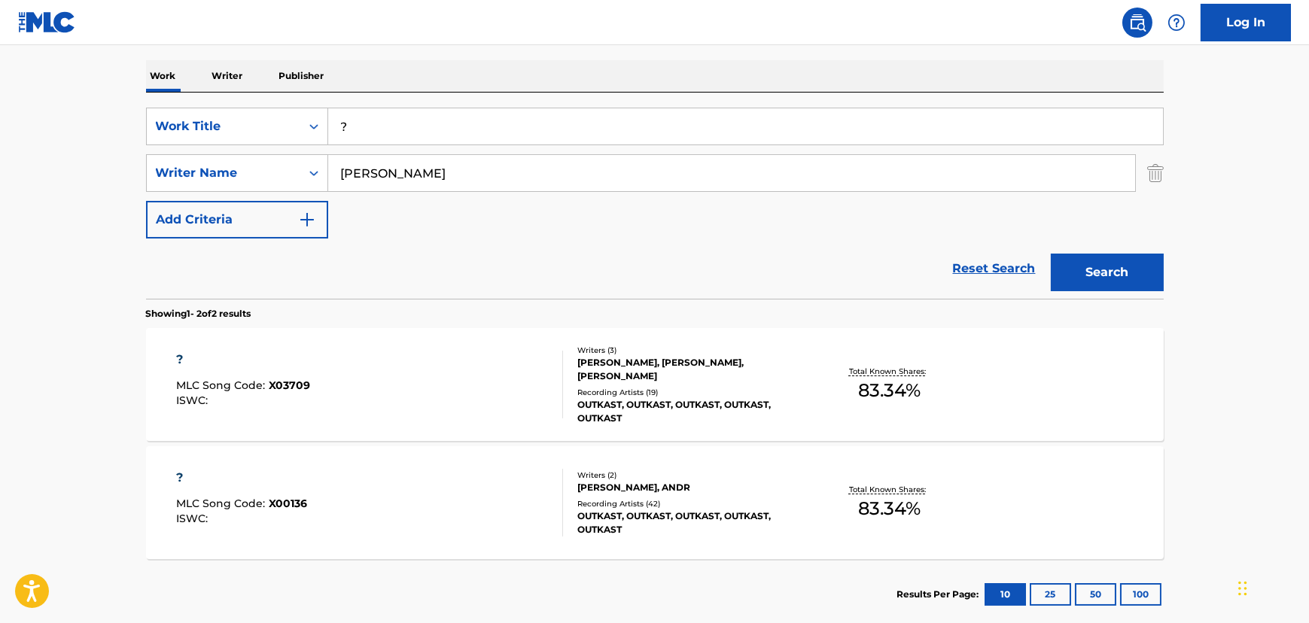
click at [420, 127] on input "?" at bounding box center [745, 126] width 835 height 36
paste input "Sole [DATE]"
type input "Sole [DATE]"
click at [383, 180] on input "[PERSON_NAME]" at bounding box center [731, 173] width 807 height 36
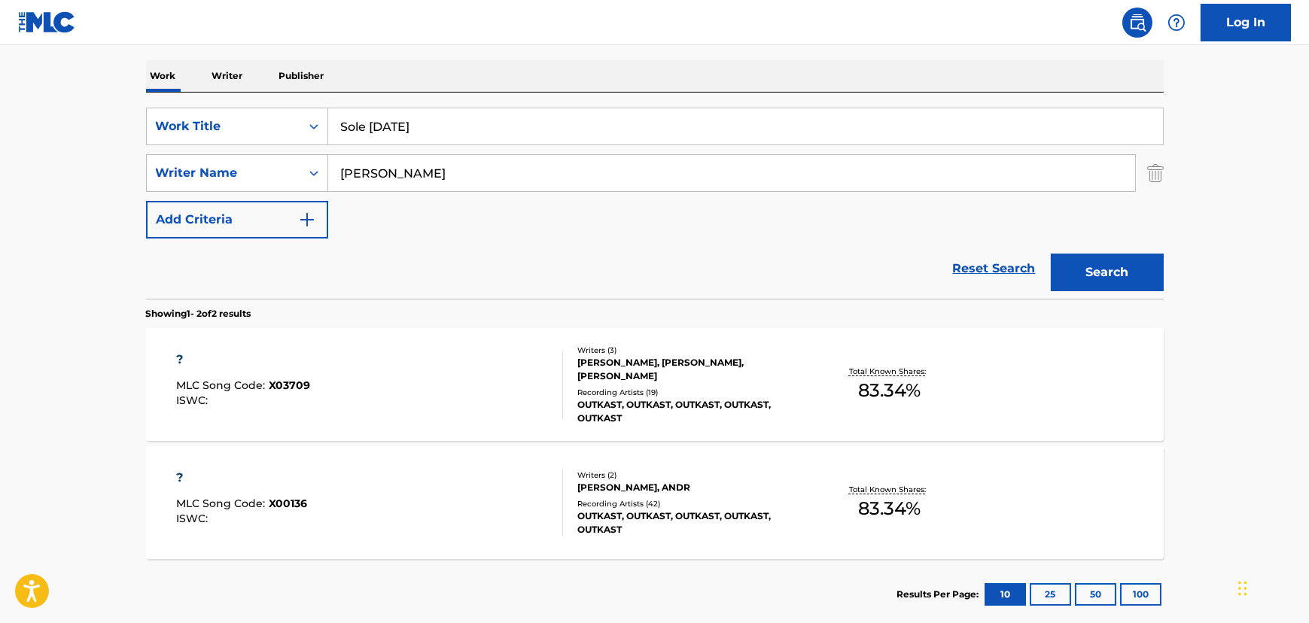
click at [383, 180] on input "[PERSON_NAME]" at bounding box center [731, 173] width 807 height 36
click at [1051, 254] on button "Search" at bounding box center [1107, 273] width 113 height 38
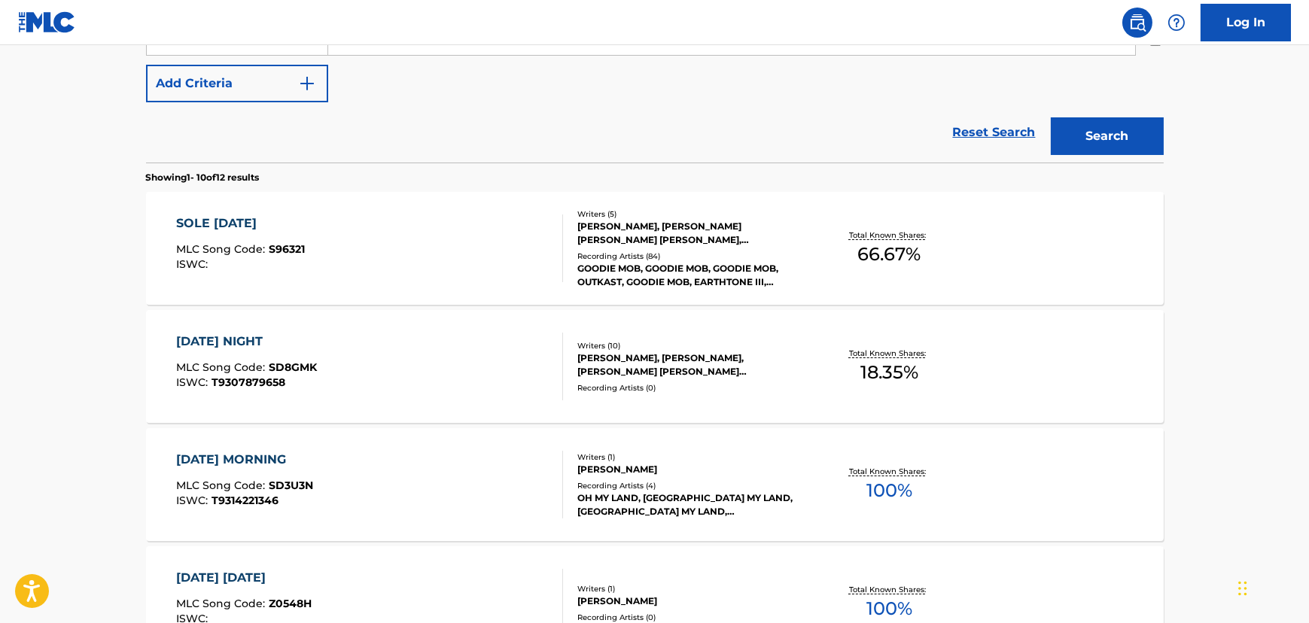
scroll to position [364, 0]
click at [357, 215] on div "SOLE [DATE] MLC Song Code : S96321 ISWC :" at bounding box center [369, 248] width 387 height 68
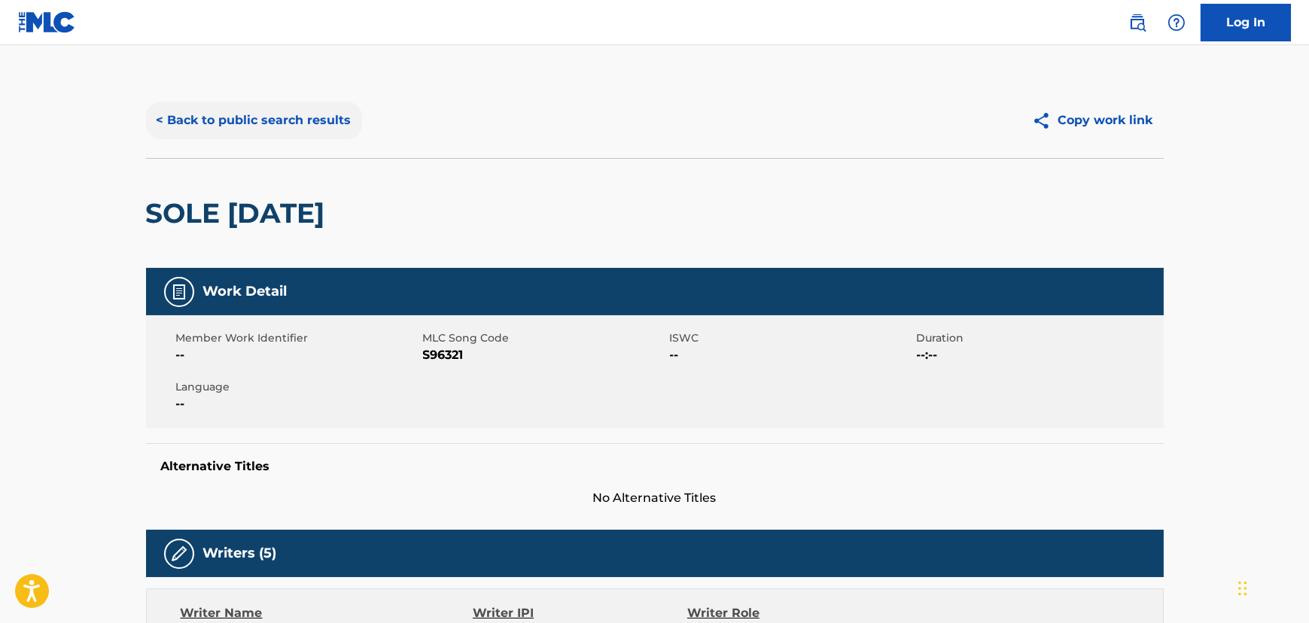
click at [246, 112] on button "< Back to public search results" at bounding box center [254, 121] width 216 height 38
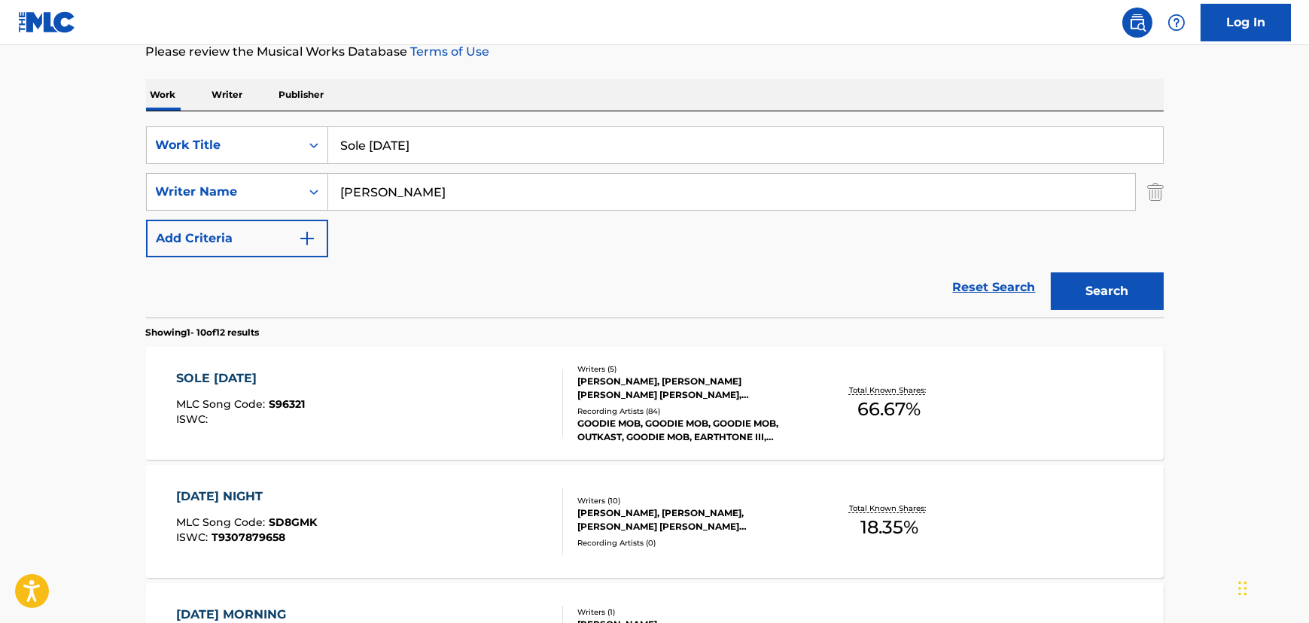
scroll to position [176, 0]
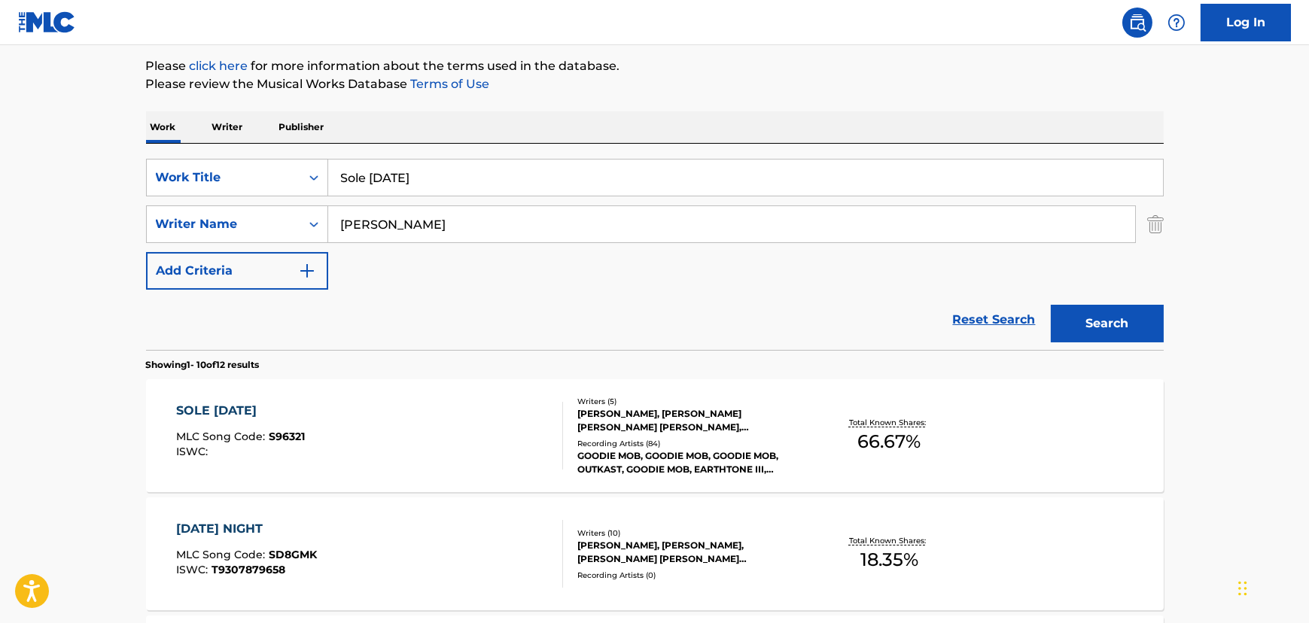
click at [431, 178] on input "Sole [DATE]" at bounding box center [745, 178] width 835 height 36
paste input "We [PERSON_NAME]"
type input "We [PERSON_NAME]"
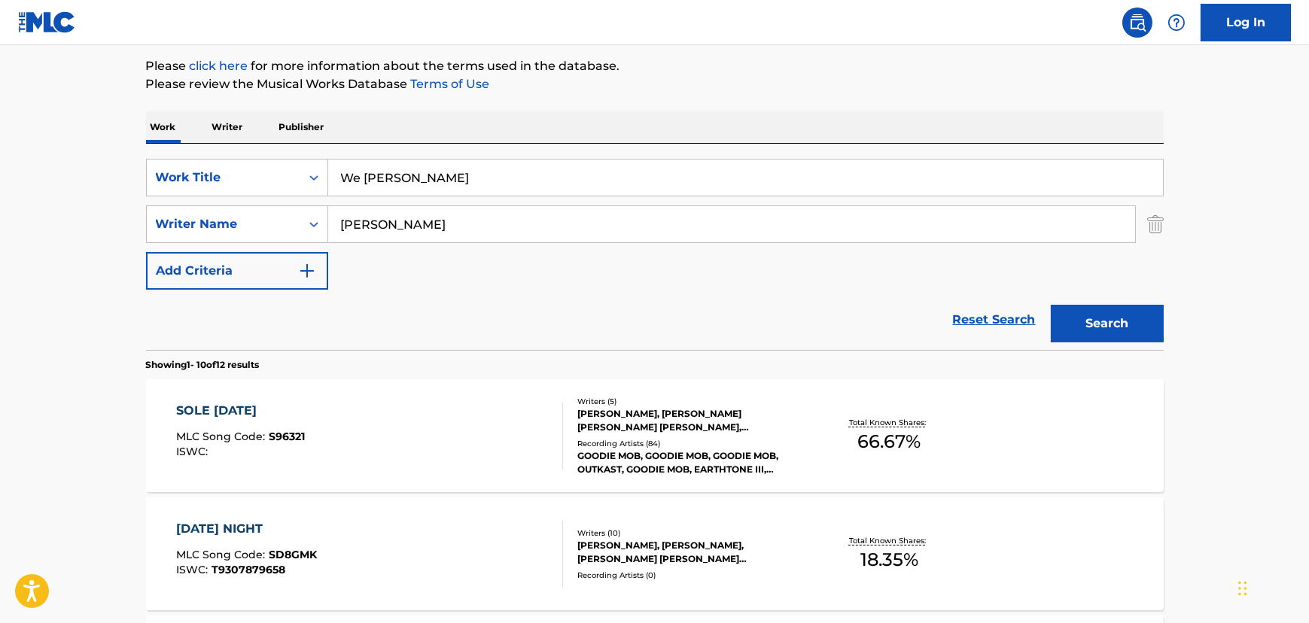
click at [399, 216] on input "[PERSON_NAME]" at bounding box center [731, 224] width 807 height 36
click at [1090, 326] on button "Search" at bounding box center [1107, 324] width 113 height 38
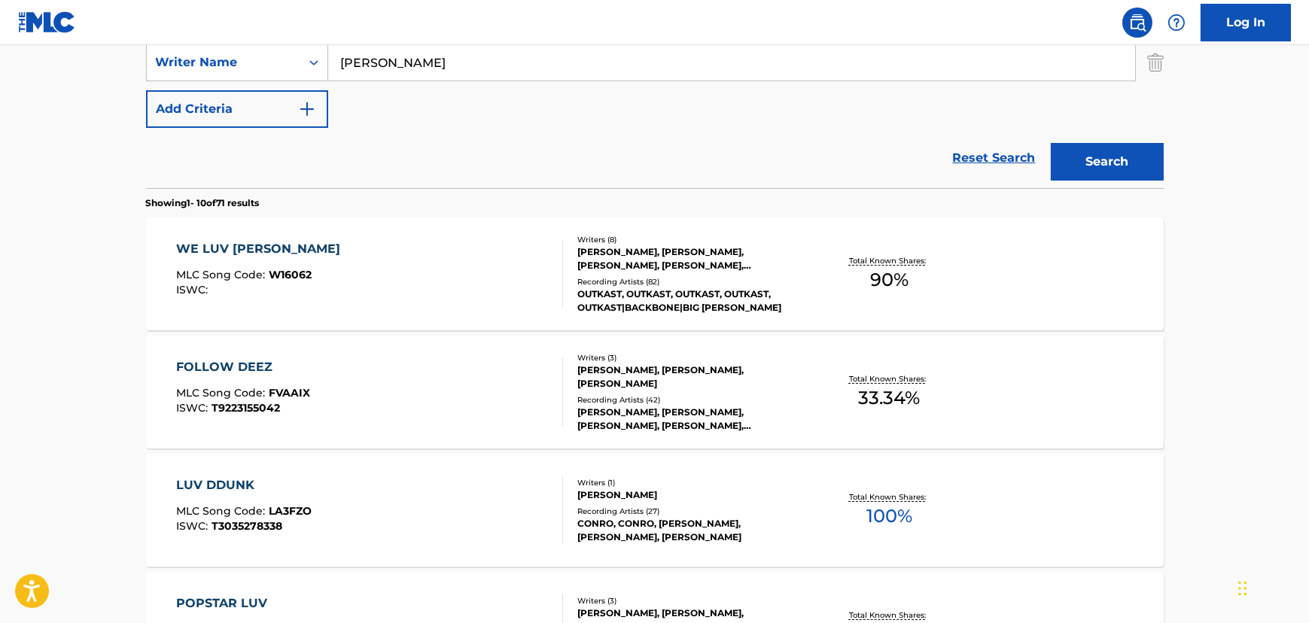
scroll to position [273, 0]
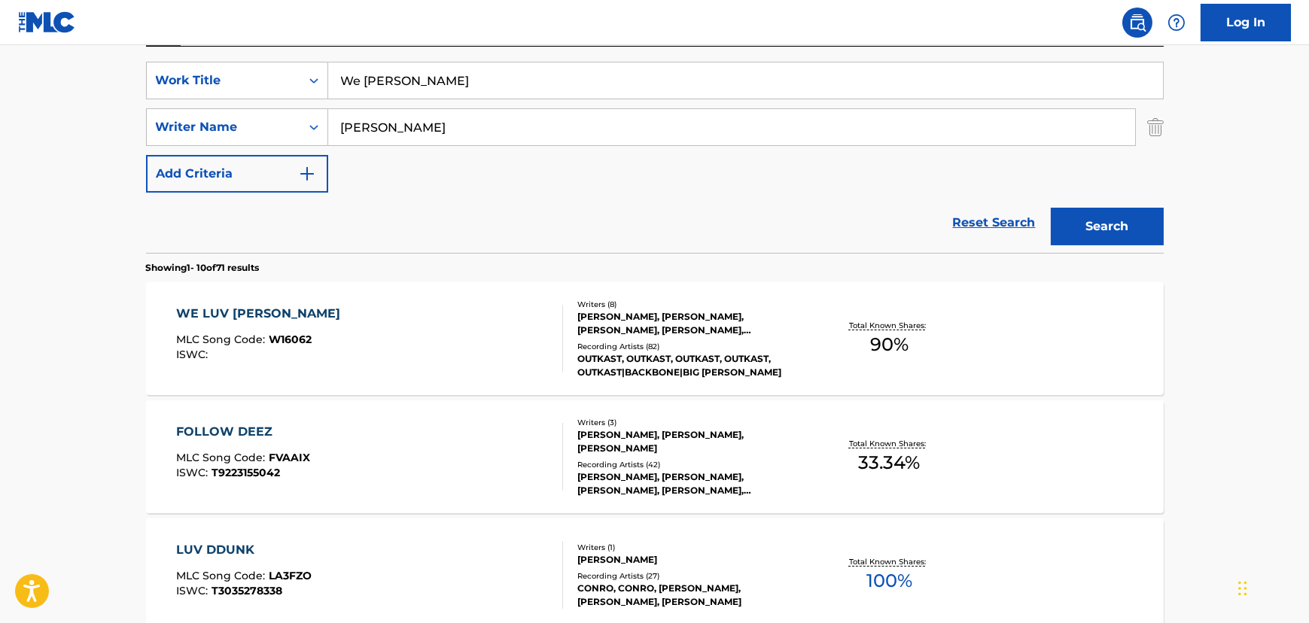
click at [254, 324] on div "WE LUV DEEZ HOEZ MLC Song Code : W16062 ISWC :" at bounding box center [262, 339] width 172 height 68
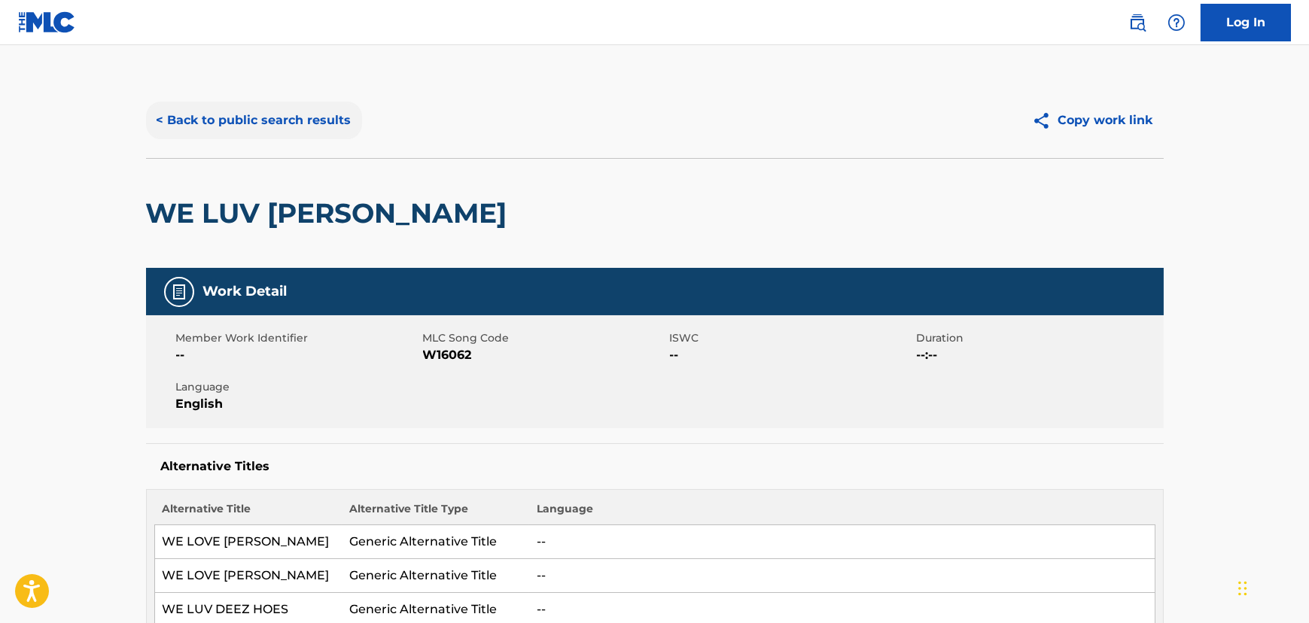
click at [279, 112] on button "< Back to public search results" at bounding box center [254, 121] width 216 height 38
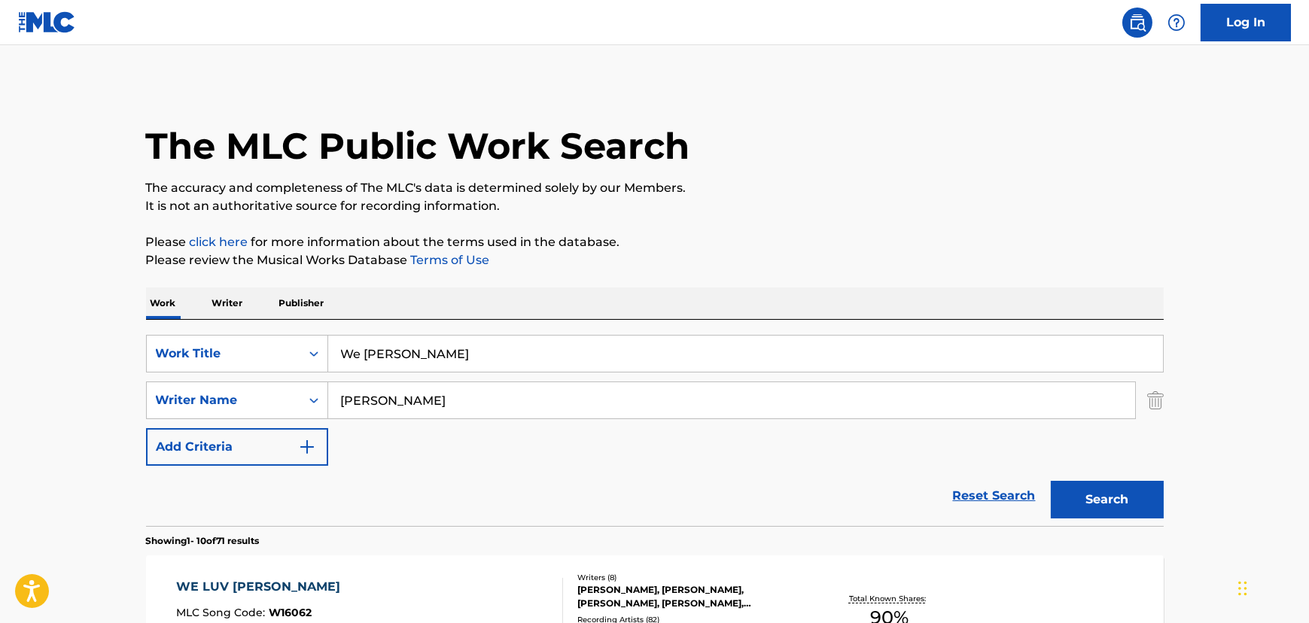
scroll to position [273, 0]
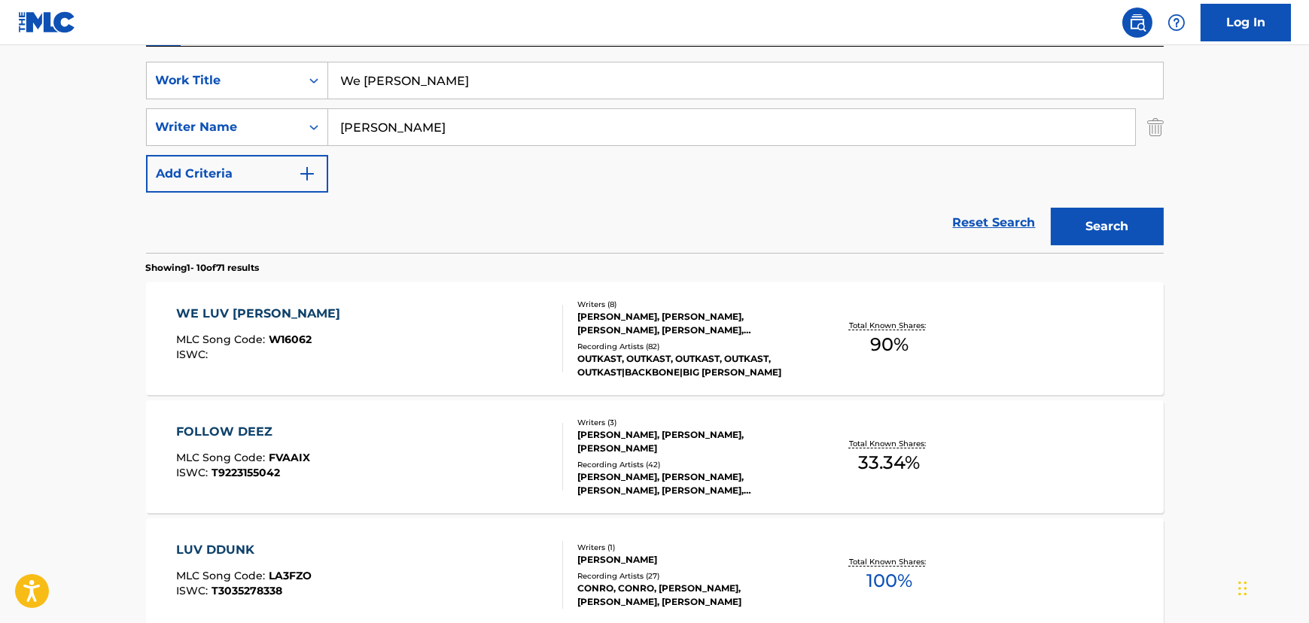
click at [417, 65] on input "We [PERSON_NAME]" at bounding box center [745, 80] width 835 height 36
click at [363, 114] on input "[PERSON_NAME]" at bounding box center [731, 127] width 807 height 36
click at [363, 120] on input "[PERSON_NAME]" at bounding box center [731, 127] width 807 height 36
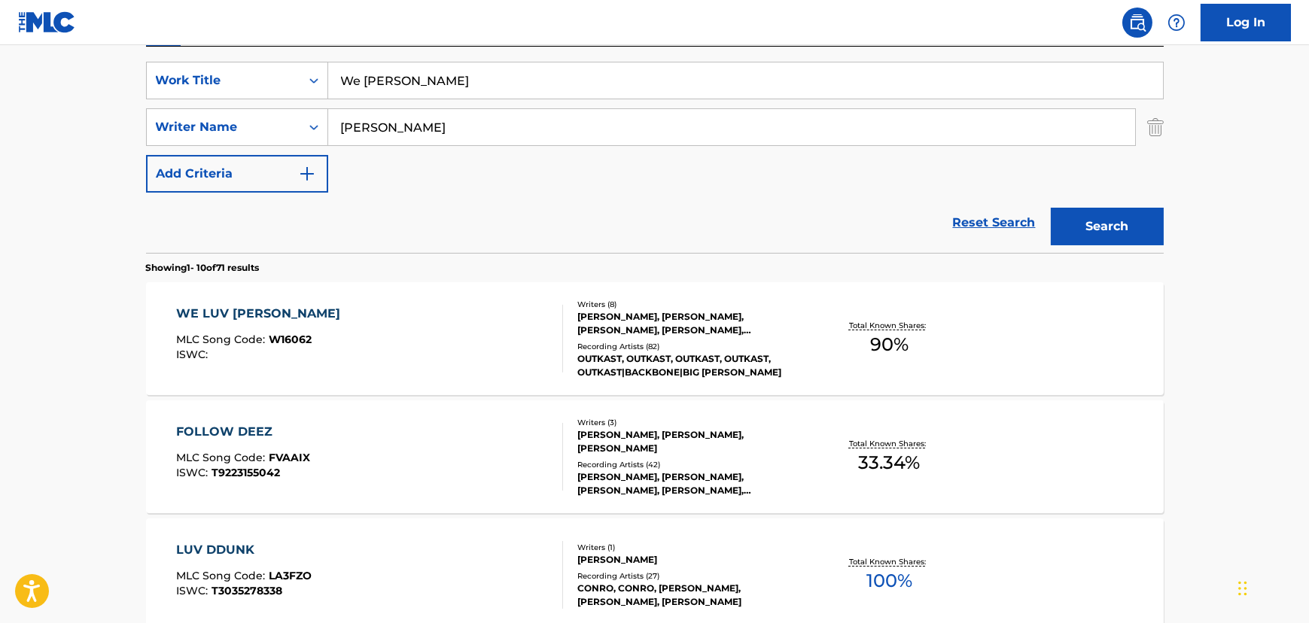
click at [363, 120] on input "[PERSON_NAME]" at bounding box center [731, 127] width 807 height 36
click at [436, 316] on div "WE LUV DEEZ HOEZ MLC Song Code : W16062 ISWC :" at bounding box center [369, 339] width 387 height 68
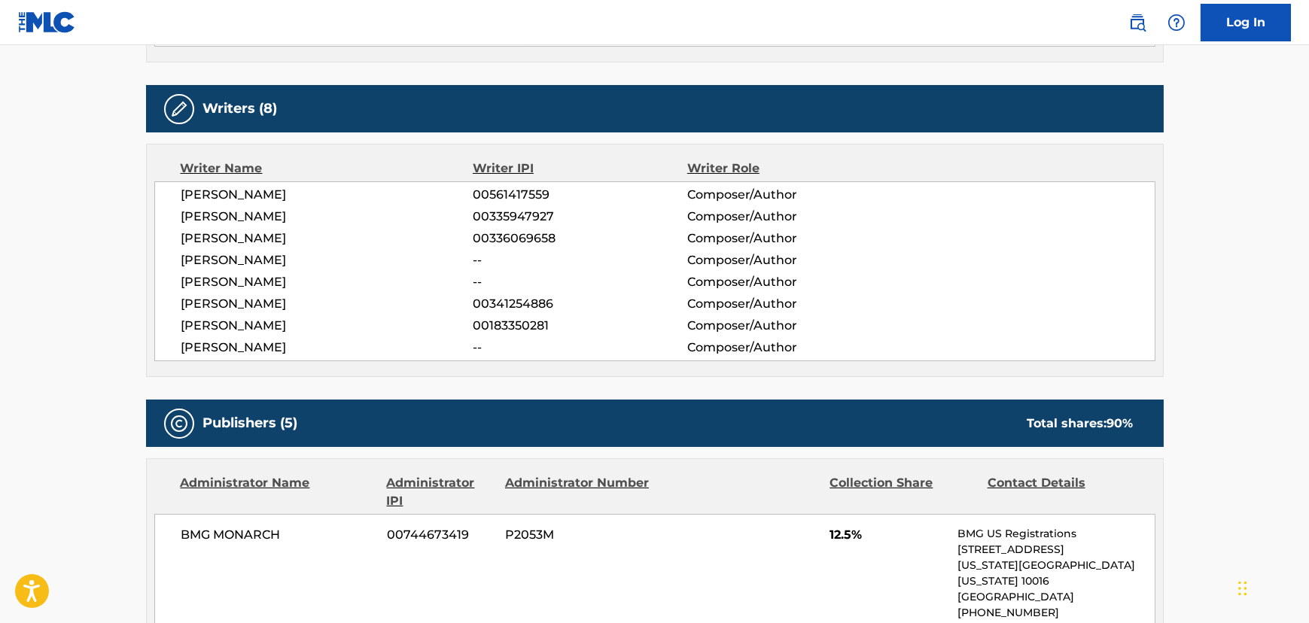
scroll to position [479, 0]
